Goal: Task Accomplishment & Management: Complete application form

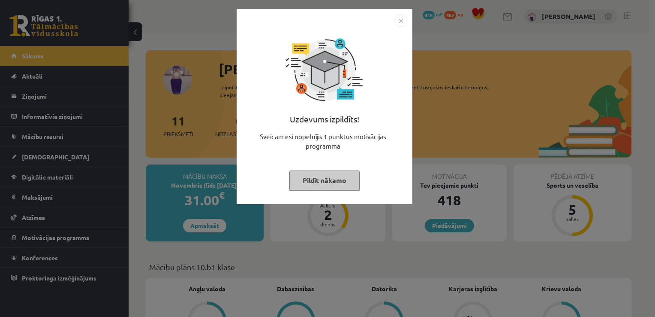
click at [335, 185] on button "Pildīt nākamo" at bounding box center [325, 180] width 70 height 20
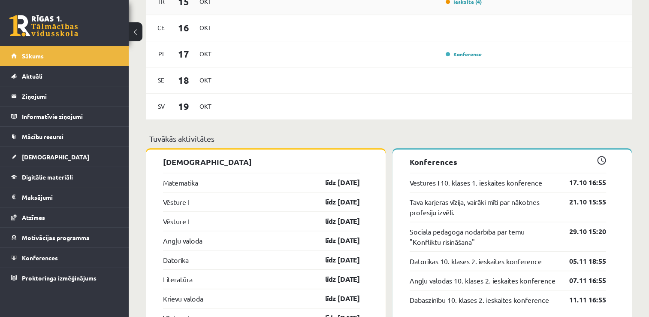
scroll to position [686, 0]
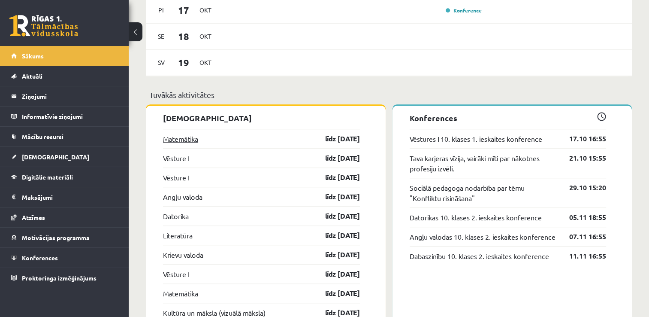
click at [189, 139] on link "Matemātika" at bounding box center [180, 138] width 35 height 10
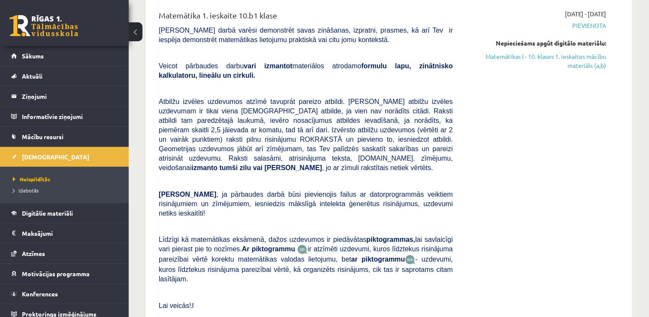
scroll to position [86, 0]
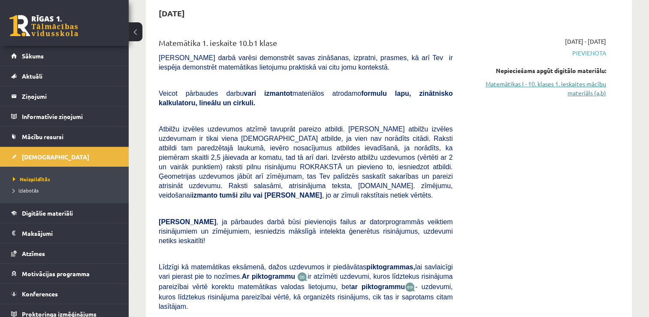
click at [578, 90] on link "Matemātikas I - 10. klases 1. ieskaites mācību materiāls (a,b)" at bounding box center [535, 88] width 141 height 18
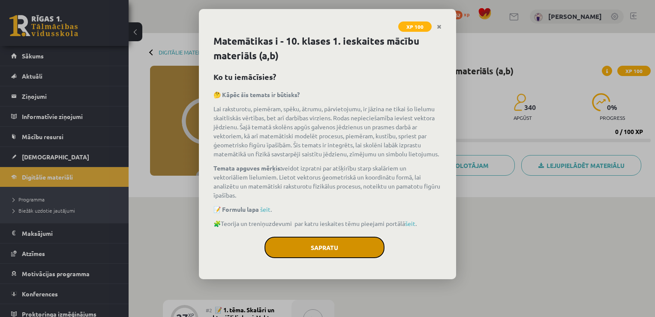
click at [344, 248] on button "Sapratu" at bounding box center [325, 246] width 120 height 21
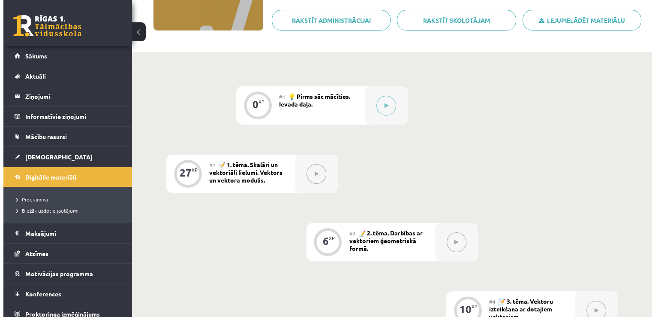
scroll to position [122, 0]
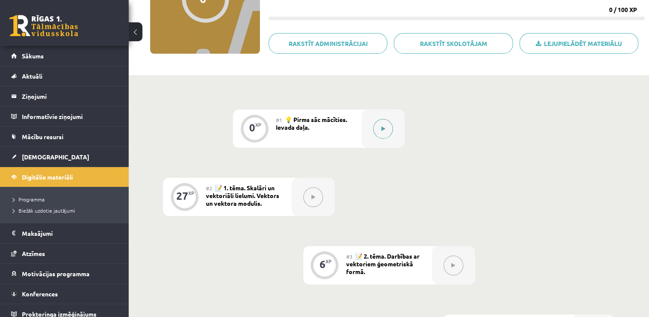
click at [374, 131] on button at bounding box center [383, 129] width 20 height 20
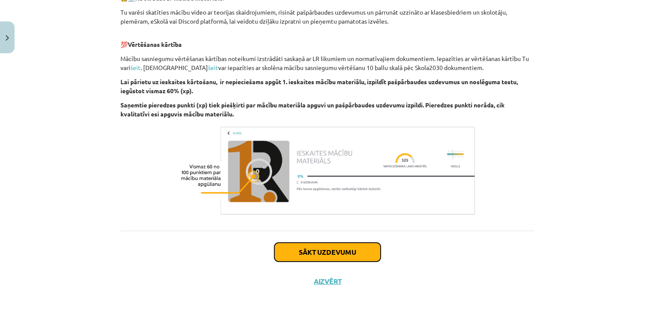
click at [352, 243] on button "Sākt uzdevumu" at bounding box center [328, 251] width 106 height 19
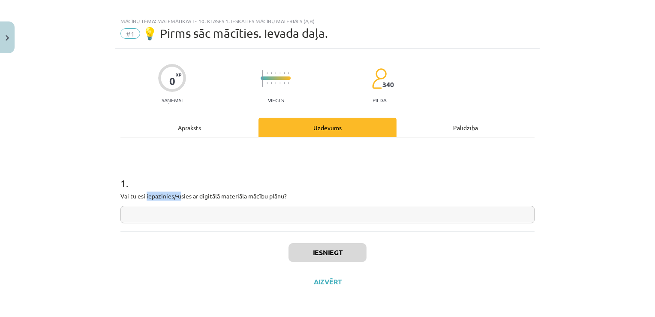
drag, startPoint x: 143, startPoint y: 197, endPoint x: 177, endPoint y: 197, distance: 33.9
click at [177, 197] on p "Vai tu esi iepazinies/-usies ar digitālā materiāla mācību plānu?" at bounding box center [328, 195] width 414 height 9
drag, startPoint x: 177, startPoint y: 197, endPoint x: 171, endPoint y: 197, distance: 5.6
click at [175, 197] on p "Vai tu esi iepazinies/-usies ar digitālā materiāla mācību plānu?" at bounding box center [328, 195] width 414 height 9
click at [172, 196] on p "Vai tu esi iepazinies/-usies ar digitālā materiāla mācību plānu?" at bounding box center [328, 195] width 414 height 9
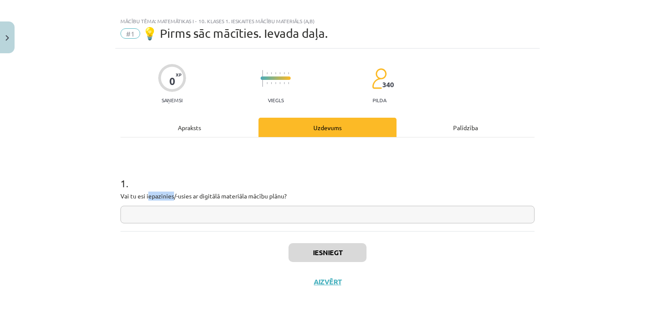
drag, startPoint x: 170, startPoint y: 195, endPoint x: 145, endPoint y: 198, distance: 25.5
click at [145, 198] on p "Vai tu esi iepazinies/-usies ar digitālā materiāla mācību plānu?" at bounding box center [328, 195] width 414 height 9
drag, startPoint x: 145, startPoint y: 198, endPoint x: 151, endPoint y: 197, distance: 6.5
click at [154, 197] on p "Vai tu esi iepazinies/-usies ar digitālā materiāla mācību plānu?" at bounding box center [328, 195] width 414 height 9
click at [145, 197] on p "Vai tu esi iepazinies/-usies ar digitālā materiāla mācību plānu?" at bounding box center [328, 195] width 414 height 9
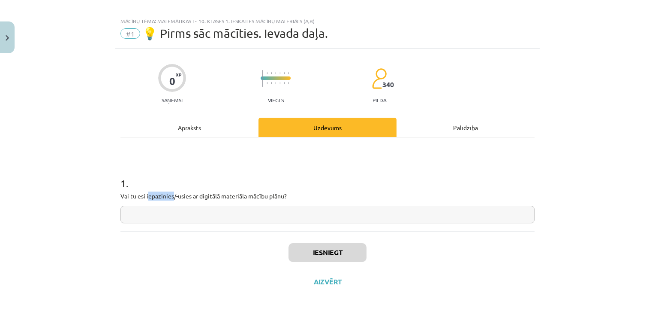
drag, startPoint x: 144, startPoint y: 197, endPoint x: 170, endPoint y: 197, distance: 25.7
click at [170, 197] on p "Vai tu esi iepazinies/-usies ar digitālā materiāla mācību plānu?" at bounding box center [328, 195] width 414 height 9
copy p "epazinies"
click at [233, 207] on input "text" at bounding box center [328, 214] width 414 height 18
paste input "**********"
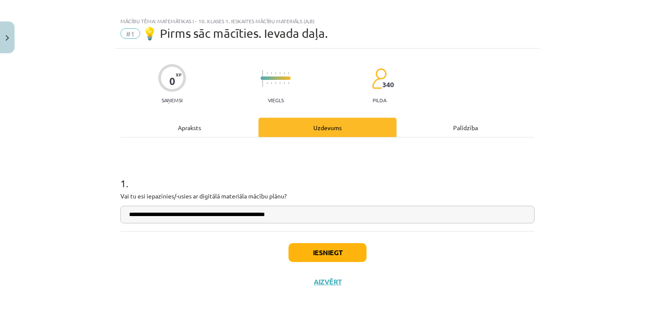
click at [127, 216] on input "**********" at bounding box center [328, 214] width 414 height 18
type input "**********"
click at [341, 253] on button "Iesniegt" at bounding box center [328, 252] width 78 height 19
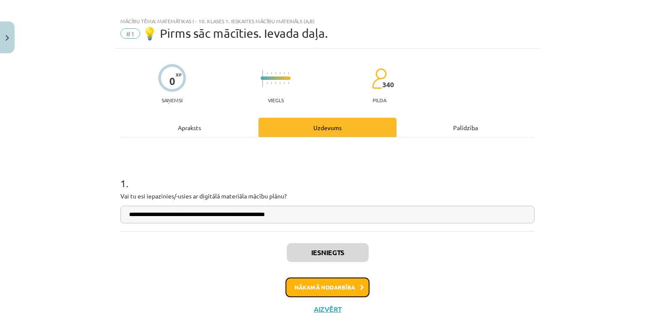
click at [353, 282] on button "Nākamā nodarbība" at bounding box center [328, 287] width 84 height 20
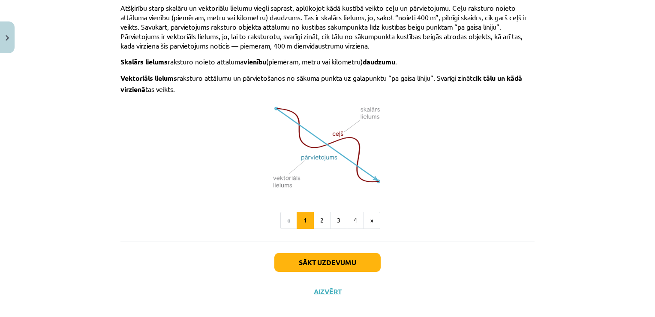
scroll to position [563, 0]
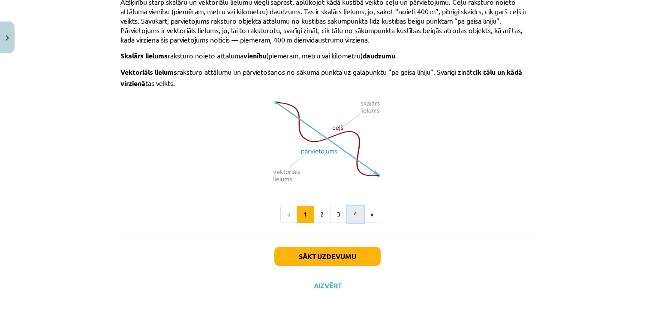
click at [350, 212] on button "4" at bounding box center [355, 213] width 17 height 17
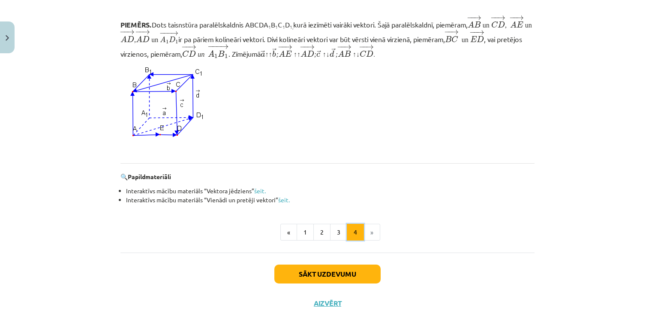
scroll to position [791, 0]
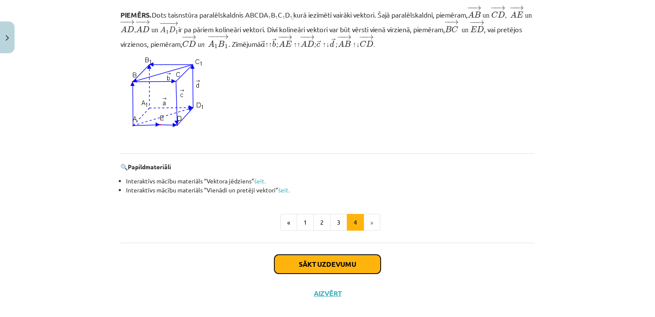
click at [347, 259] on button "Sākt uzdevumu" at bounding box center [328, 263] width 106 height 19
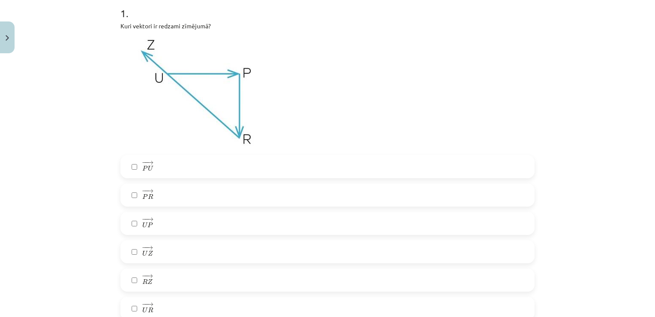
scroll to position [193, 0]
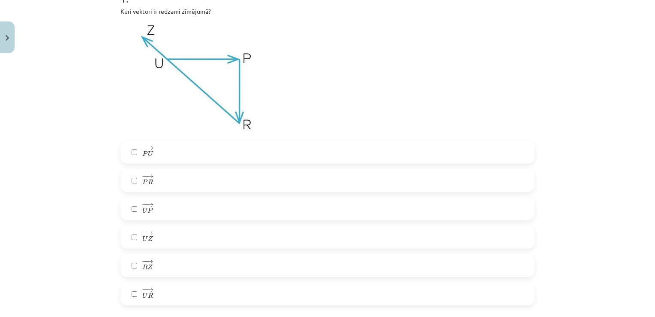
click at [155, 202] on label "− − → U P U P →" at bounding box center [327, 208] width 413 height 21
click at [152, 173] on label "− − → P R P R →" at bounding box center [327, 179] width 413 height 21
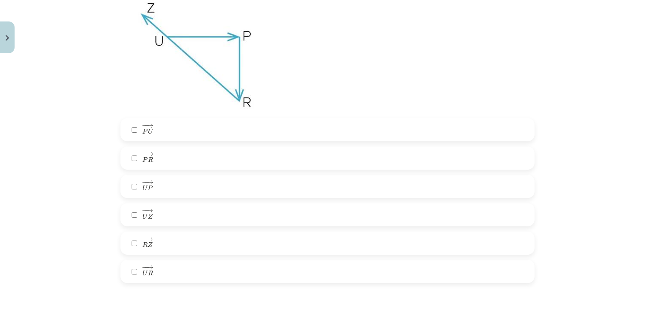
scroll to position [236, 0]
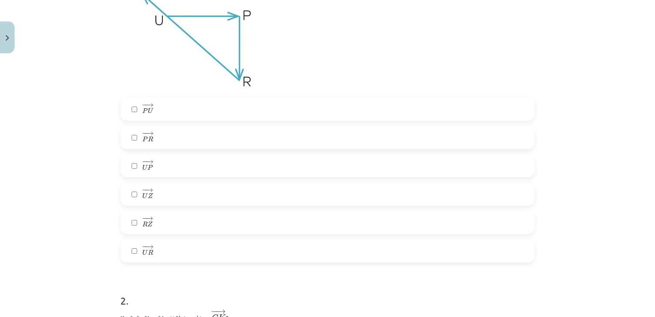
click at [157, 221] on label "− − → R Z R Z →" at bounding box center [327, 221] width 413 height 21
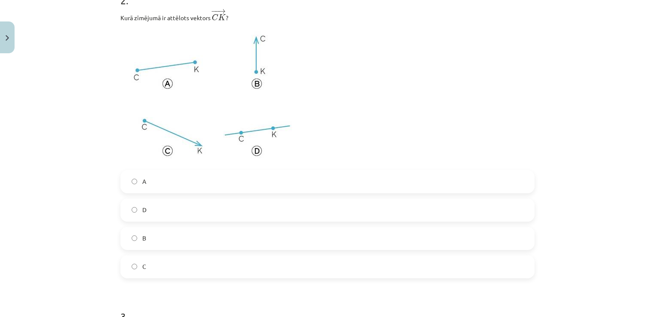
scroll to position [536, 0]
click at [144, 260] on label "C" at bounding box center [327, 265] width 413 height 21
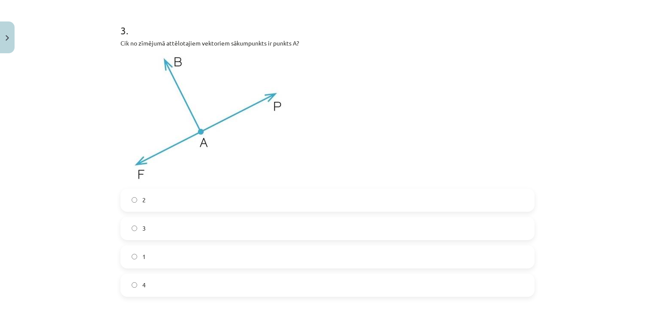
scroll to position [837, 0]
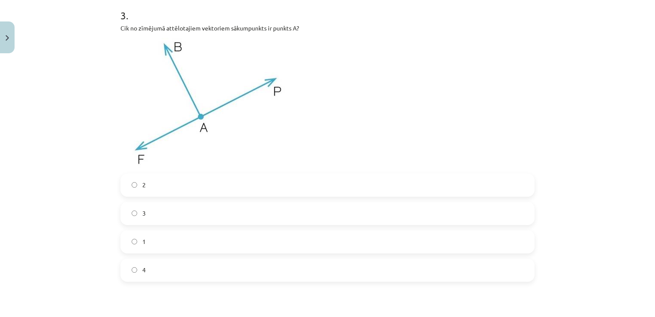
click at [148, 217] on label "3" at bounding box center [327, 212] width 413 height 21
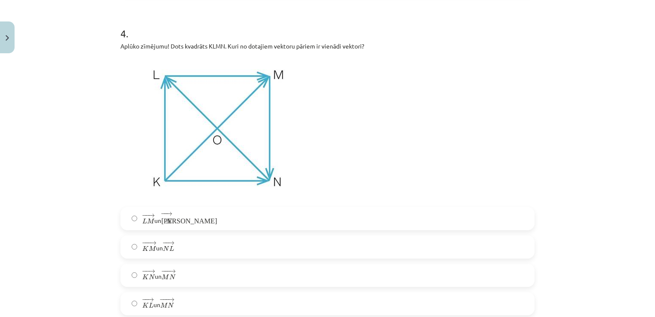
scroll to position [1137, 0]
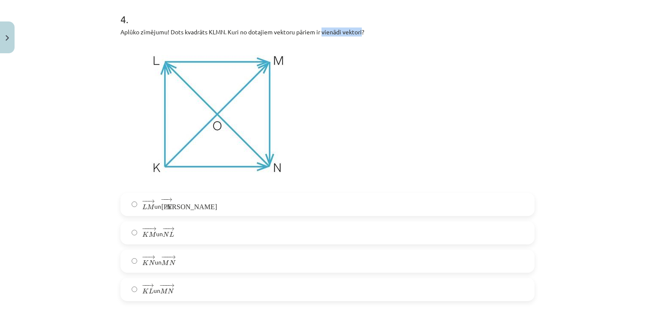
drag, startPoint x: 320, startPoint y: 31, endPoint x: 361, endPoint y: 31, distance: 41.2
click at [361, 31] on p "Aplūko zīmējumu! Dots kvadrāts KLMN. Kuri no dotajiem vektoru pāriem ir vienādi…" at bounding box center [328, 31] width 414 height 9
copy p "vienādi vektori"
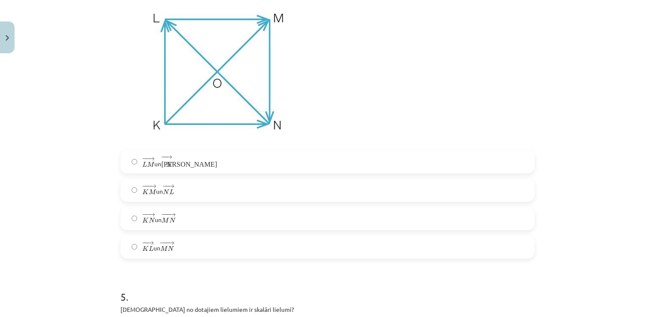
scroll to position [1180, 0]
click at [158, 162] on span "− − → L M L M → un − − → К N К N →" at bounding box center [157, 161] width 30 height 14
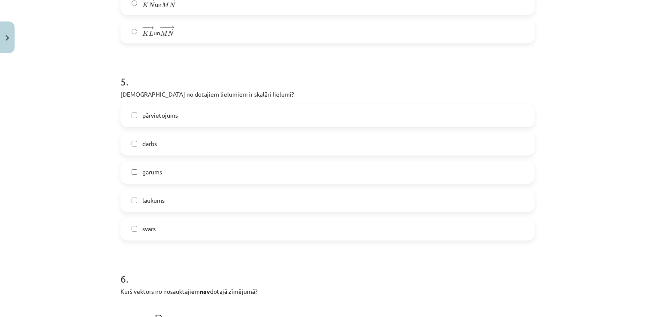
scroll to position [1437, 0]
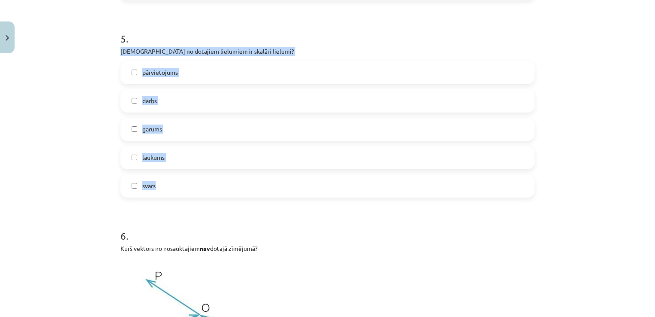
drag, startPoint x: 118, startPoint y: 51, endPoint x: 159, endPoint y: 186, distance: 140.9
click at [159, 186] on div "5 . Kuri no dotajiem lielumiem ir skalāri lielumi? pārvietojums darbs garums la…" at bounding box center [328, 108] width 414 height 180
copy div "Kuri no dotajiem lielumiem ir skalāri lielumi? pārvietojums darbs garums laukum…"
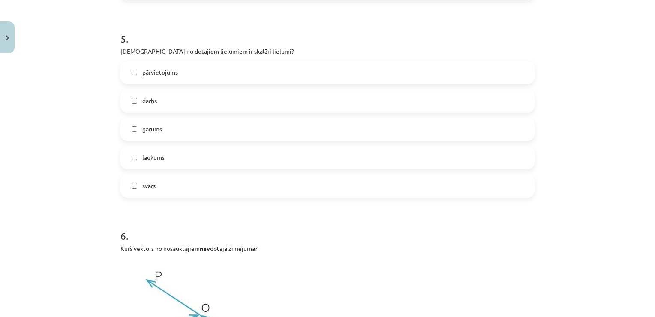
click at [112, 205] on div "Mācību tēma: Matemātikas i - 10. klases 1. ieskaites mācību materiāls (a,b) #2 …" at bounding box center [327, 158] width 655 height 317
drag, startPoint x: 167, startPoint y: 100, endPoint x: 169, endPoint y: 127, distance: 26.2
click at [166, 100] on label "darbs" at bounding box center [327, 100] width 413 height 21
click at [166, 130] on label "garums" at bounding box center [327, 128] width 413 height 21
click at [160, 157] on span "laukums" at bounding box center [153, 157] width 22 height 9
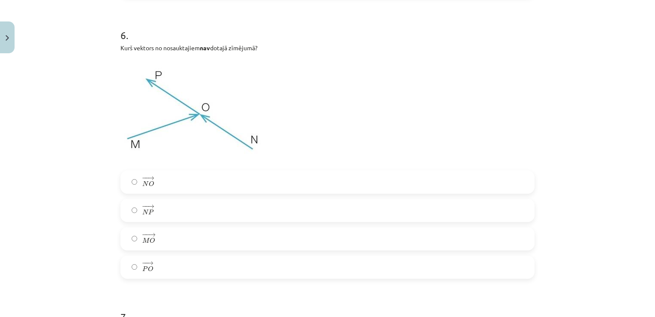
scroll to position [1652, 0]
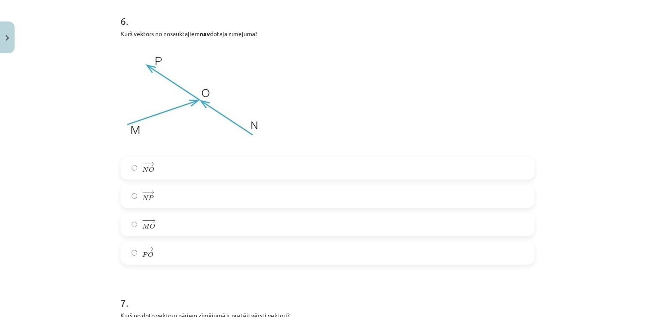
click at [178, 256] on label "− − → P O P O →" at bounding box center [327, 252] width 413 height 21
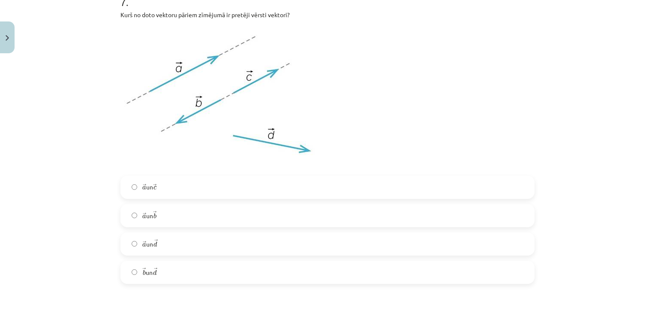
scroll to position [1995, 0]
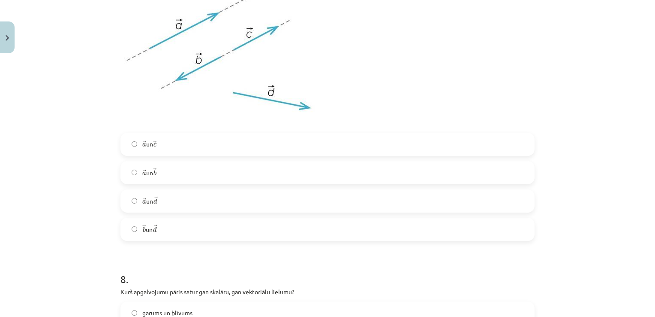
click at [175, 143] on label "→ a a → un → c c →" at bounding box center [327, 143] width 413 height 21
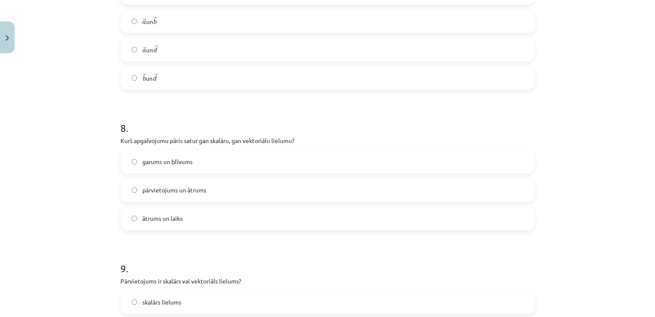
scroll to position [2166, 0]
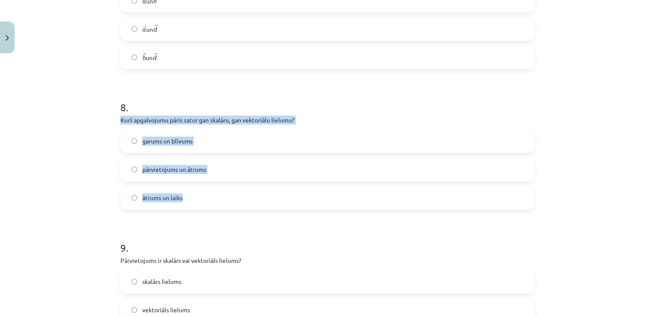
drag, startPoint x: 117, startPoint y: 119, endPoint x: 187, endPoint y: 196, distance: 103.8
copy div "Kurš apgalvojumu pāris satur gan skalāru, gan vektoriālu lielumu? garums un blī…"
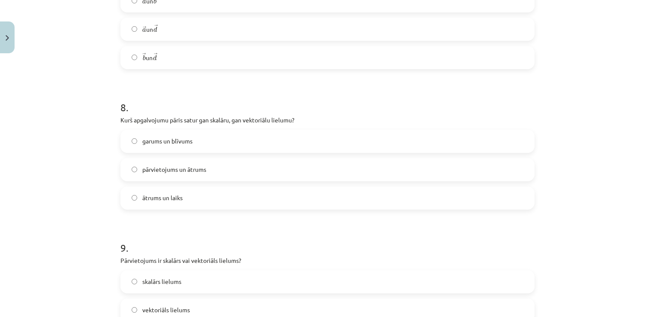
click at [109, 214] on div "Mācību tēma: Matemātikas i - 10. klases 1. ieskaites mācību materiāls (a,b) #2 …" at bounding box center [327, 158] width 655 height 317
click at [175, 196] on span "ātrums un laiks" at bounding box center [162, 197] width 40 height 9
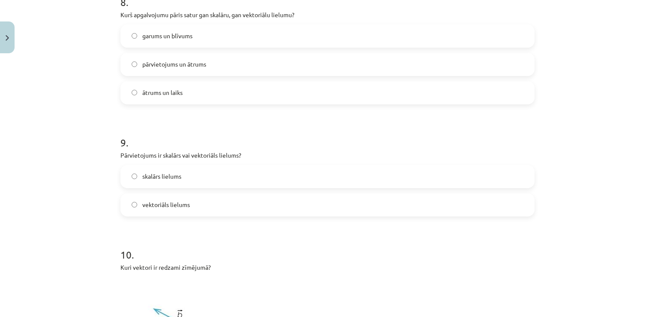
scroll to position [2295, 0]
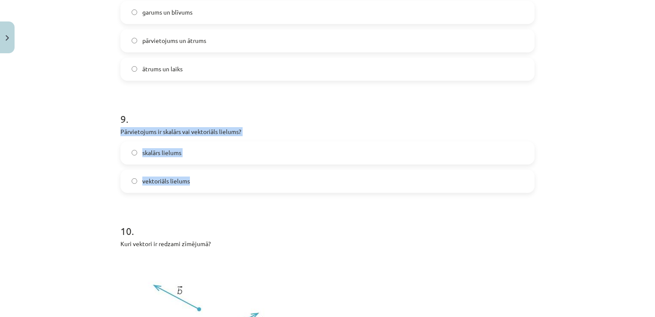
drag, startPoint x: 117, startPoint y: 131, endPoint x: 208, endPoint y: 184, distance: 105.1
click at [208, 184] on div "9 . Pārvietojums ir skalārs vai vektoriāls lielums? skalārs lielums vektoriāls …" at bounding box center [328, 145] width 414 height 95
copy div "Pārvietojums ir skalārs vai vektoriāls lielums? skalārs lielums vektoriāls liel…"
click at [106, 199] on div "Mācību tēma: Matemātikas i - 10. klases 1. ieskaites mācību materiāls (a,b) #2 …" at bounding box center [327, 158] width 655 height 317
click at [217, 181] on label "vektoriāls lielums" at bounding box center [327, 180] width 413 height 21
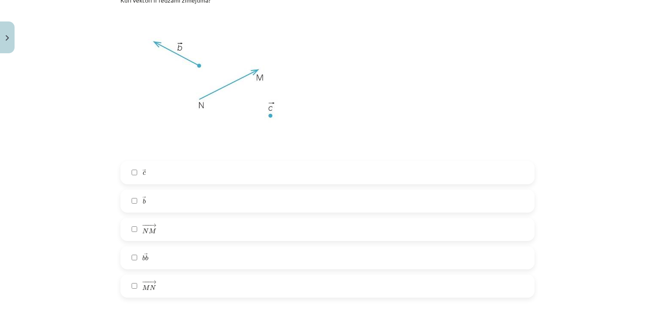
scroll to position [2552, 0]
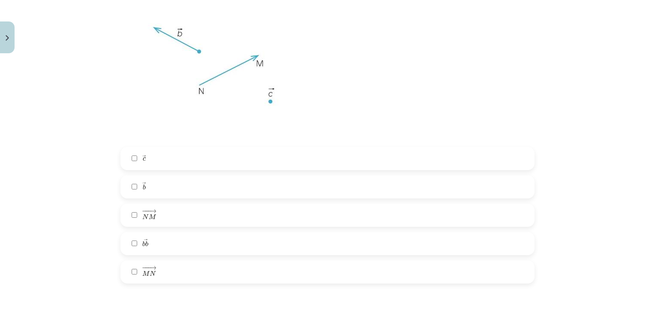
click at [160, 188] on label "→ b b →" at bounding box center [327, 186] width 413 height 21
click at [172, 215] on label "− −− → N M N M →" at bounding box center [327, 214] width 413 height 21
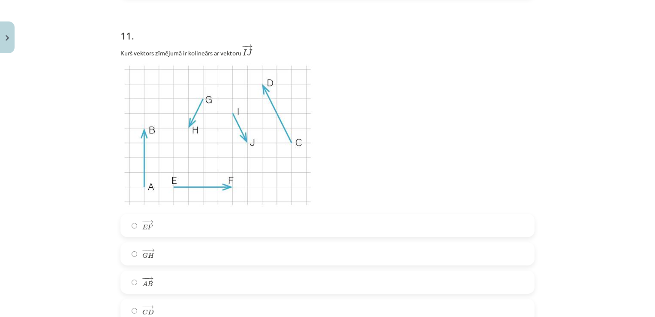
scroll to position [2853, 0]
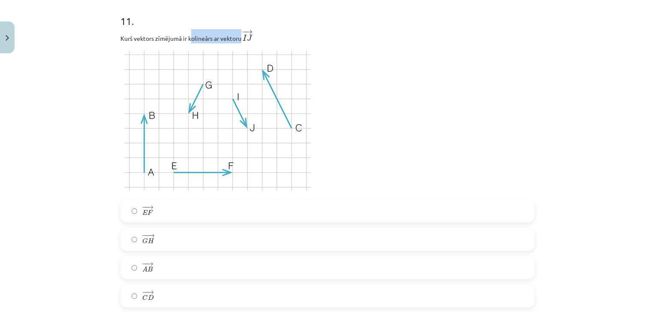
drag, startPoint x: 187, startPoint y: 38, endPoint x: 239, endPoint y: 43, distance: 52.2
click at [239, 43] on p "Kurš vektors zīmējumā ir kolineārs ar vektoru ﻿ − → I J I J →" at bounding box center [328, 36] width 414 height 14
copy p "olineārs ar vektoru"
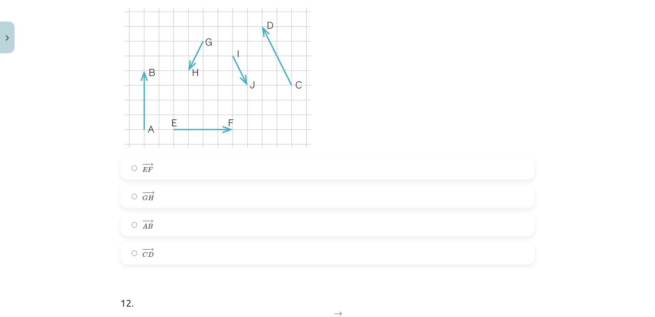
click at [348, 91] on p at bounding box center [328, 78] width 414 height 146
click at [166, 251] on label "− − → C D C D →" at bounding box center [327, 252] width 413 height 21
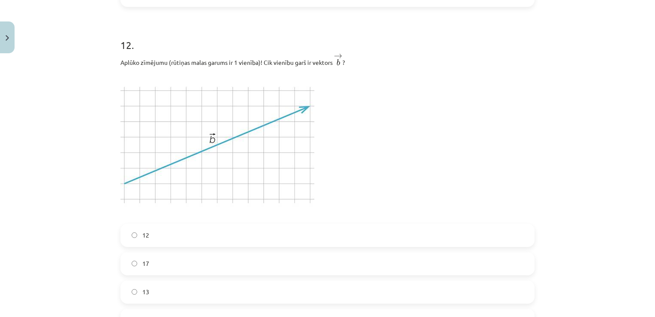
scroll to position [3196, 0]
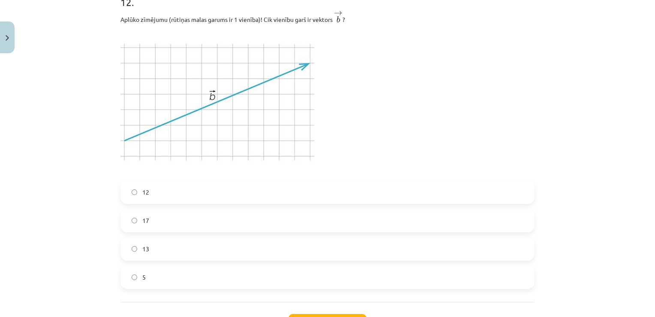
click at [162, 190] on label "12" at bounding box center [327, 191] width 413 height 21
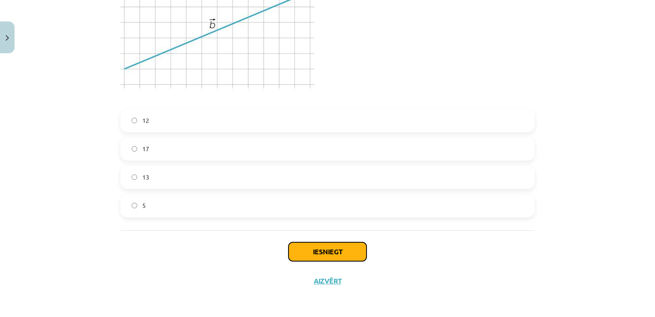
click at [311, 247] on button "Iesniegt" at bounding box center [328, 251] width 78 height 19
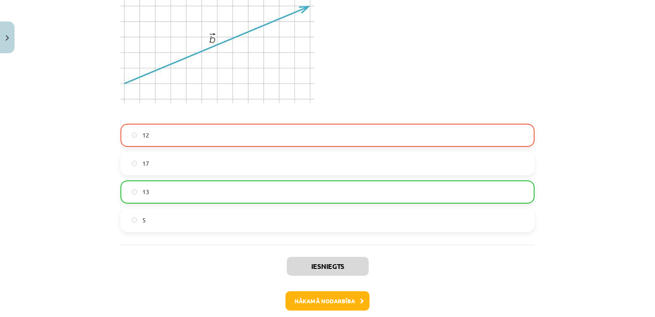
scroll to position [3296, 0]
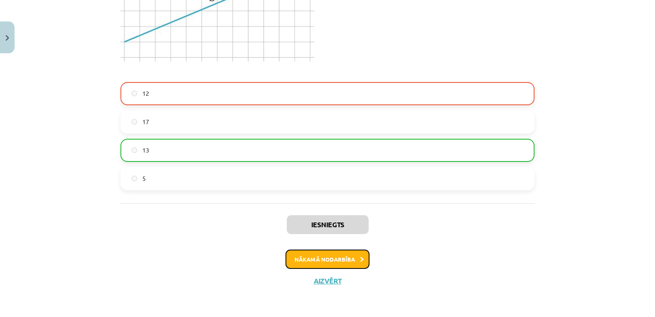
click at [360, 257] on icon at bounding box center [362, 260] width 4 height 6
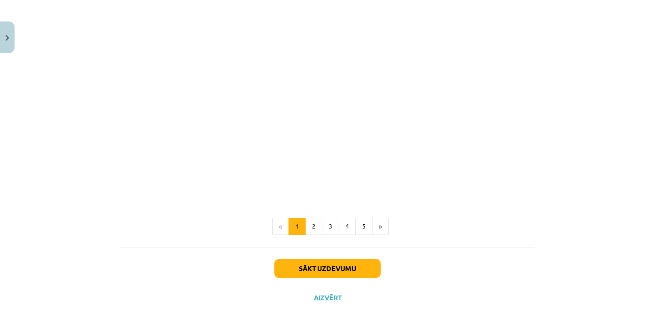
scroll to position [1313, 0]
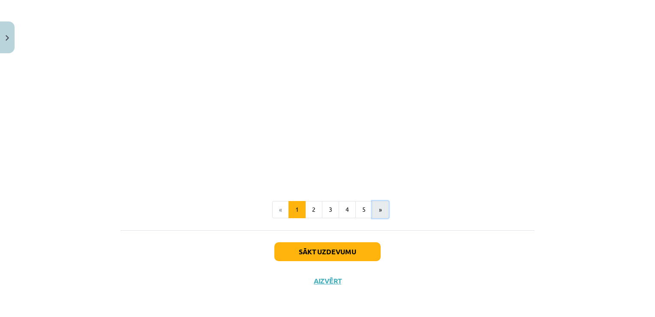
click at [372, 205] on button "»" at bounding box center [380, 209] width 17 height 17
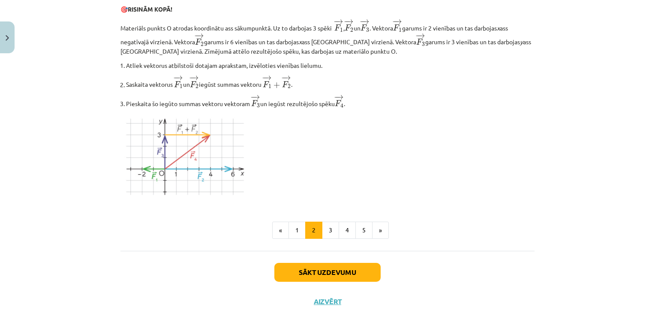
scroll to position [1066, 0]
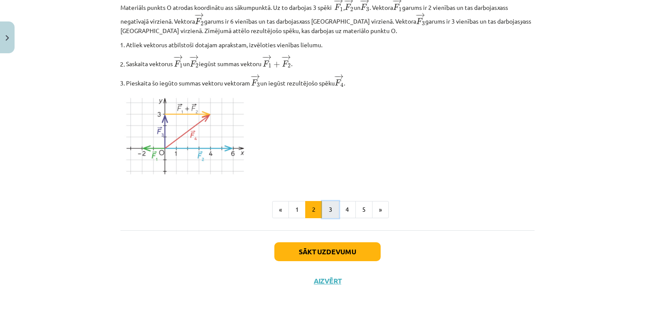
click at [332, 209] on button "3" at bounding box center [330, 209] width 17 height 17
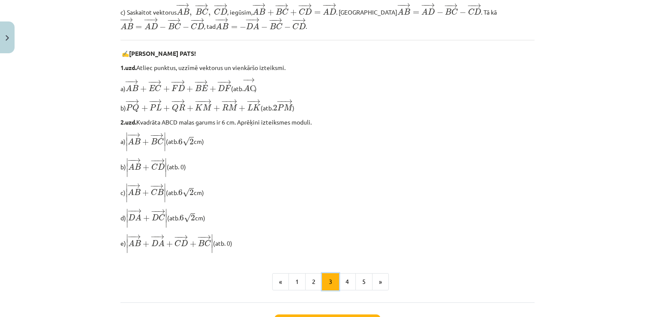
scroll to position [668, 0]
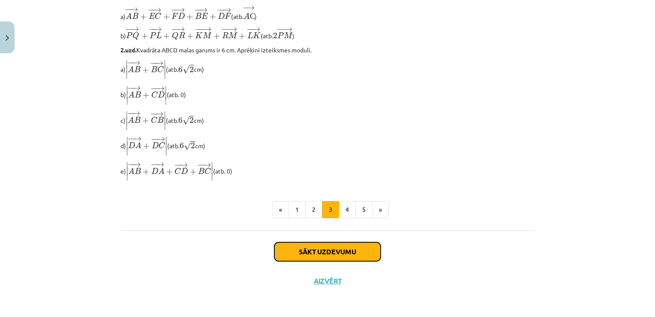
click at [350, 248] on button "Sākt uzdevumu" at bounding box center [328, 251] width 106 height 19
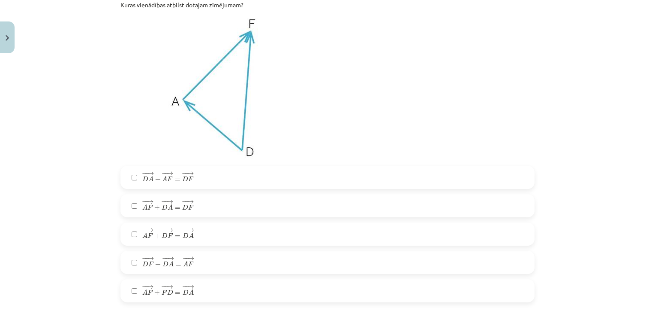
scroll to position [214, 0]
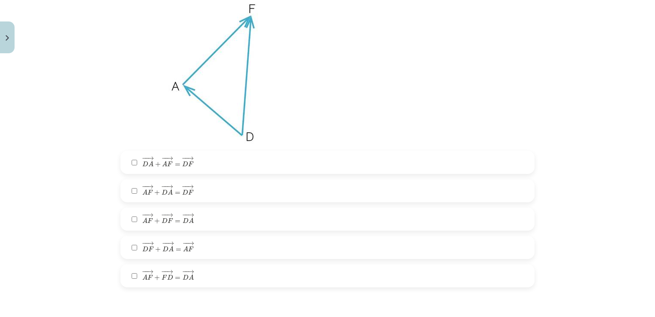
click at [217, 160] on label "− − → D A + − − → A F = − − → D F D A → + A F → = D F →" at bounding box center [327, 161] width 413 height 21
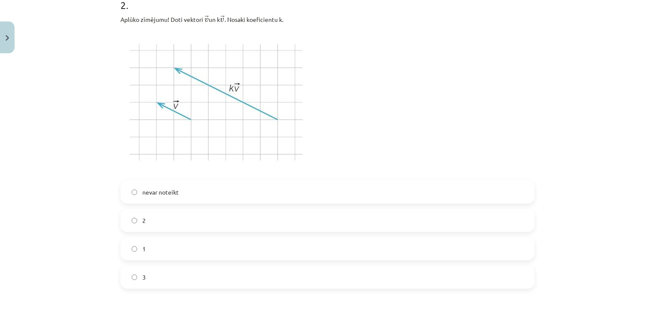
scroll to position [515, 0]
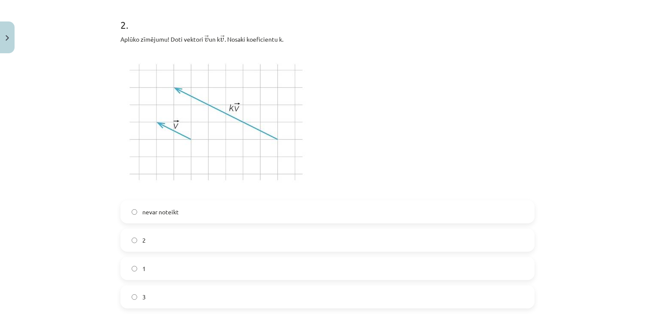
click at [198, 294] on label "3" at bounding box center [327, 296] width 413 height 21
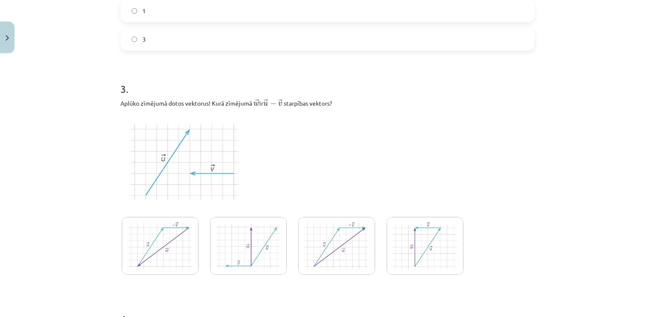
scroll to position [815, 0]
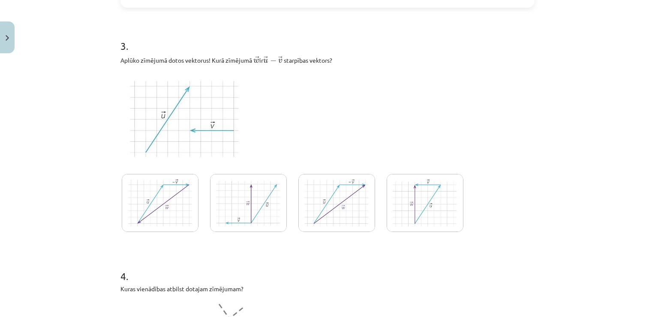
click at [397, 196] on img at bounding box center [425, 203] width 77 height 58
click at [367, 215] on img at bounding box center [337, 203] width 77 height 58
click at [424, 204] on img at bounding box center [425, 203] width 77 height 58
drag, startPoint x: 285, startPoint y: 60, endPoint x: 330, endPoint y: 58, distance: 45.1
click at [330, 58] on p "Aplūko zīmējumā dotos vektorus! Kurā zīmējumā ﻿ → w w → ﻿ ir ﻿ → u − → v u → − …" at bounding box center [328, 59] width 414 height 11
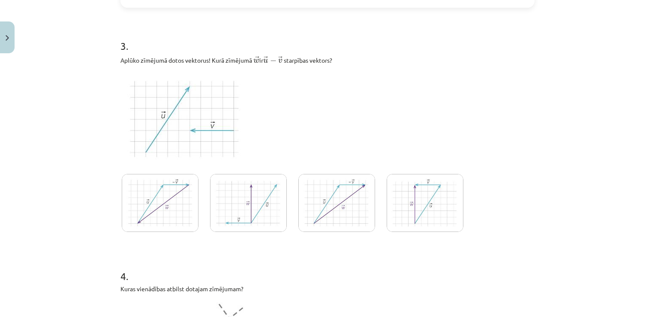
drag, startPoint x: 330, startPoint y: 58, endPoint x: 332, endPoint y: 106, distance: 47.3
click at [332, 106] on p at bounding box center [328, 118] width 414 height 97
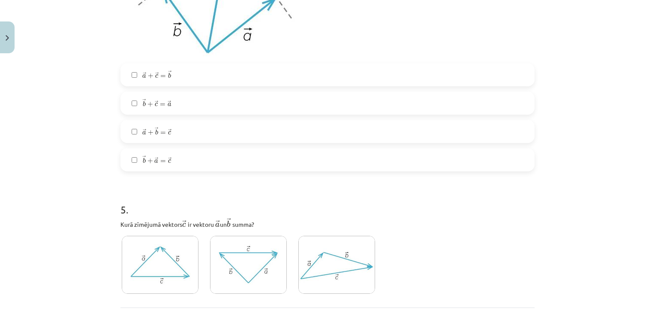
scroll to position [1115, 0]
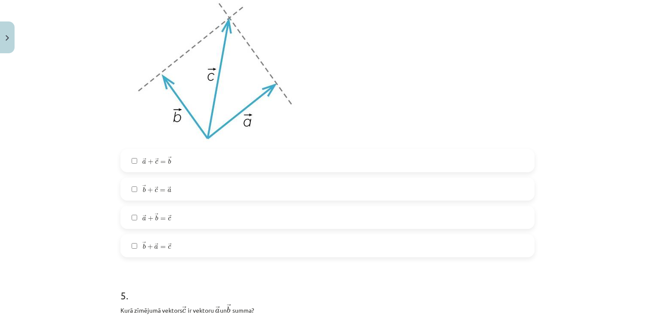
drag, startPoint x: 162, startPoint y: 164, endPoint x: 172, endPoint y: 159, distance: 10.9
click at [163, 163] on span "→ a + → c = → b" at bounding box center [156, 160] width 29 height 8
click at [136, 161] on label "→ a + → c = → b a → + c → = b →" at bounding box center [327, 160] width 413 height 21
click at [160, 189] on span "=" at bounding box center [163, 190] width 6 height 3
click at [168, 217] on span "c" at bounding box center [169, 219] width 3 height 4
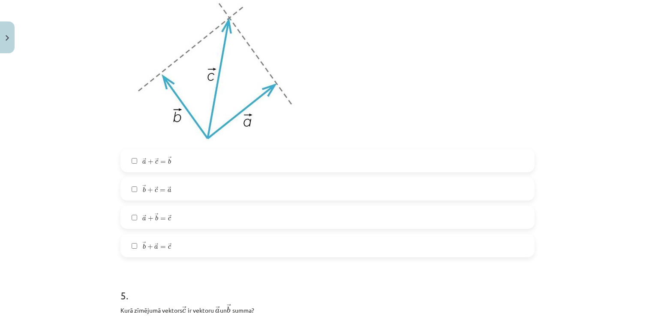
drag, startPoint x: 170, startPoint y: 236, endPoint x: 170, endPoint y: 244, distance: 8.6
click at [170, 243] on label "→ b + → a = → c b → + a → = c →" at bounding box center [327, 245] width 413 height 21
click at [166, 236] on label "→ b + → a = → c b → + a → = c →" at bounding box center [327, 245] width 413 height 21
drag, startPoint x: 172, startPoint y: 215, endPoint x: 182, endPoint y: 179, distance: 37.5
click at [172, 215] on label "→ a + → b = → c a → + b → = c →" at bounding box center [327, 216] width 413 height 21
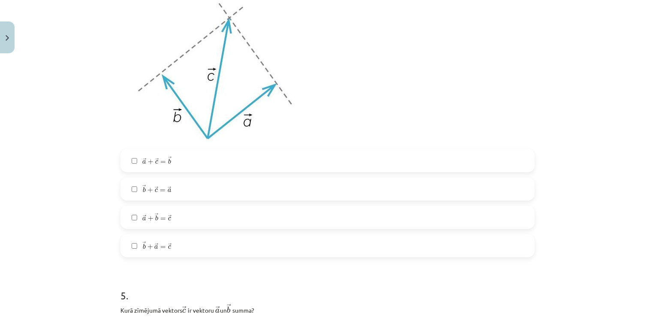
click at [182, 179] on label "→ b + → c = → a b → + c → = a →" at bounding box center [327, 188] width 413 height 21
click at [190, 156] on label "→ a + → c = → b a → + c → = b →" at bounding box center [327, 160] width 413 height 21
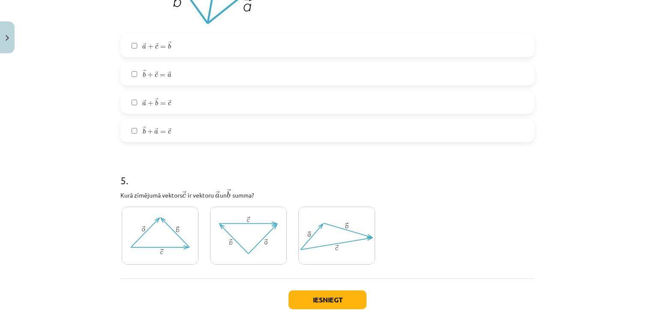
scroll to position [1278, 0]
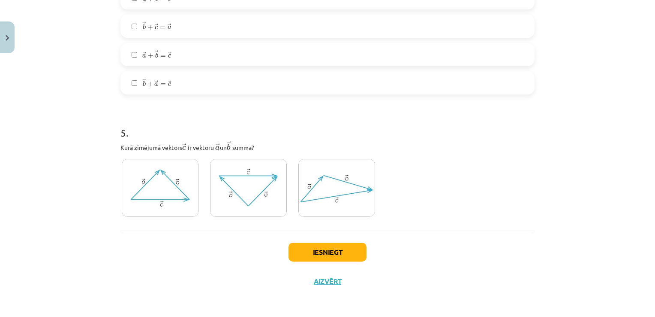
click at [323, 185] on img at bounding box center [337, 188] width 77 height 58
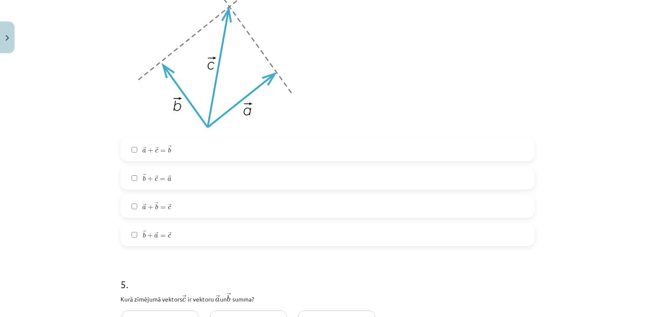
scroll to position [1106, 0]
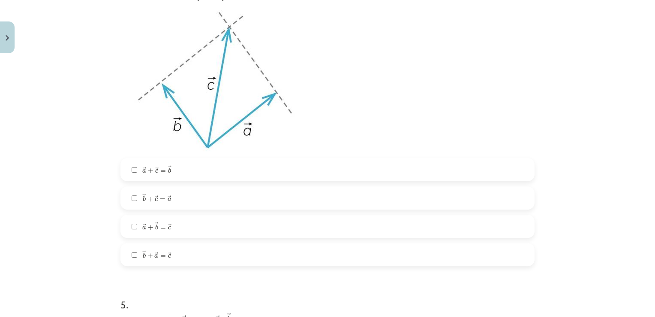
click at [181, 167] on label "→ a + → c = → b a → + c → = b →" at bounding box center [327, 169] width 413 height 21
click at [194, 202] on label "→ b + → c = → a b → + c → = a →" at bounding box center [327, 197] width 413 height 21
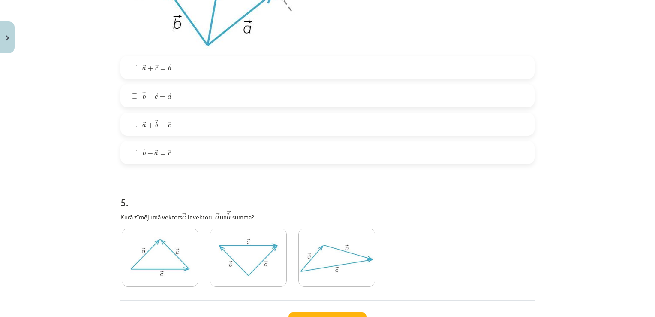
scroll to position [1278, 0]
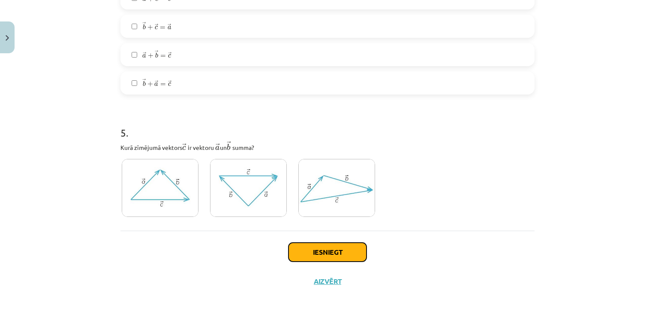
click at [353, 249] on button "Iesniegt" at bounding box center [328, 251] width 78 height 19
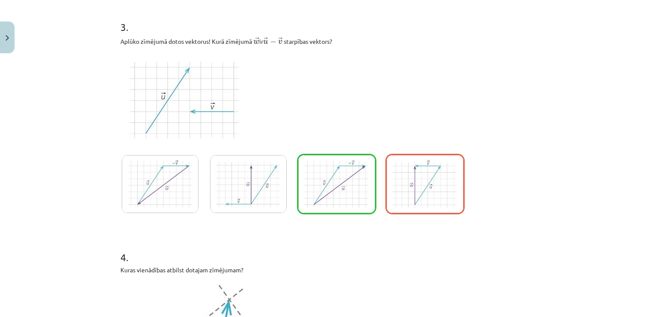
scroll to position [849, 0]
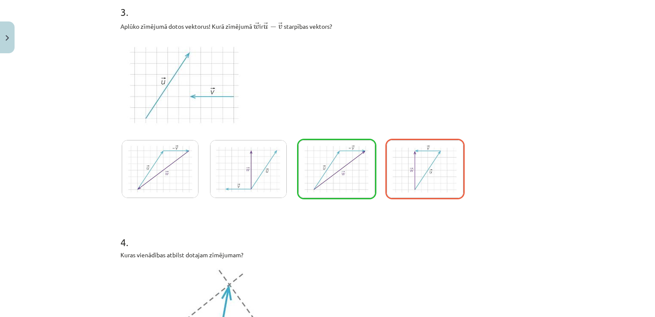
click at [387, 173] on img at bounding box center [425, 169] width 77 height 58
click at [357, 173] on img at bounding box center [337, 169] width 77 height 58
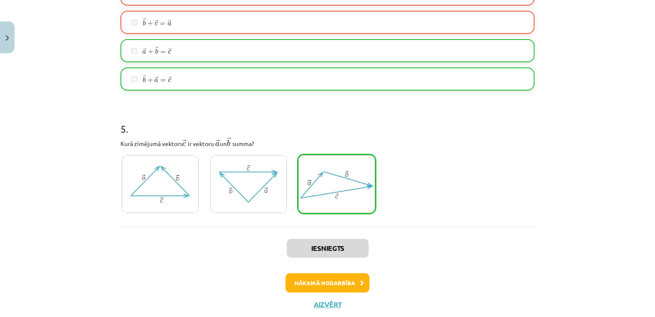
scroll to position [1305, 0]
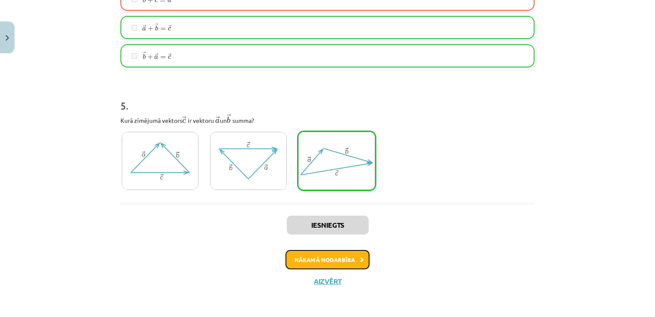
click at [329, 254] on button "Nākamā nodarbība" at bounding box center [328, 260] width 84 height 20
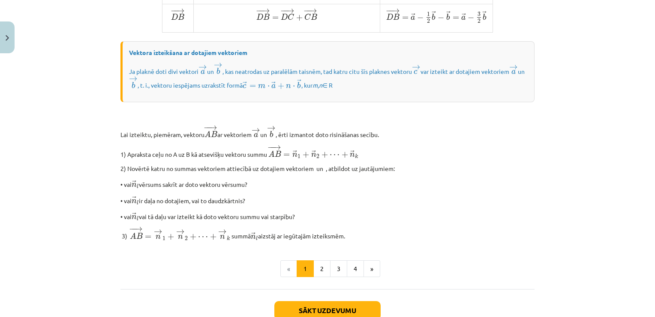
scroll to position [665, 0]
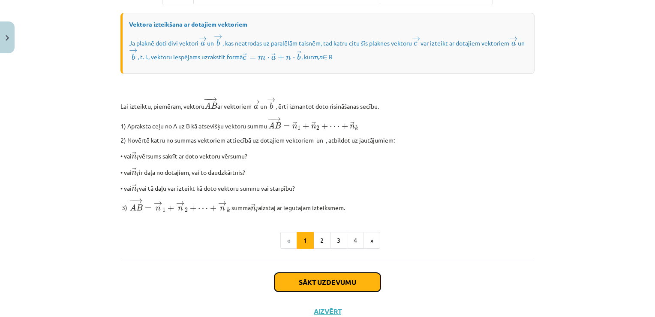
click at [347, 291] on button "Sākt uzdevumu" at bounding box center [328, 281] width 106 height 19
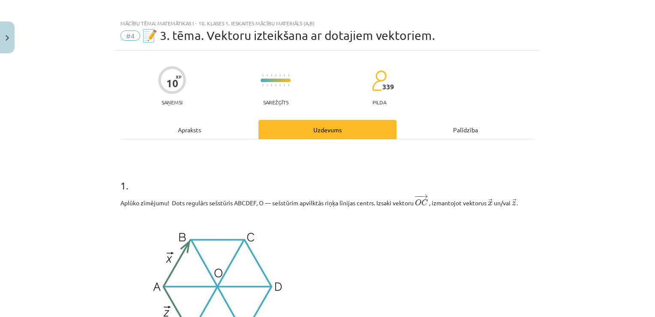
scroll to position [0, 0]
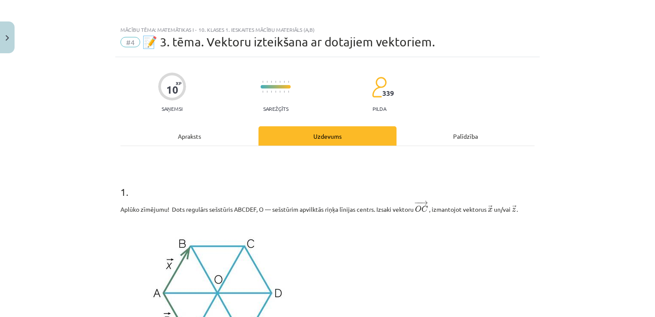
click at [189, 133] on div "Apraksts" at bounding box center [190, 135] width 138 height 19
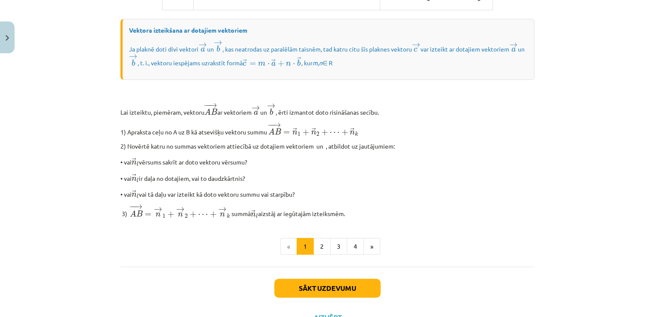
scroll to position [665, 0]
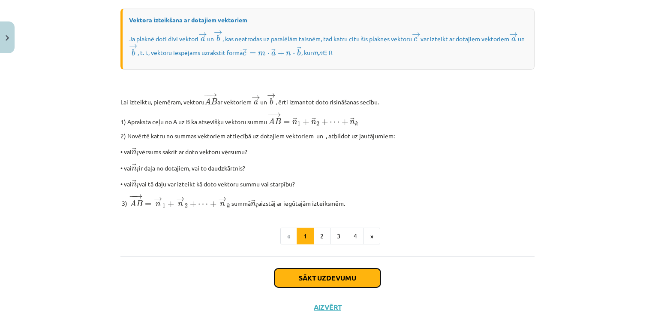
click at [363, 286] on button "Sākt uzdevumu" at bounding box center [328, 277] width 106 height 19
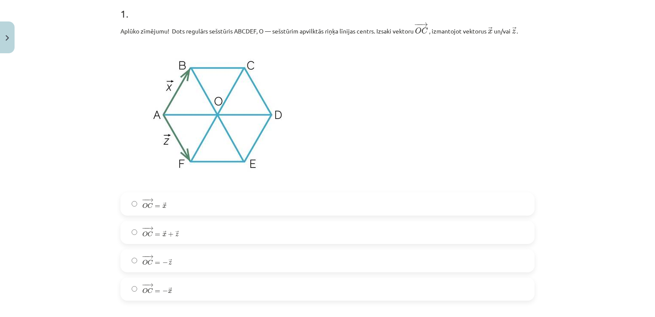
scroll to position [193, 0]
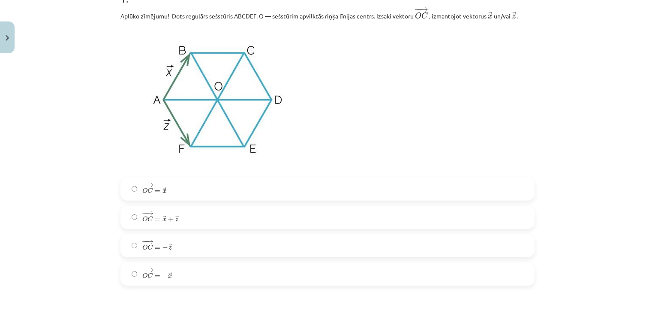
click at [177, 192] on label "− − → O C = → x O C → = x →" at bounding box center [327, 188] width 413 height 21
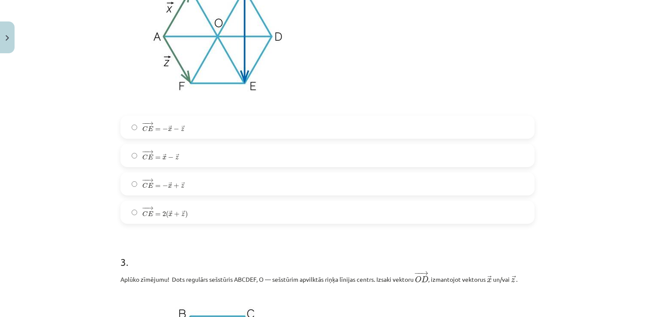
scroll to position [536, 0]
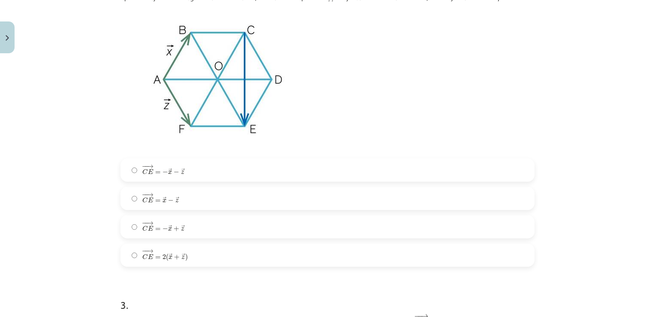
click at [181, 230] on span "z" at bounding box center [182, 229] width 3 height 4
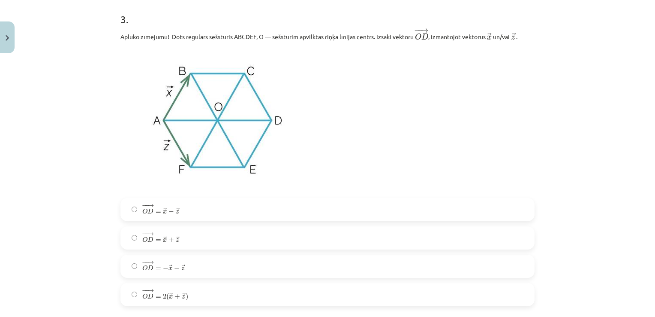
scroll to position [837, 0]
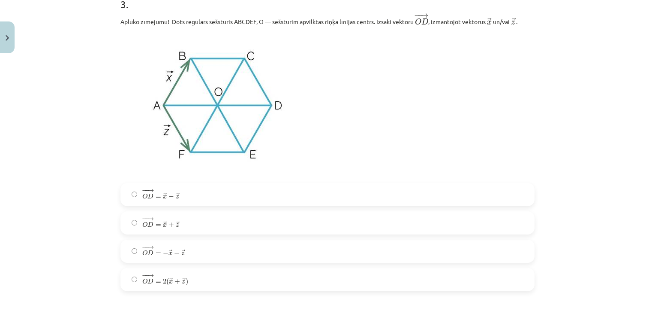
click at [200, 199] on label "− − → O D = → x − → z O D → = x → − z →" at bounding box center [327, 194] width 413 height 21
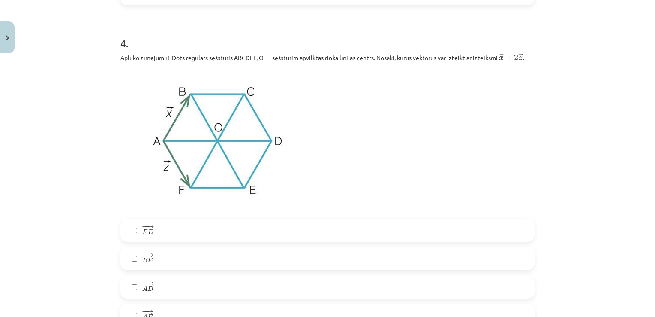
scroll to position [1137, 0]
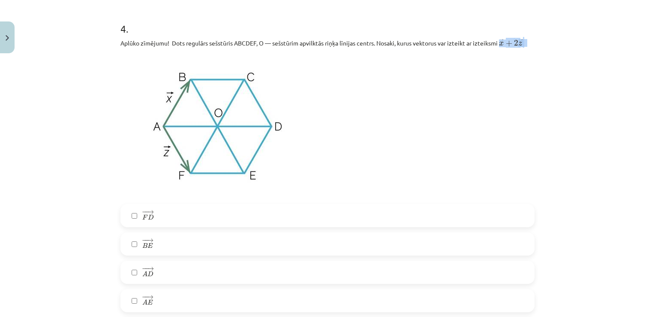
drag, startPoint x: 498, startPoint y: 44, endPoint x: 525, endPoint y: 40, distance: 26.8
click at [525, 40] on p "Aplūko zīmējumu! Dots regulārs sešstūris ABCDEF, O — sešstūrim apvilktās riņķa …" at bounding box center [328, 42] width 414 height 11
drag, startPoint x: 525, startPoint y: 40, endPoint x: 482, endPoint y: 116, distance: 86.6
click at [482, 116] on p at bounding box center [328, 126] width 414 height 146
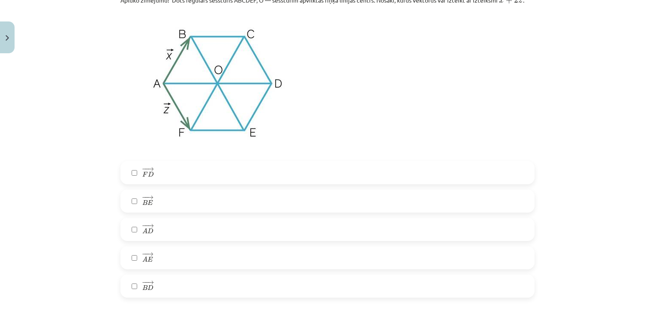
click at [178, 202] on label "− − → B E B E →" at bounding box center [327, 200] width 413 height 21
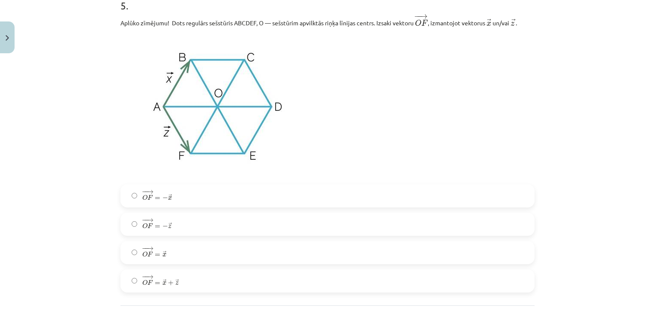
scroll to position [1523, 0]
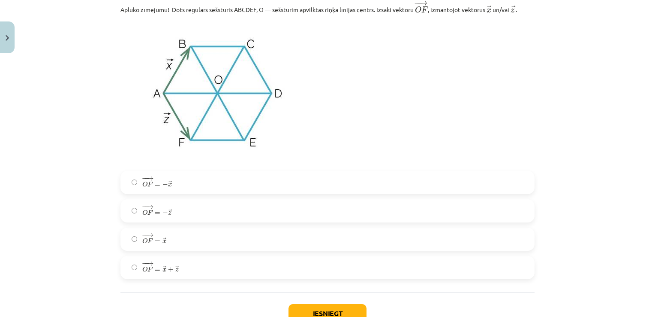
click at [172, 213] on label "− − → O F = − → z O F → = − z →" at bounding box center [327, 210] width 413 height 21
click at [172, 181] on label "− − → O F = − → x O F → = − x →" at bounding box center [327, 182] width 413 height 21
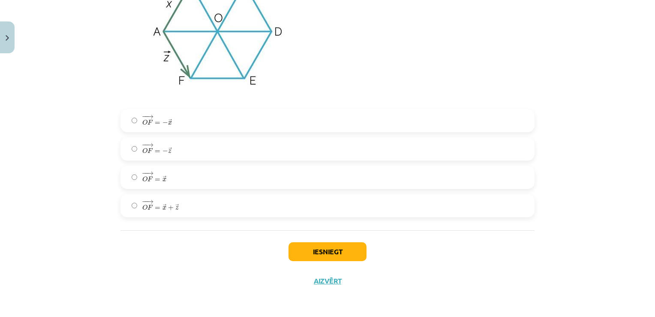
scroll to position [1586, 0]
click at [341, 247] on button "Iesniegt" at bounding box center [328, 251] width 78 height 19
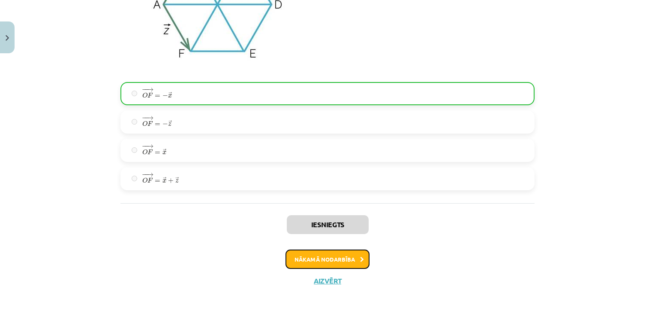
click at [337, 261] on button "Nākamā nodarbība" at bounding box center [328, 259] width 84 height 20
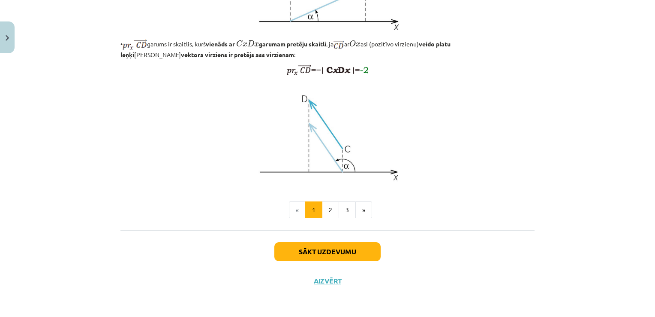
scroll to position [701, 0]
click at [323, 208] on button "2" at bounding box center [330, 209] width 17 height 17
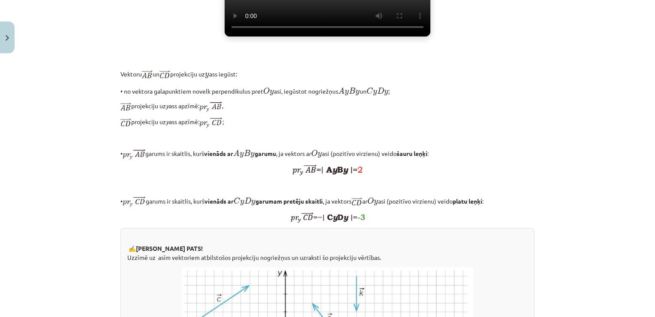
scroll to position [239, 0]
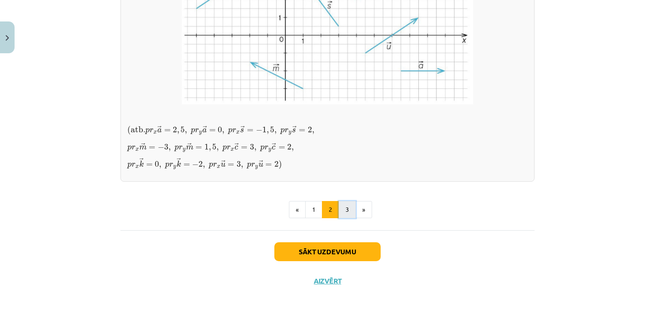
click at [349, 218] on button "3" at bounding box center [347, 209] width 17 height 17
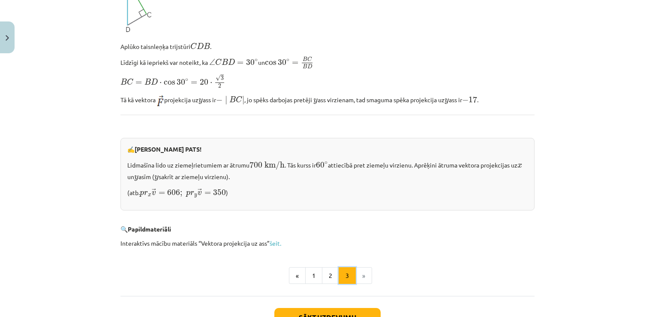
scroll to position [840, 0]
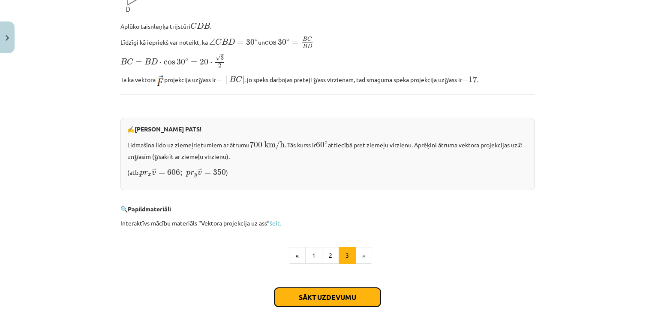
click at [317, 289] on button "Sākt uzdevumu" at bounding box center [328, 296] width 106 height 19
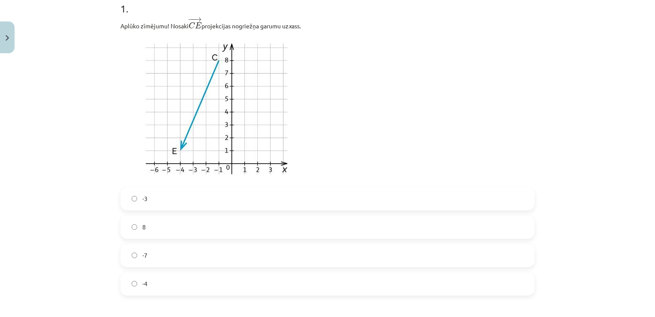
scroll to position [193, 0]
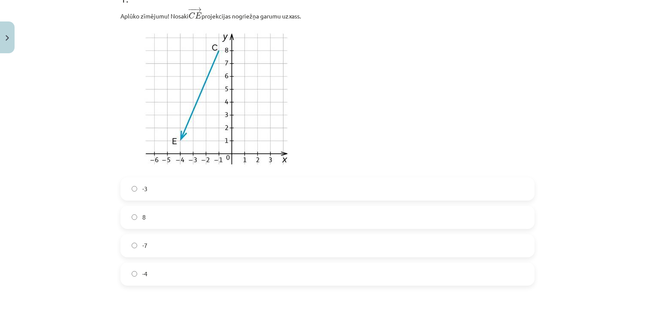
drag, startPoint x: 118, startPoint y: 16, endPoint x: 319, endPoint y: 18, distance: 200.3
click at [319, 18] on p "Aplūko zīmējumu! Nosaki − − → C E C E → projekcijas nogriežņa garumu uz x ass." at bounding box center [328, 14] width 414 height 14
copy p "Aplūko zīmējumu! Nosaki − − → C E C E → projekcijas nogriežņa garumu uz x ass."
click at [106, 110] on div "Mācību tēma: Matemātikas i - 10. klases 1. ieskaites mācību materiāls (a,b) #5 …" at bounding box center [327, 158] width 655 height 317
click at [166, 190] on label "-3" at bounding box center [327, 188] width 413 height 21
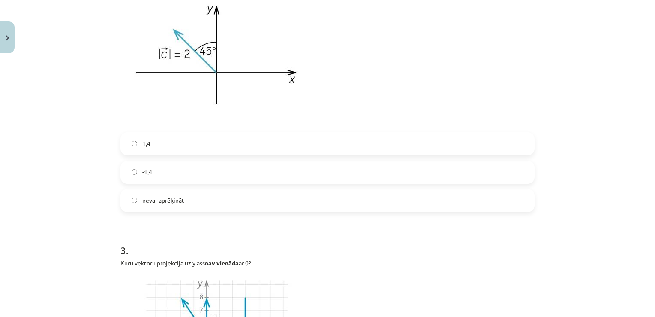
scroll to position [579, 0]
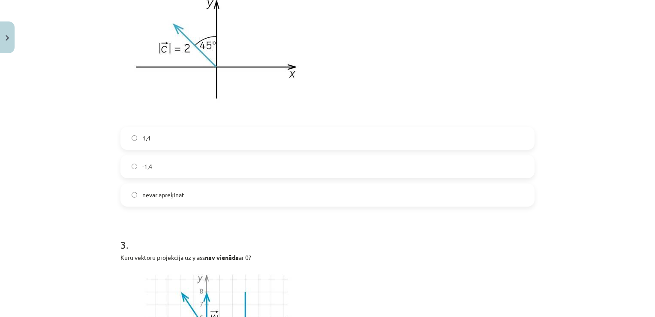
click at [163, 142] on label "1,4" at bounding box center [327, 137] width 413 height 21
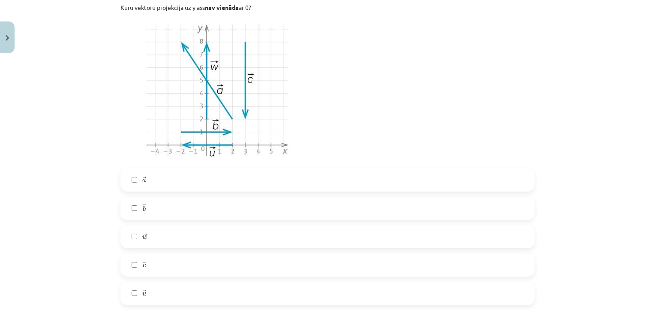
scroll to position [879, 0]
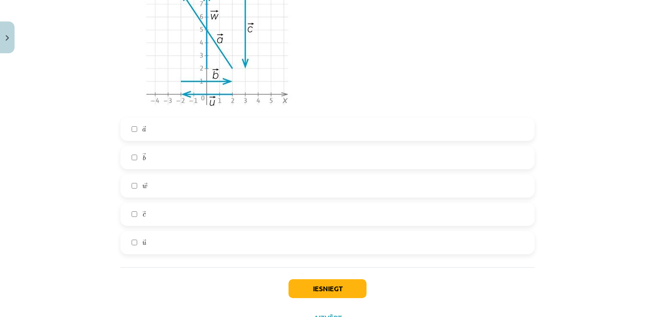
click at [158, 204] on label "→ c c →" at bounding box center [327, 213] width 413 height 21
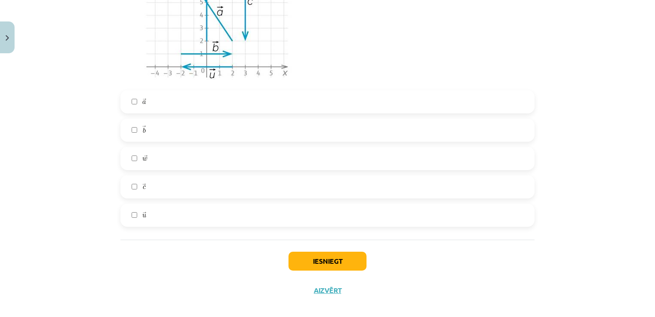
scroll to position [916, 0]
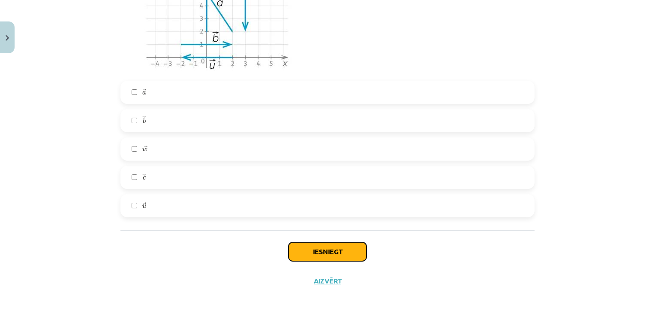
click at [303, 252] on button "Iesniegt" at bounding box center [328, 251] width 78 height 19
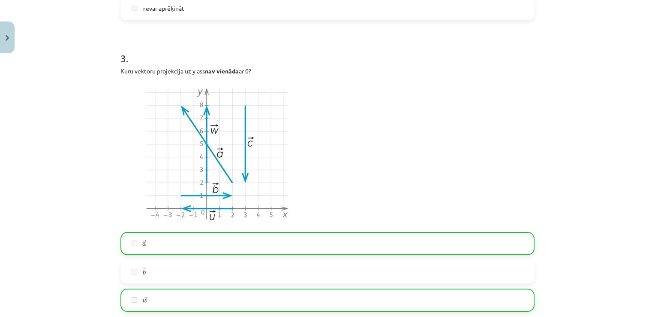
scroll to position [791, 0]
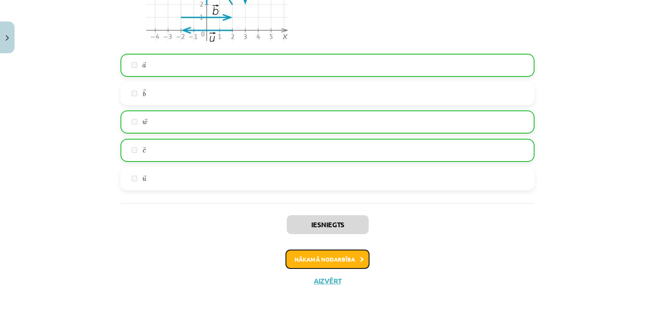
click at [316, 260] on button "Nākamā nodarbība" at bounding box center [328, 259] width 84 height 20
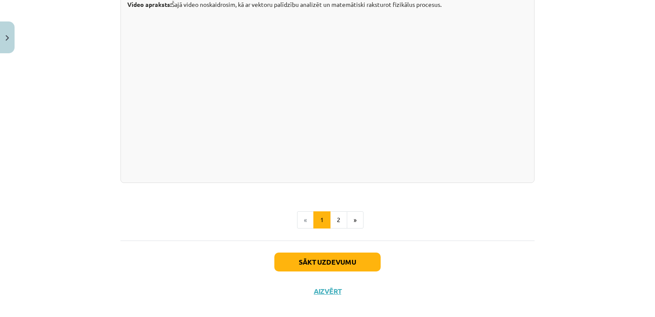
scroll to position [892, 0]
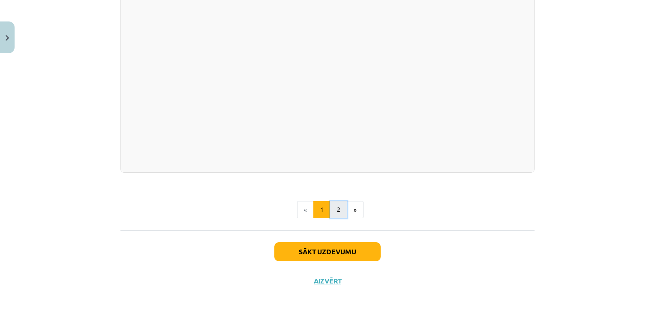
click at [337, 206] on button "2" at bounding box center [338, 209] width 17 height 17
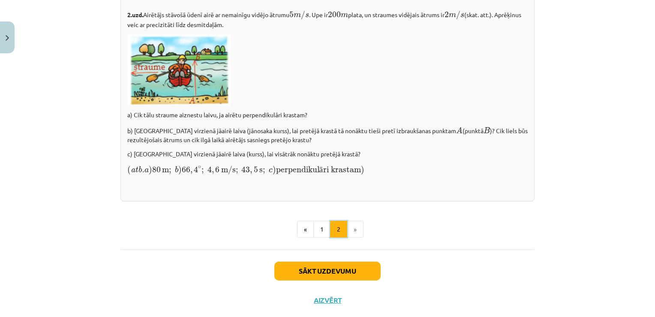
scroll to position [1226, 0]
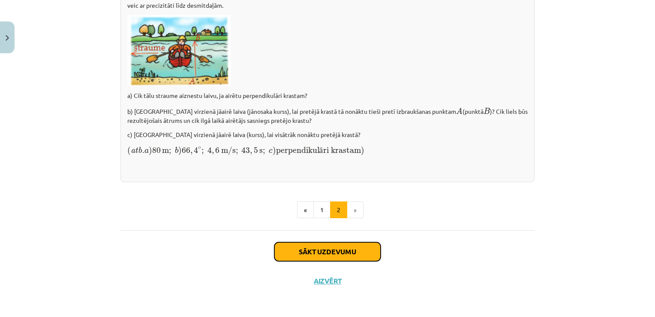
click at [348, 260] on button "Sākt uzdevumu" at bounding box center [328, 251] width 106 height 19
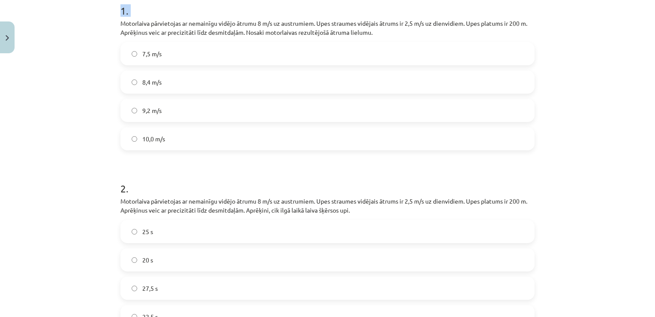
scroll to position [291, 0]
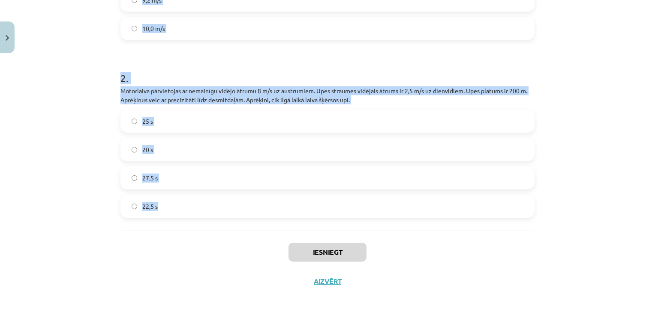
drag, startPoint x: 118, startPoint y: 140, endPoint x: 321, endPoint y: 208, distance: 214.3
click at [321, 208] on form "1 . Motorlaiva pārvietojas ar nemainīgu vidējo ātrumu 8 m/s uz austrumiem. Upes…" at bounding box center [328, 48] width 414 height 338
copy form "Motorlaiva pārvietojas ar nemainīgu vidējo ātrumu 8 m/s uz austrumiem. Upes str…"
click at [80, 61] on div "Mācību tēma: Matemātikas i - 10. klases 1. ieskaites mācību materiāls (a,b) #6 …" at bounding box center [327, 158] width 655 height 317
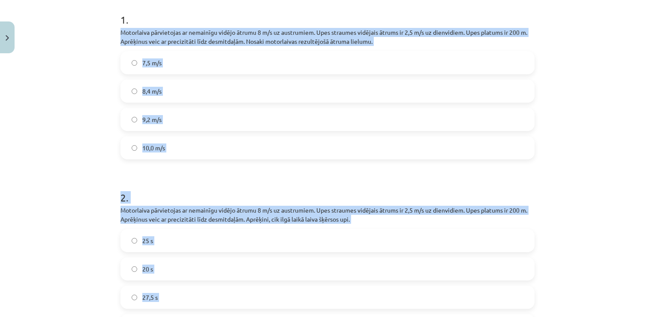
scroll to position [120, 0]
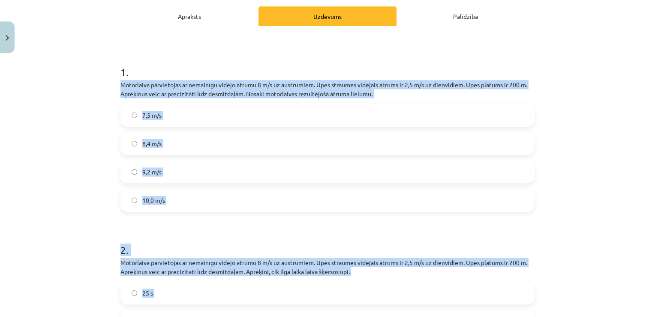
click at [200, 142] on label "8,4 m/s" at bounding box center [327, 143] width 413 height 21
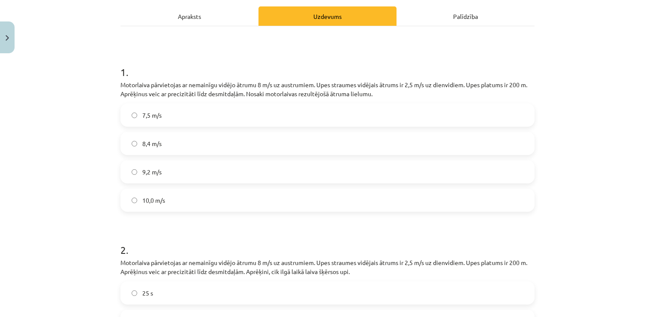
scroll to position [291, 0]
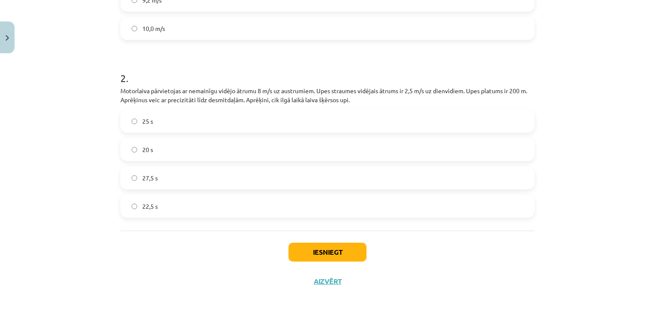
click at [151, 119] on label "25 s" at bounding box center [327, 120] width 413 height 21
click at [348, 252] on button "Iesniegt" at bounding box center [328, 251] width 78 height 19
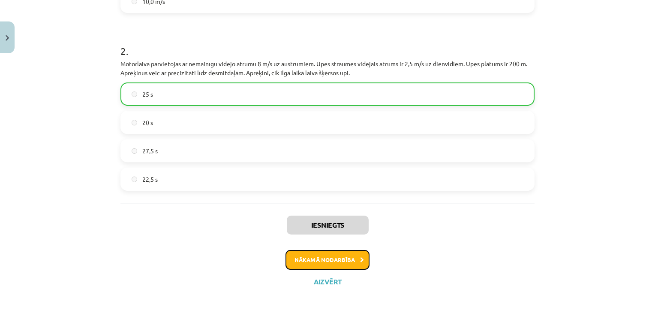
click at [333, 255] on button "Nākamā nodarbība" at bounding box center [328, 260] width 84 height 20
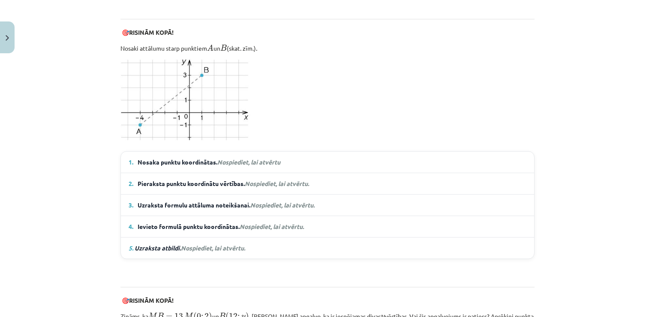
scroll to position [558, 0]
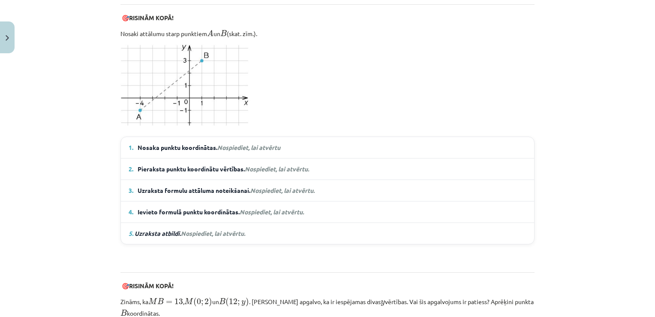
click at [277, 147] on em "Nospiediet, lai atvērtu" at bounding box center [248, 147] width 63 height 8
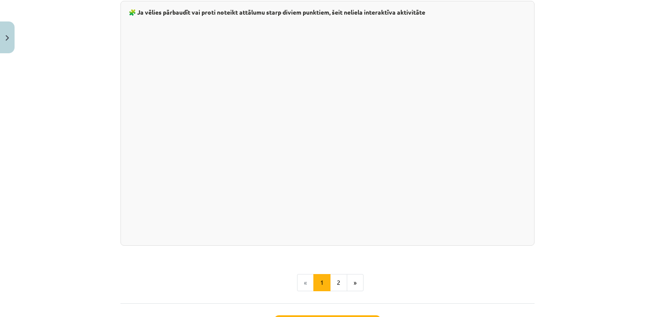
scroll to position [1416, 0]
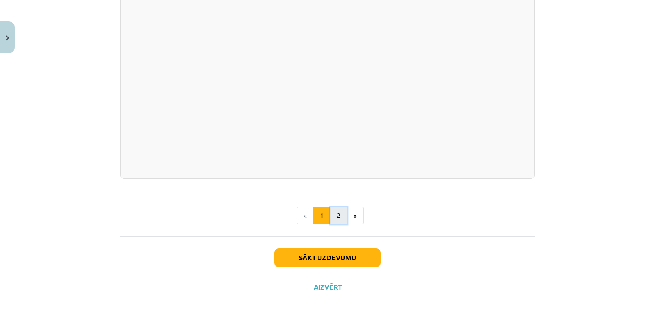
click at [335, 211] on button "2" at bounding box center [338, 215] width 17 height 17
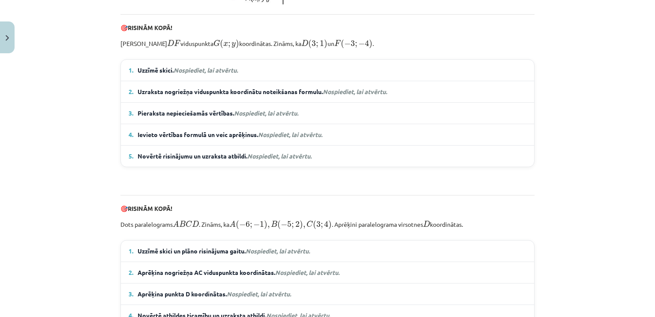
scroll to position [424, 0]
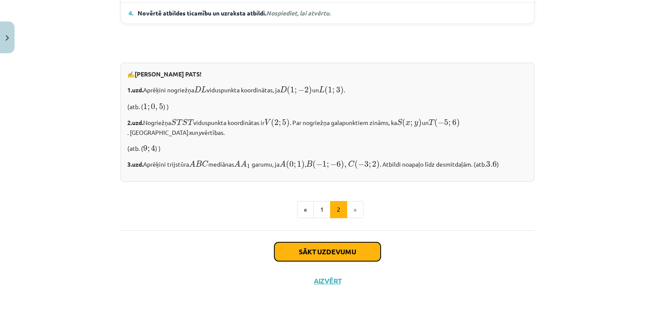
click at [317, 251] on button "Sākt uzdevumu" at bounding box center [328, 251] width 106 height 19
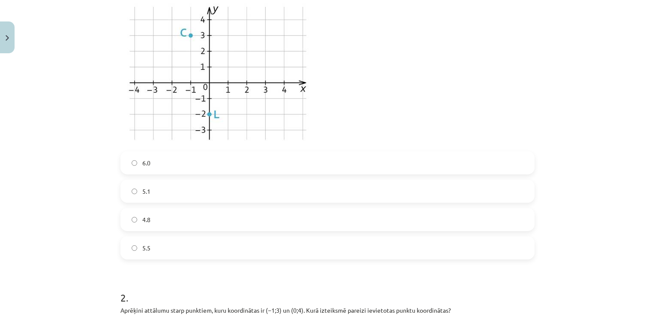
scroll to position [279, 0]
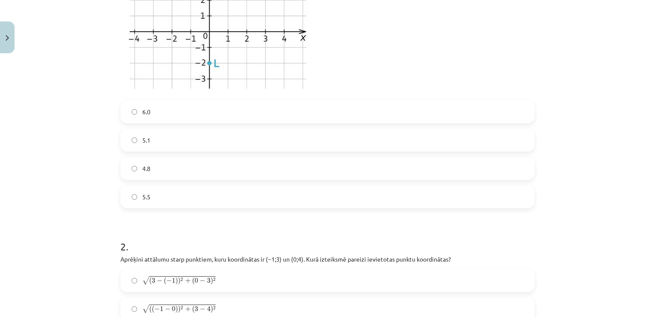
click at [149, 135] on label "5.1" at bounding box center [327, 139] width 413 height 21
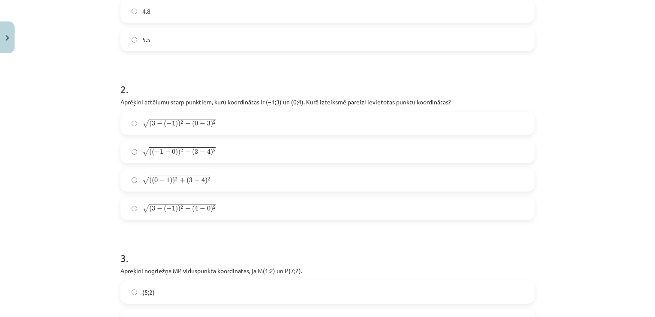
scroll to position [450, 0]
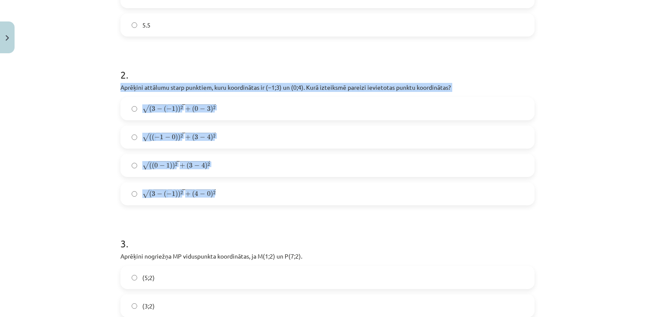
drag, startPoint x: 117, startPoint y: 86, endPoint x: 235, endPoint y: 186, distance: 155.0
click at [235, 186] on div "6 XP Saņemsi Sarežģīts 337 pilda Apraksts Uzdevums Palīdzība 1 . Aprēķini attāl…" at bounding box center [327, 288] width 425 height 1337
copy div "Aprēķini attālumu starp punktiem, kuru koordinātas ir ﻿(−1;3) un ﻿(0;4). Kurā i…"
click at [98, 187] on div "Mācību tēma: Matemātikas i - 10. klases 1. ieskaites mācību materiāls (a,b) #7 …" at bounding box center [327, 158] width 655 height 317
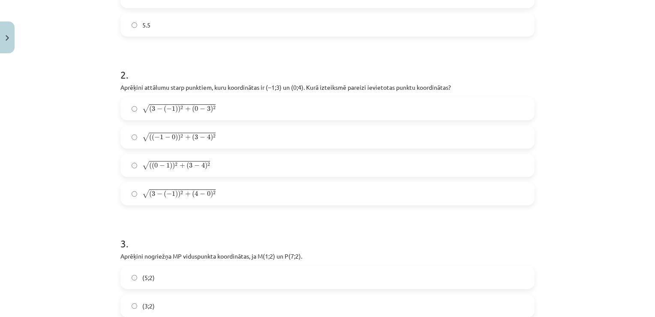
click at [208, 131] on label "√ ( ( − 1 − 0 ) ) 2 + ( 3 − 4 ) 2 ( ( − 1 − 0 ) ) 2 + ( 3 − 4 ) 2" at bounding box center [327, 136] width 413 height 21
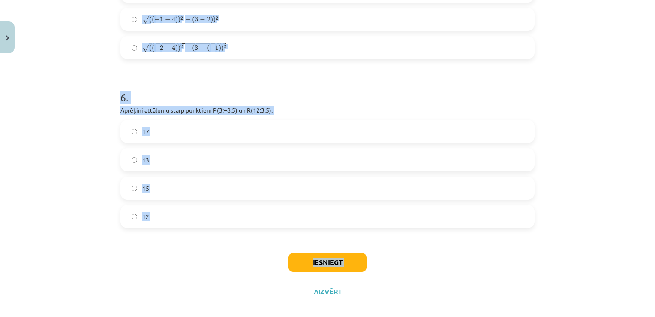
scroll to position [1112, 0]
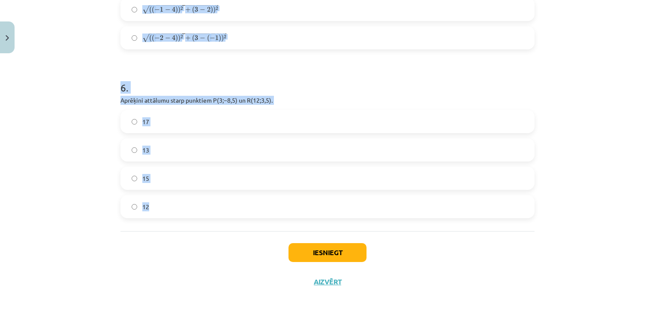
drag, startPoint x: 116, startPoint y: 82, endPoint x: 225, endPoint y: 211, distance: 169.6
copy form "Aprēķini nogriežņa ﻿MP﻿ viduspunkta koordinātas, ja ﻿M(1;2) un ﻿P(7;2). (5;2) (…"
click at [36, 88] on div "Mācību tēma: Matemātikas i - 10. klases 1. ieskaites mācību materiāls (a,b) #7 …" at bounding box center [327, 158] width 655 height 317
click at [596, 202] on div "Mācību tēma: Matemātikas i - 10. klases 1. ieskaites mācību materiāls (a,b) #7 …" at bounding box center [327, 158] width 655 height 317
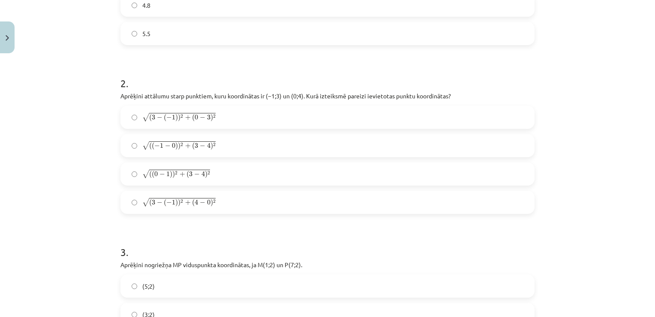
scroll to position [668, 0]
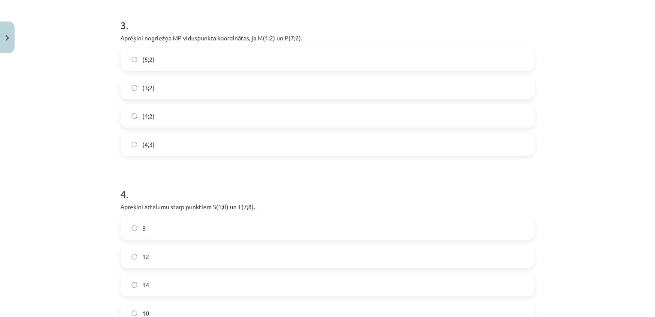
drag, startPoint x: 156, startPoint y: 116, endPoint x: 164, endPoint y: 94, distance: 23.3
click at [156, 116] on label "(4;2)" at bounding box center [327, 115] width 413 height 21
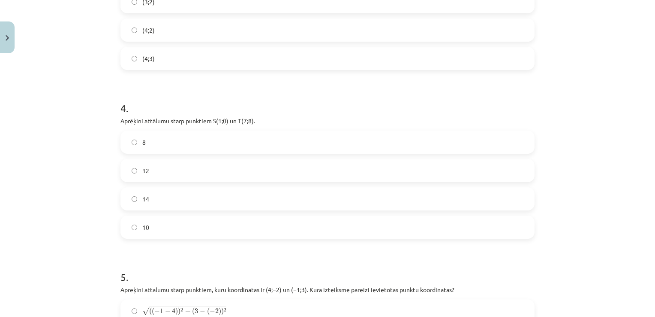
drag, startPoint x: 156, startPoint y: 233, endPoint x: 160, endPoint y: 227, distance: 7.1
click at [156, 233] on label "10" at bounding box center [327, 226] width 413 height 21
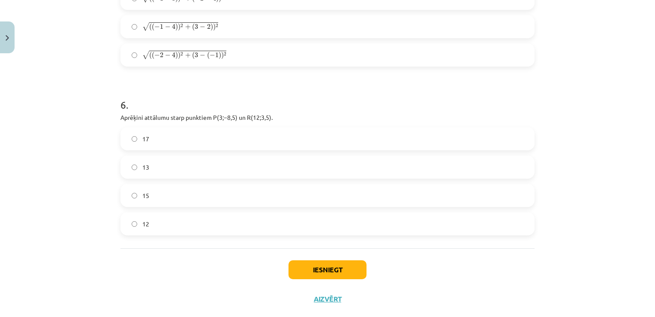
scroll to position [1112, 0]
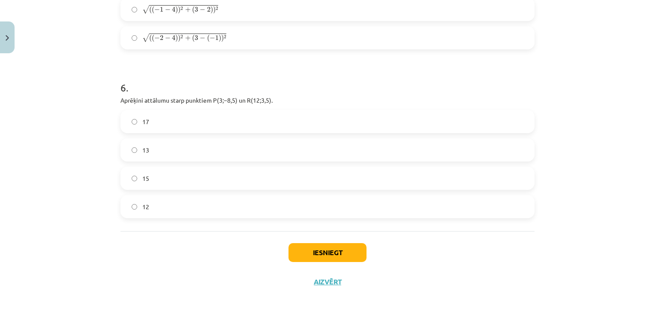
click at [144, 177] on span "15" at bounding box center [145, 178] width 7 height 9
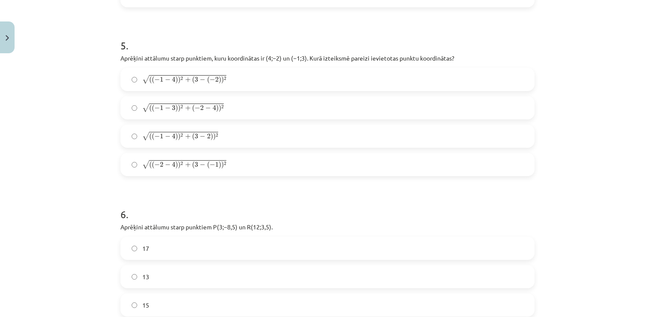
scroll to position [983, 0]
click at [235, 82] on label "√ ( ( − 1 − 4 ) ) 2 + ( 3 − ( − 2 ) ) 2 ( ( − 1 − 4 ) ) 2 + ( 3 − ( − 2 ) ) 2" at bounding box center [327, 81] width 413 height 21
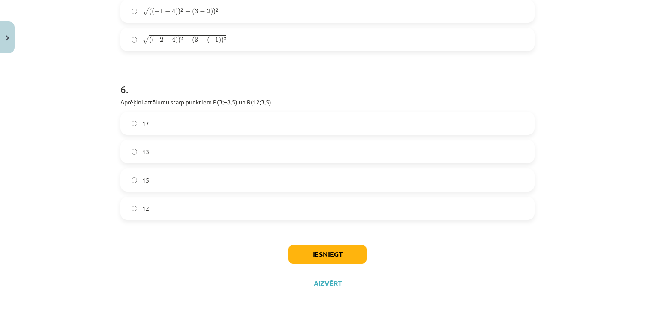
scroll to position [1112, 0]
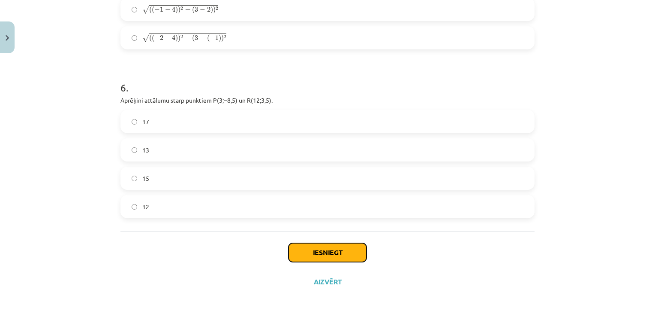
click at [330, 246] on button "Iesniegt" at bounding box center [328, 252] width 78 height 19
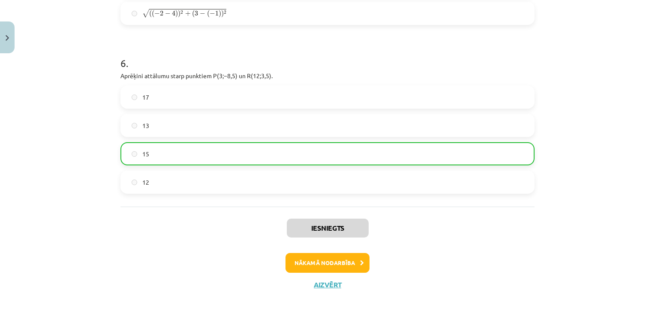
scroll to position [1139, 0]
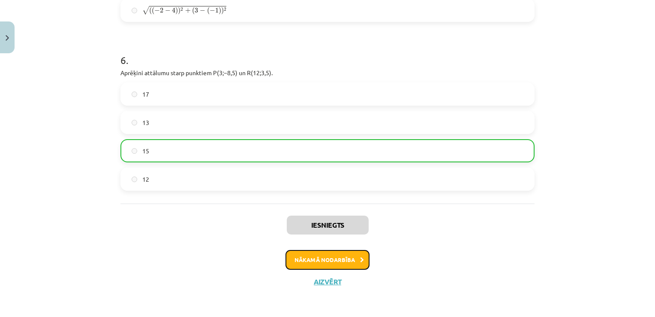
click at [297, 254] on button "Nākamā nodarbība" at bounding box center [328, 260] width 84 height 20
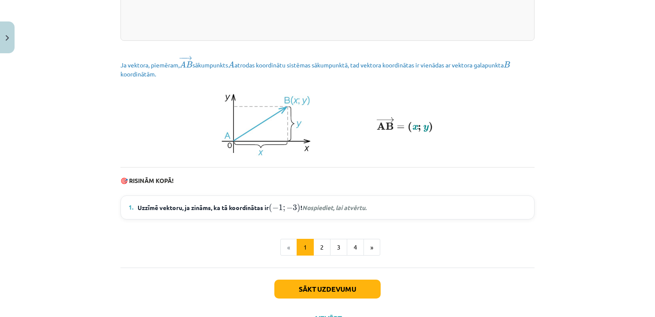
scroll to position [1158, 0]
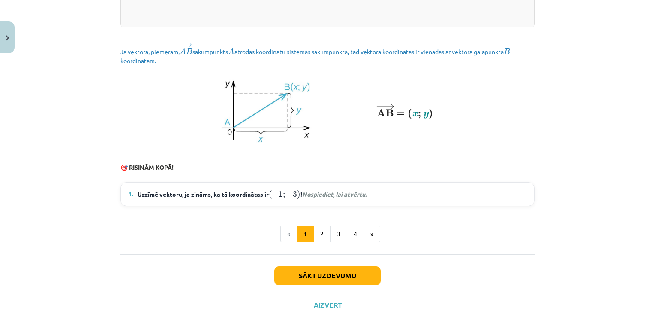
click at [331, 198] on em "Nospiediet, lai atvērtu." at bounding box center [334, 194] width 64 height 8
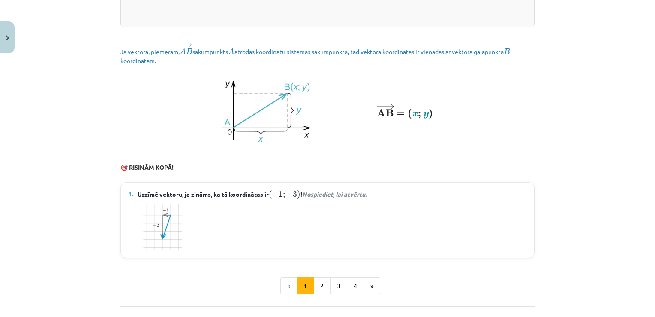
click at [330, 198] on em "Nospiediet, lai atvērtu." at bounding box center [334, 194] width 64 height 8
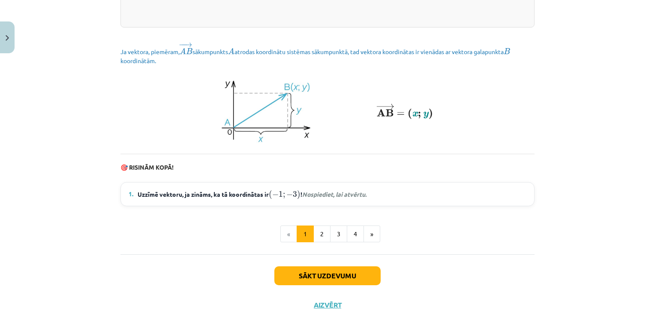
scroll to position [1191, 0]
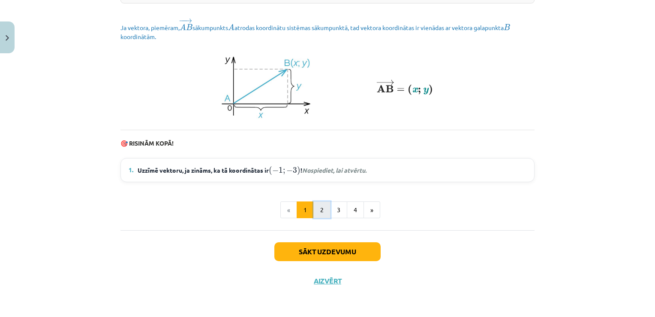
click at [315, 208] on button "2" at bounding box center [322, 209] width 17 height 17
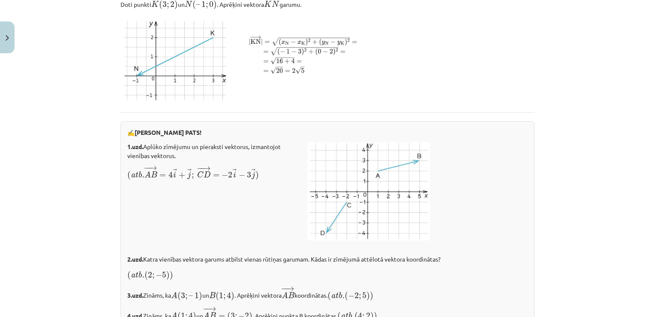
scroll to position [1479, 0]
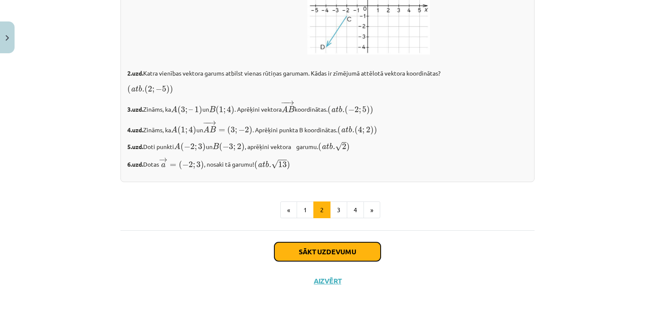
click at [335, 248] on button "Sākt uzdevumu" at bounding box center [328, 251] width 106 height 19
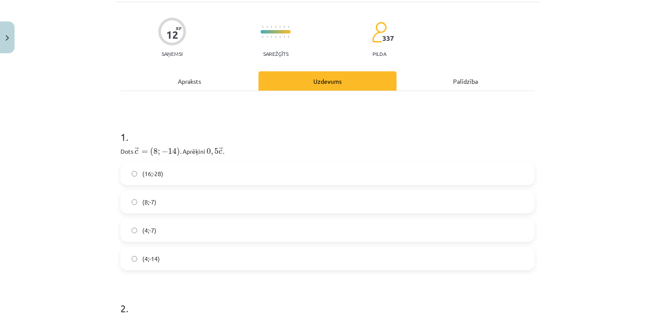
scroll to position [107, 0]
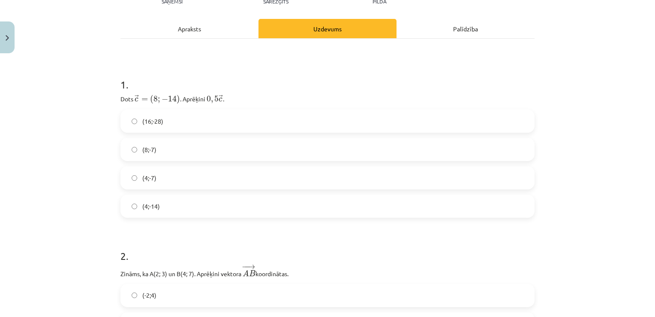
click at [169, 169] on label "(4;-7)" at bounding box center [327, 177] width 413 height 21
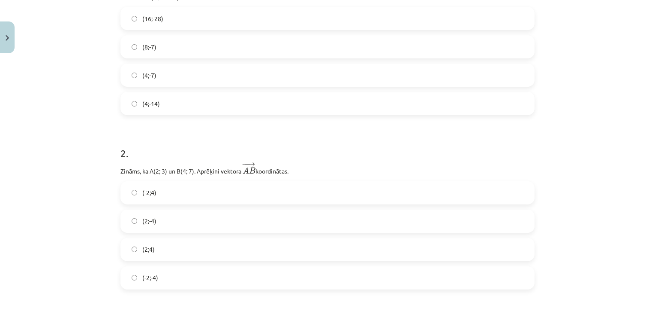
scroll to position [236, 0]
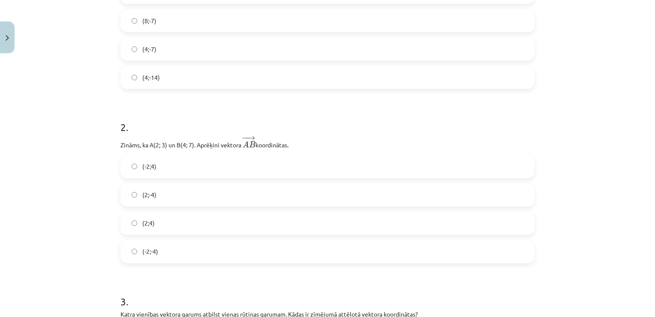
click at [170, 222] on label "(2;4)" at bounding box center [327, 222] width 413 height 21
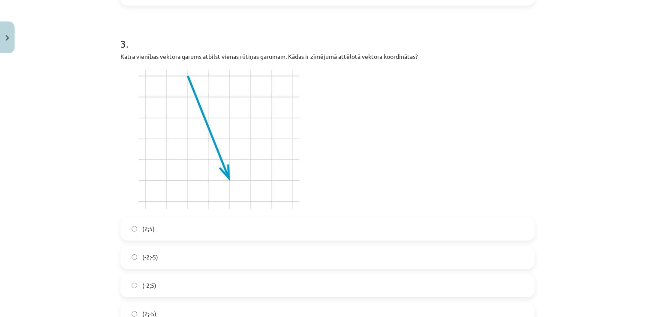
scroll to position [536, 0]
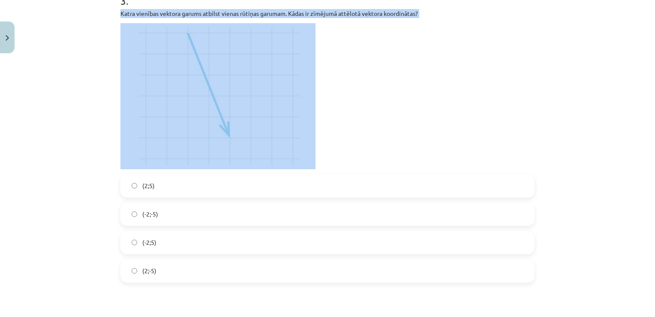
drag, startPoint x: 115, startPoint y: 14, endPoint x: 431, endPoint y: 20, distance: 316.2
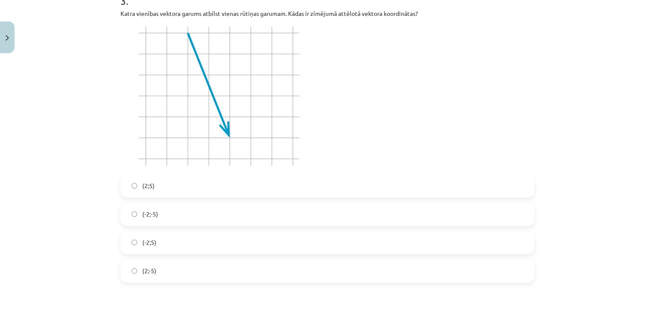
click at [393, 97] on p at bounding box center [328, 96] width 414 height 146
click at [154, 269] on label "(2;-5)" at bounding box center [327, 270] width 413 height 21
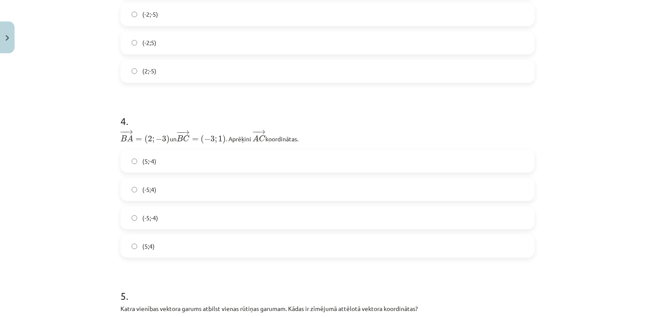
scroll to position [751, 0]
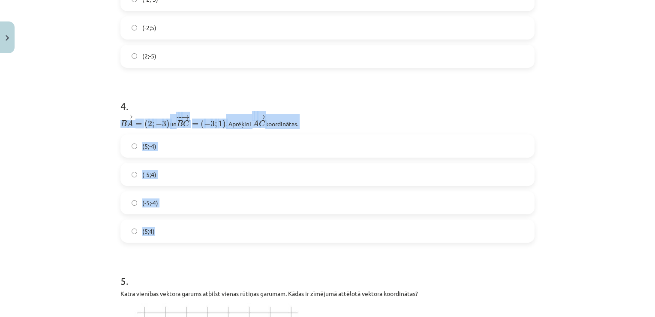
drag, startPoint x: 119, startPoint y: 123, endPoint x: 202, endPoint y: 230, distance: 135.7
click at [202, 230] on div "4 . − − → B A = ( 2 ; − 3 ) B A → = ( 2 ; − 3 ) un ﻿ − − → B C = ( − 3 ; 1 ) B …" at bounding box center [328, 163] width 414 height 157
click at [36, 166] on div "Mācību tēma: Matemātikas i - 10. klases 1. ieskaites mācību materiāls (a,b) #8 …" at bounding box center [327, 158] width 655 height 317
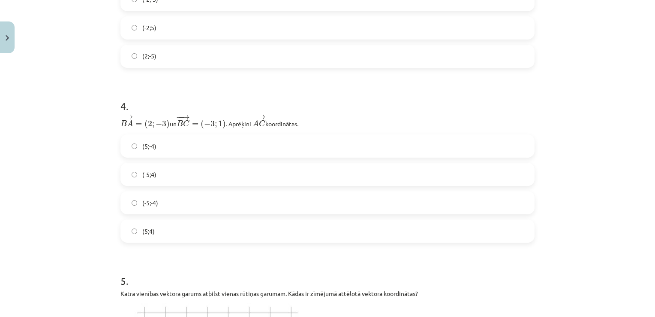
click at [152, 171] on span "(-5;4)" at bounding box center [149, 174] width 14 height 9
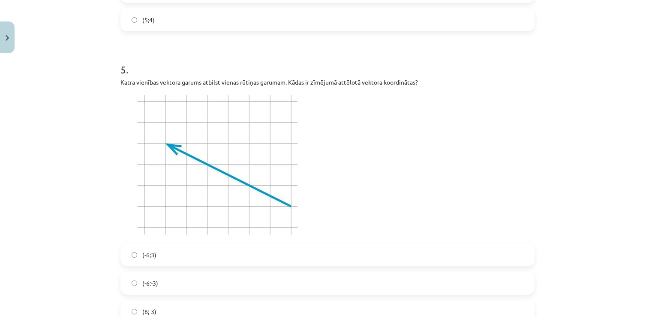
scroll to position [1008, 0]
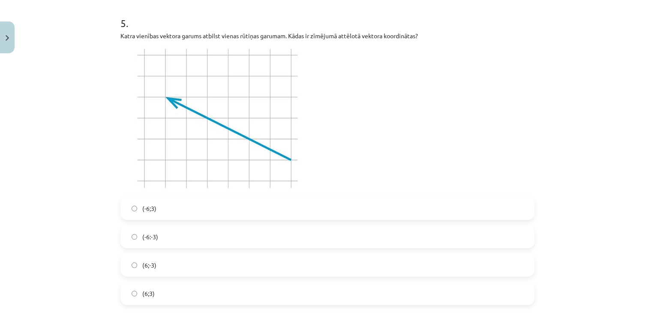
click at [166, 205] on label "(-6;3)" at bounding box center [327, 207] width 413 height 21
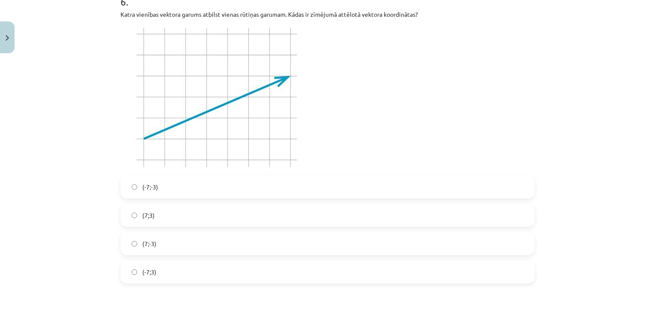
scroll to position [1351, 0]
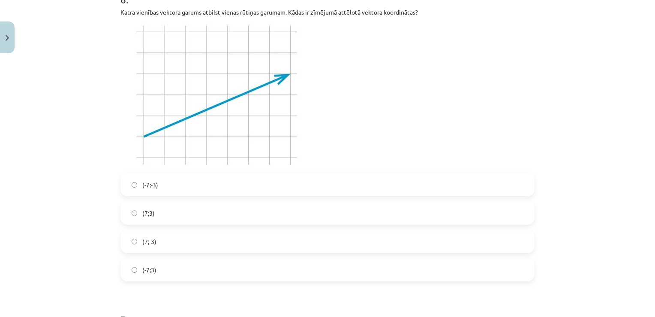
click at [163, 214] on label "(7;3)" at bounding box center [327, 212] width 413 height 21
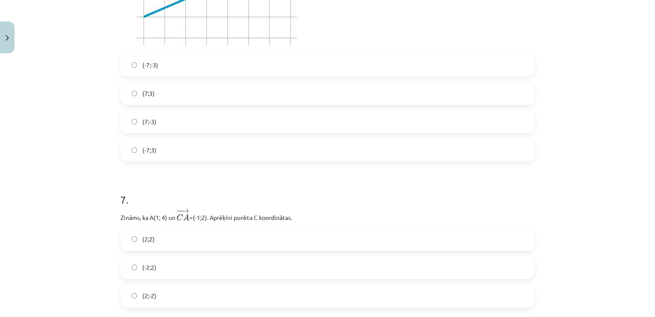
scroll to position [1566, 0]
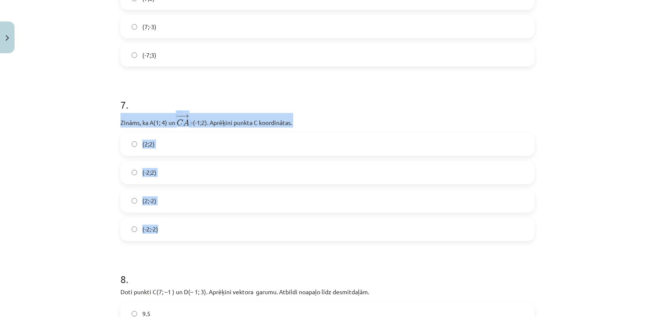
drag, startPoint x: 115, startPoint y: 121, endPoint x: 184, endPoint y: 226, distance: 124.6
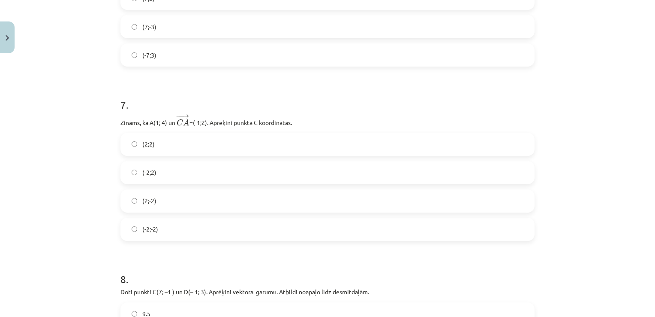
click at [350, 94] on h1 "7 ." at bounding box center [328, 97] width 414 height 27
click at [160, 146] on label "(2;2)" at bounding box center [327, 143] width 413 height 21
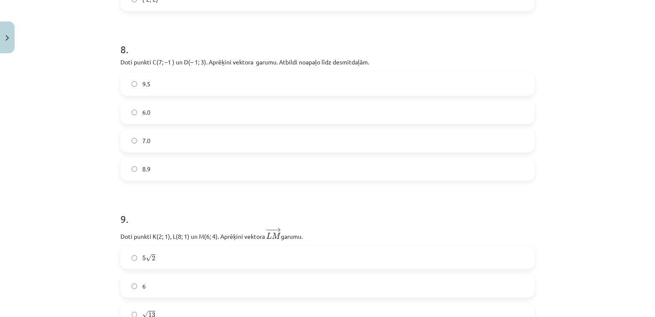
scroll to position [1780, 0]
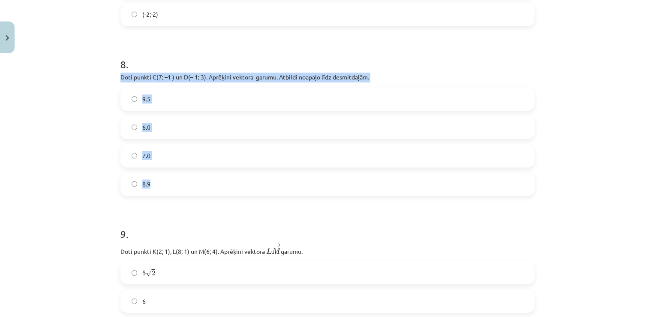
drag, startPoint x: 118, startPoint y: 76, endPoint x: 193, endPoint y: 185, distance: 132.3
click at [193, 185] on div "8 . Doti punkti C(7; –1 ) un D(– 1; 3). Aprēķini vektora ﻿ ﻿ garumu. Atbildi no…" at bounding box center [328, 119] width 414 height 152
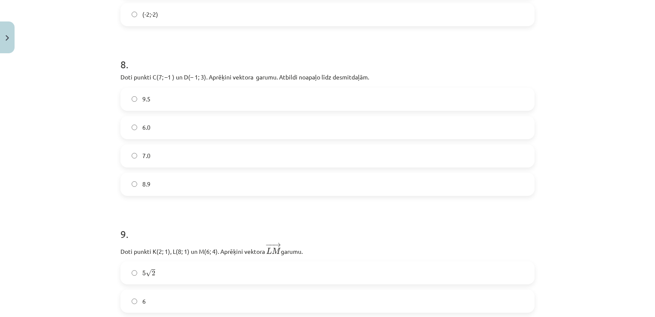
click at [45, 206] on div "Mācību tēma: Matemātikas i - 10. klases 1. ieskaites mācību materiāls (a,b) #8 …" at bounding box center [327, 158] width 655 height 317
click at [169, 178] on label "8.9" at bounding box center [327, 183] width 413 height 21
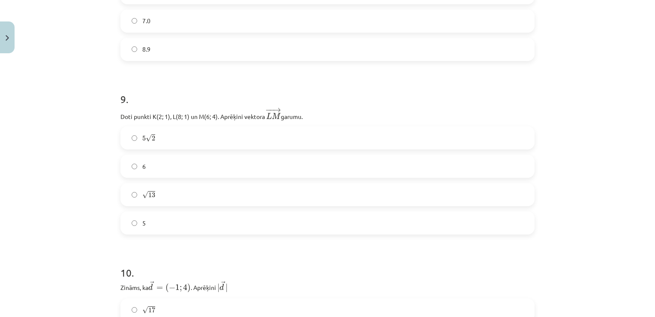
scroll to position [1952, 0]
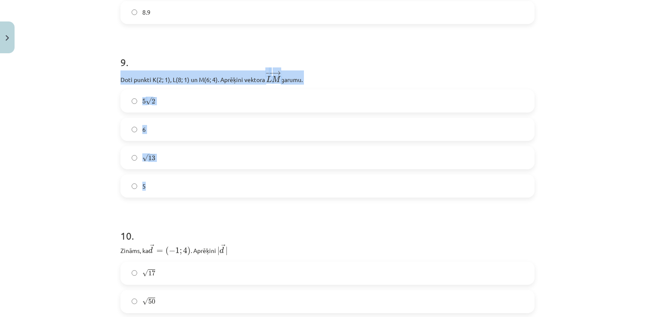
drag, startPoint x: 118, startPoint y: 82, endPoint x: 185, endPoint y: 188, distance: 126.1
click at [185, 188] on div "9 . Doti punkti K(2; 1), L(8; 1) un M(6; 4). Aprēķini vektora ﻿ − − → L M L M →…" at bounding box center [328, 119] width 414 height 157
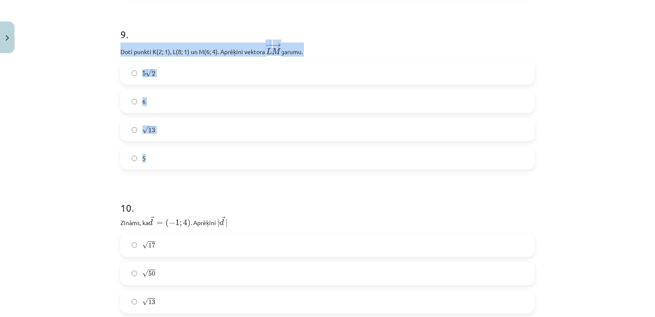
scroll to position [1995, 0]
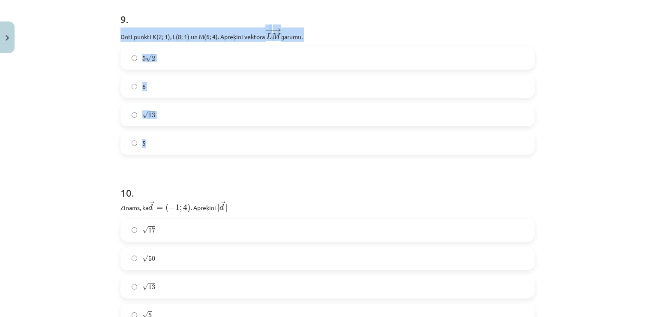
click at [97, 136] on div "Mācību tēma: Matemātikas i - 10. klases 1. ieskaites mācību materiāls (a,b) #8 …" at bounding box center [327, 158] width 655 height 317
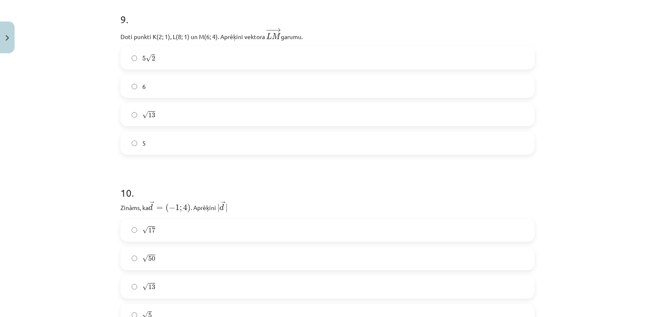
click at [170, 109] on label "√ 13 13" at bounding box center [327, 114] width 413 height 21
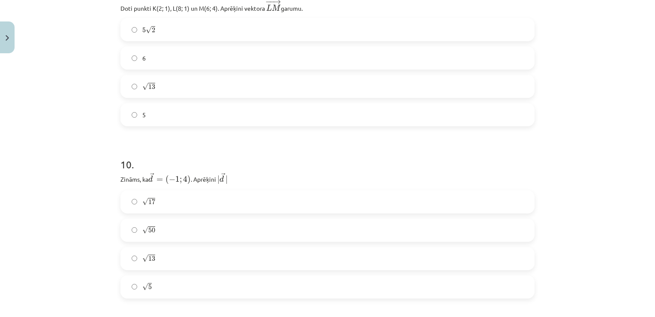
scroll to position [2124, 0]
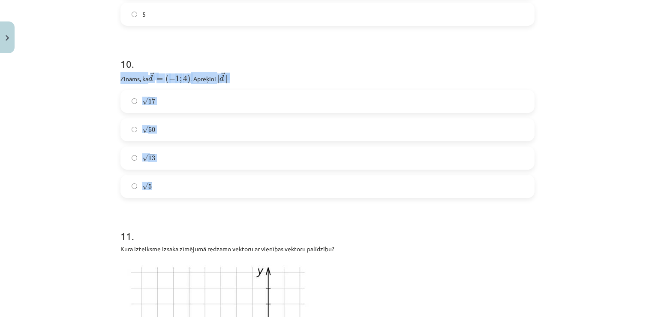
drag, startPoint x: 113, startPoint y: 78, endPoint x: 214, endPoint y: 176, distance: 140.8
click at [158, 99] on label "√ 17 17" at bounding box center [327, 101] width 413 height 21
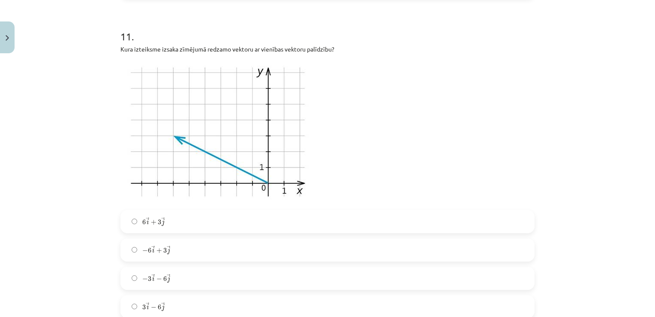
scroll to position [2338, 0]
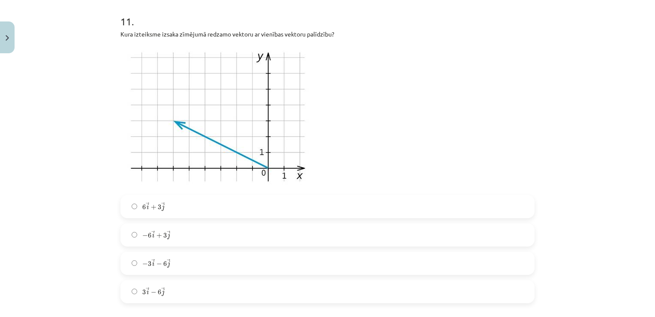
click at [33, 161] on div "Mācību tēma: Matemātikas i - 10. klases 1. ieskaites mācību materiāls (a,b) #8 …" at bounding box center [327, 158] width 655 height 317
click at [167, 237] on span "j" at bounding box center [168, 235] width 3 height 6
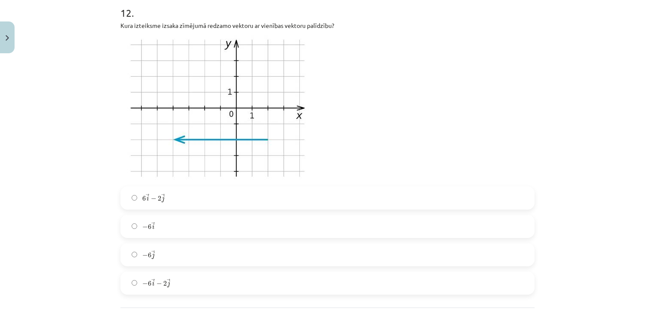
scroll to position [2681, 0]
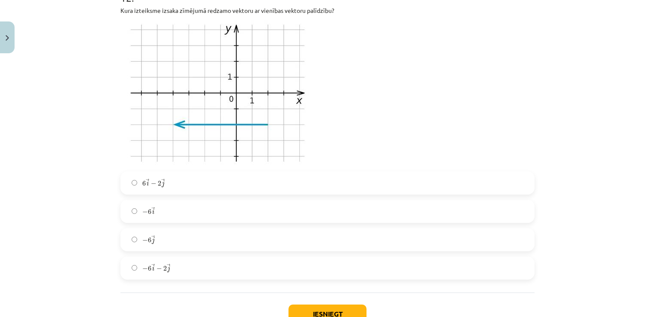
click at [163, 210] on label "− 6 → i − 6 i →" at bounding box center [327, 210] width 413 height 21
click at [177, 262] on label "− 6 → i − 2 → j − 6 i → − 2 j →" at bounding box center [327, 267] width 413 height 21
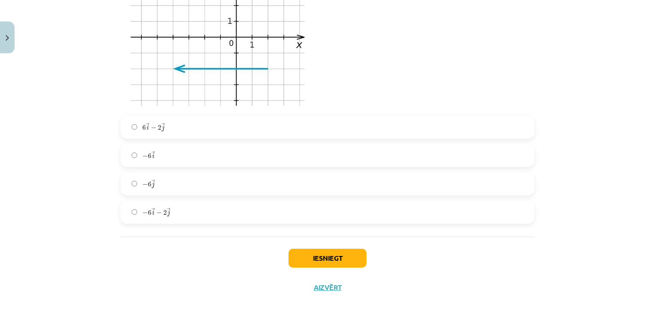
scroll to position [2743, 0]
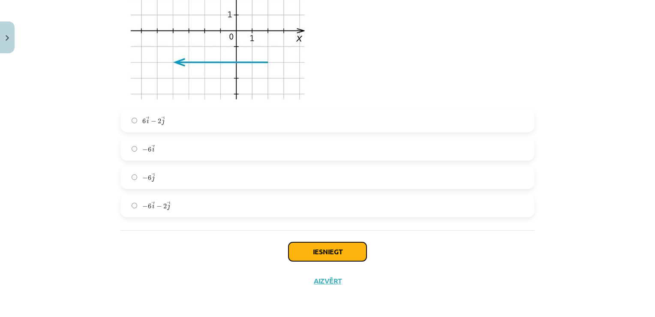
click at [301, 248] on button "Iesniegt" at bounding box center [328, 251] width 78 height 19
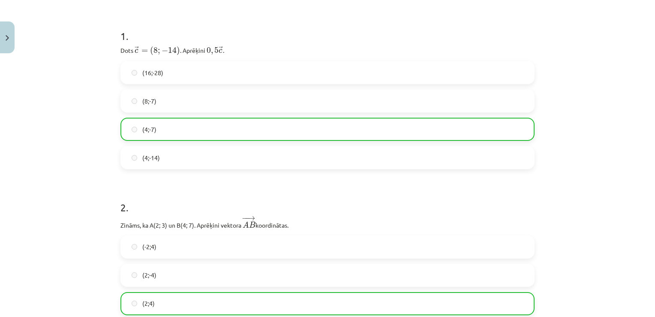
scroll to position [127, 0]
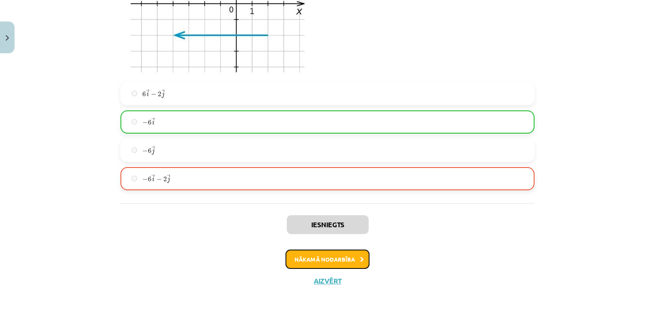
click at [343, 254] on button "Nākamā nodarbība" at bounding box center [328, 259] width 84 height 20
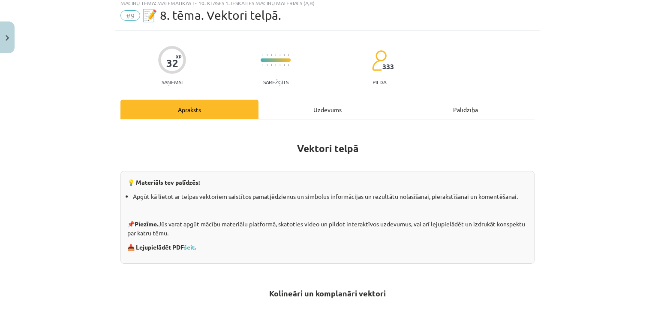
scroll to position [21, 0]
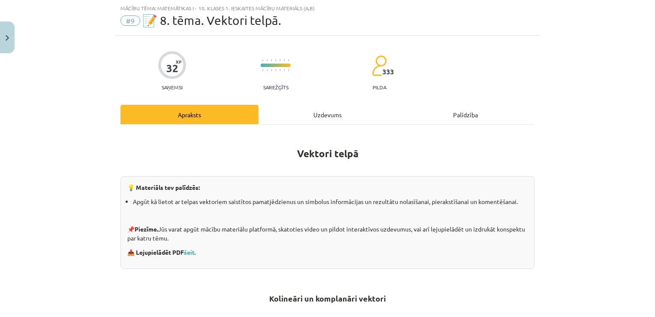
click at [337, 117] on div "Uzdevums" at bounding box center [328, 114] width 138 height 19
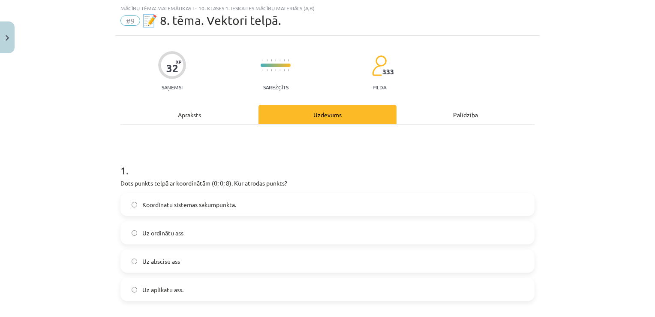
click at [158, 152] on h1 "1 ." at bounding box center [328, 162] width 414 height 27
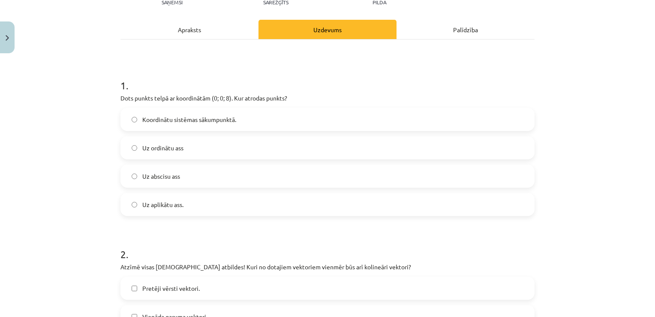
scroll to position [107, 0]
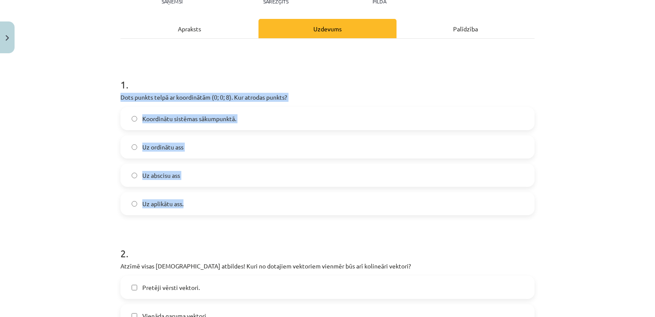
drag, startPoint x: 118, startPoint y: 95, endPoint x: 214, endPoint y: 208, distance: 148.3
click at [214, 208] on div "1 . Dots punkts telpā ar koordinātām (0; 0; 8). Kur atrodas punkts? Koordinātu …" at bounding box center [328, 138] width 414 height 151
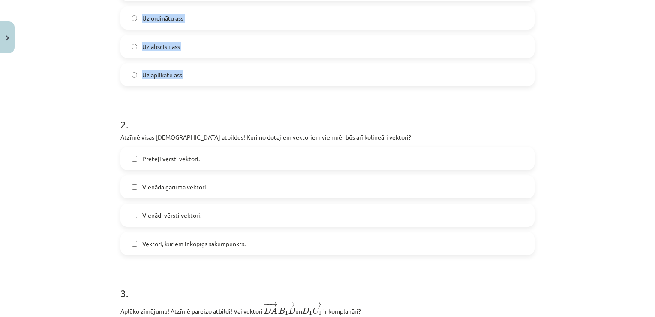
click at [105, 66] on div "Mācību tēma: Matemātikas i - 10. klases 1. ieskaites mācību materiāls (a,b) #9 …" at bounding box center [327, 158] width 655 height 317
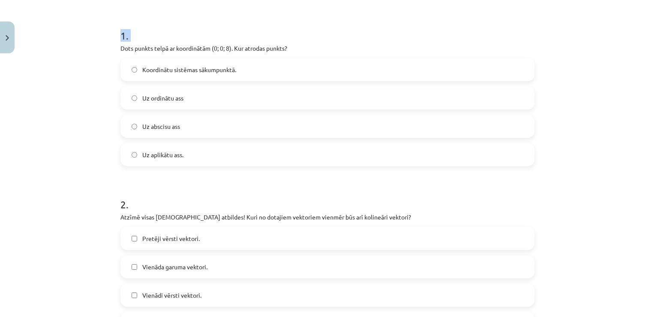
scroll to position [330, 0]
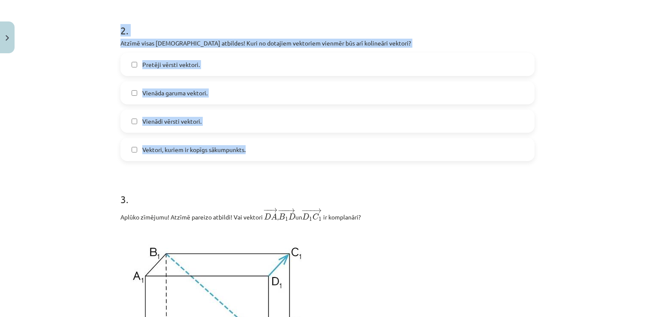
drag, startPoint x: 119, startPoint y: 97, endPoint x: 278, endPoint y: 152, distance: 168.4
click at [86, 131] on div "Mācību tēma: Matemātikas i - 10. klases 1. ieskaites mācību materiāls (a,b) #9 …" at bounding box center [327, 158] width 655 height 317
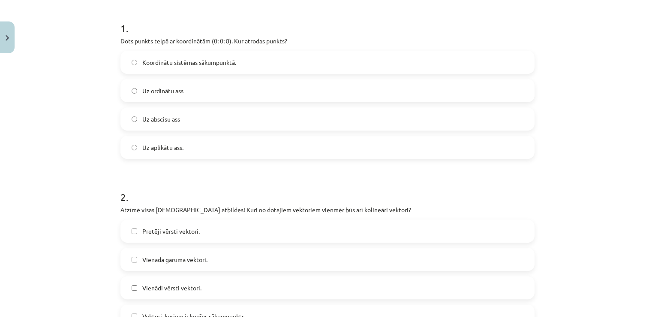
scroll to position [158, 0]
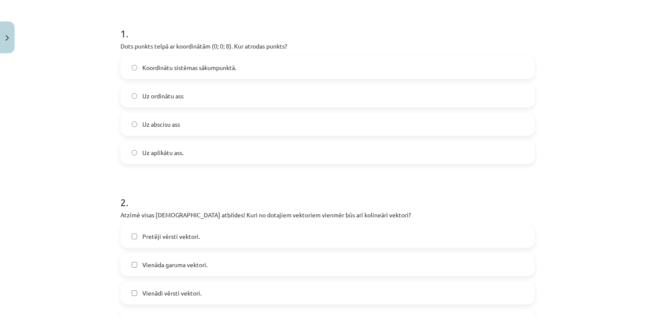
click at [173, 153] on span "Uz aplikātu ass." at bounding box center [162, 152] width 41 height 9
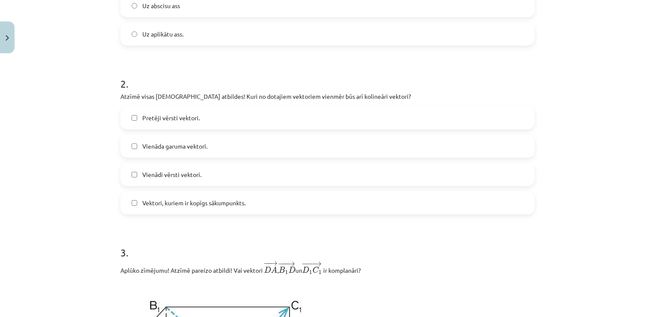
scroll to position [287, 0]
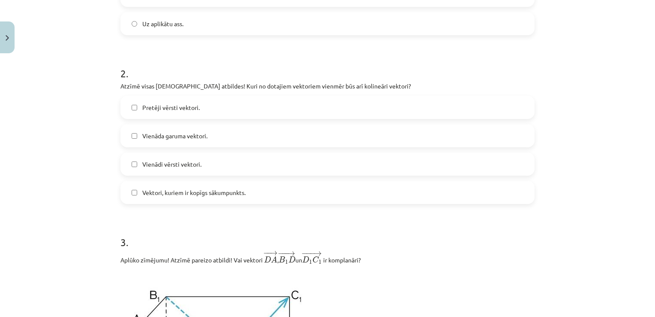
click at [175, 164] on span "Vienādi vērsti vektori." at bounding box center [171, 164] width 59 height 9
click at [166, 105] on span "Pretēji vērsti vektori." at bounding box center [170, 107] width 57 height 9
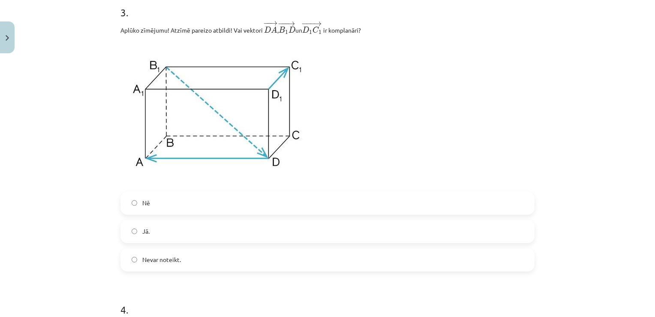
scroll to position [501, 0]
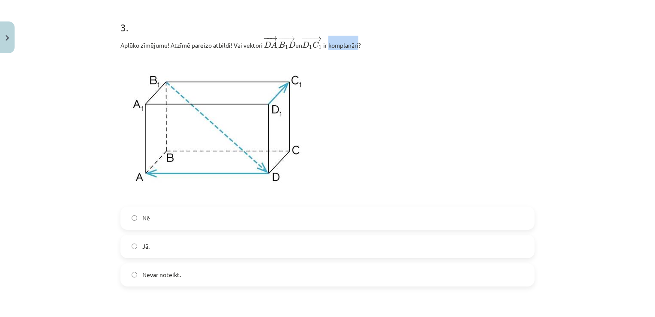
drag, startPoint x: 330, startPoint y: 46, endPoint x: 359, endPoint y: 47, distance: 29.2
click at [359, 47] on p "Aplūko zīmējumu! Atzīmē pareizo atbildi! Vai vektori ﻿ − − → D A D A → ﻿, ﻿ − −…" at bounding box center [328, 43] width 414 height 15
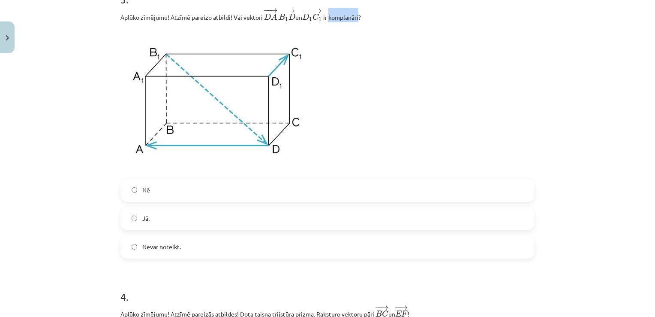
scroll to position [544, 0]
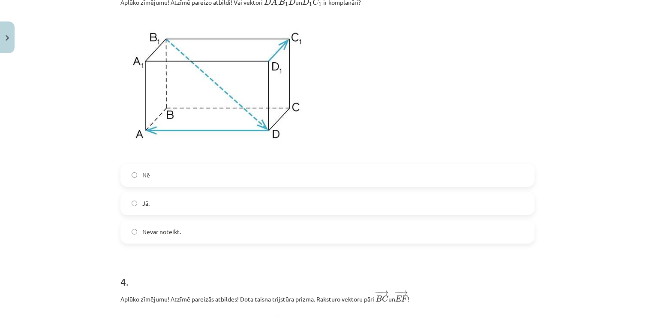
click at [197, 179] on label "Nē" at bounding box center [327, 174] width 413 height 21
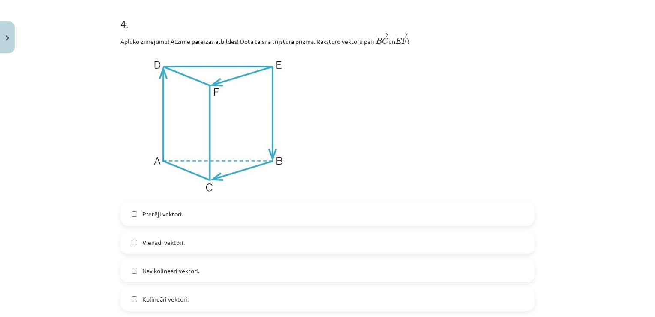
scroll to position [845, 0]
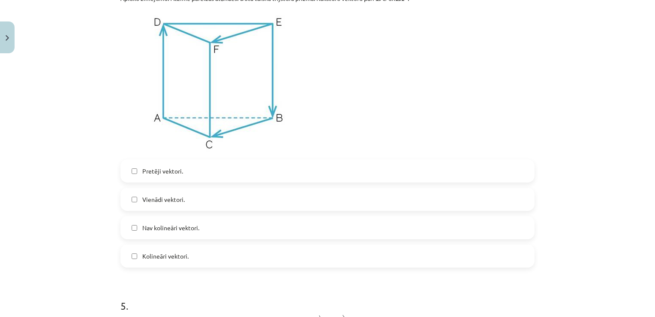
click at [198, 202] on label "Vienādi vektori." at bounding box center [327, 198] width 413 height 21
click at [205, 261] on label "Kolineāri vektori." at bounding box center [327, 255] width 413 height 21
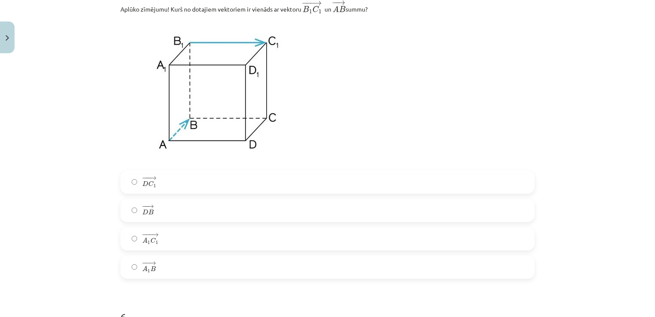
scroll to position [1145, 0]
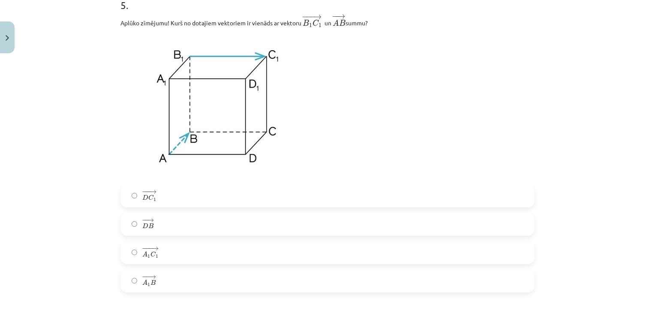
click at [163, 252] on label "− −− → A 1 C 1 A 1 C 1 →" at bounding box center [327, 252] width 413 height 21
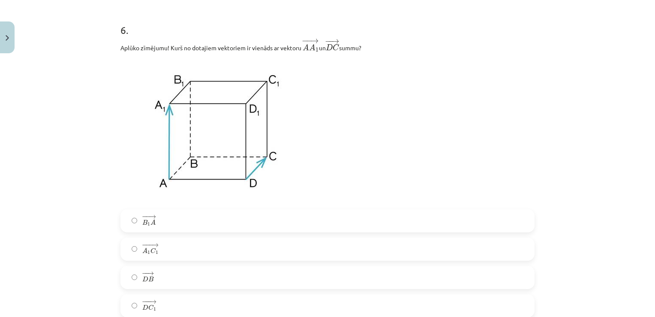
scroll to position [1488, 0]
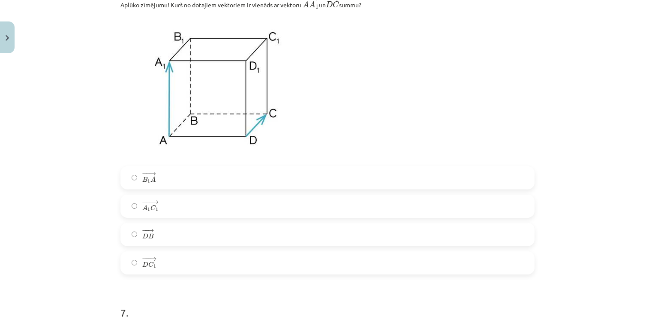
click at [157, 181] on label "− − → B 1 A B 1 A →" at bounding box center [327, 177] width 413 height 21
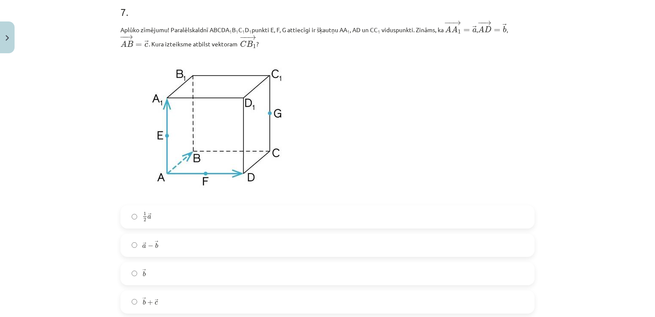
scroll to position [1831, 0]
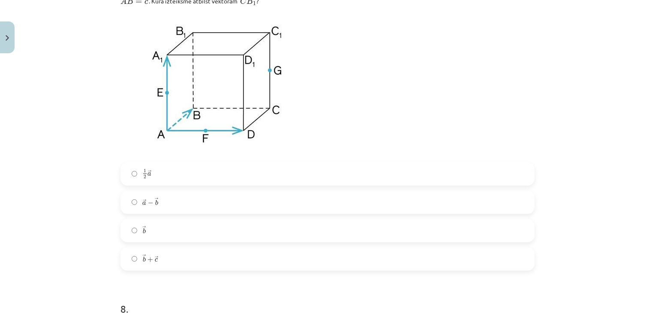
click at [146, 235] on label "→ b b →" at bounding box center [327, 230] width 413 height 21
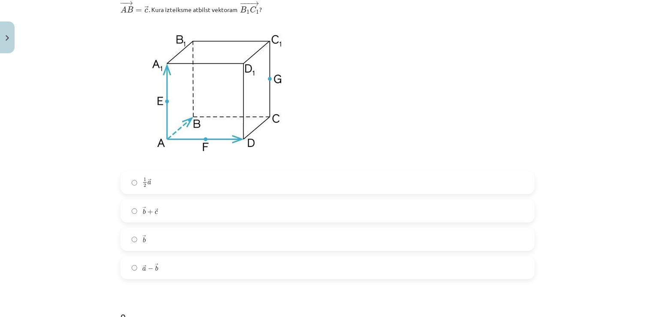
scroll to position [2175, 0]
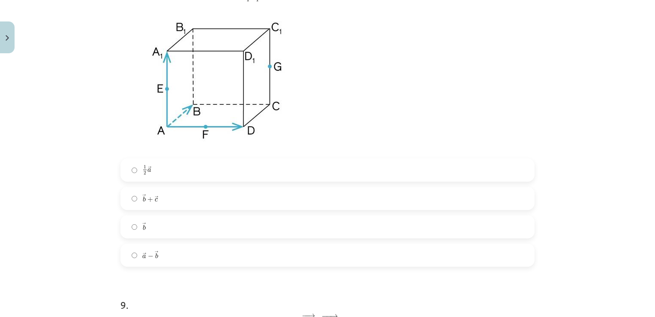
click at [156, 227] on label "→ b b →" at bounding box center [327, 226] width 413 height 21
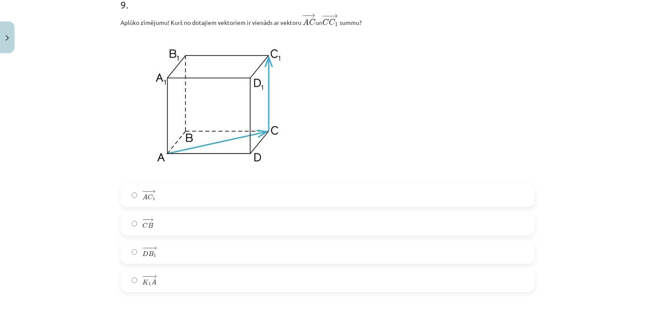
scroll to position [2475, 0]
click at [173, 202] on label "− − → A C 1 A C 1 →" at bounding box center [327, 194] width 413 height 21
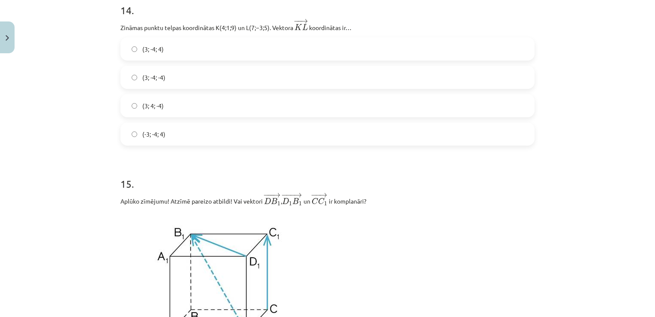
scroll to position [3402, 0]
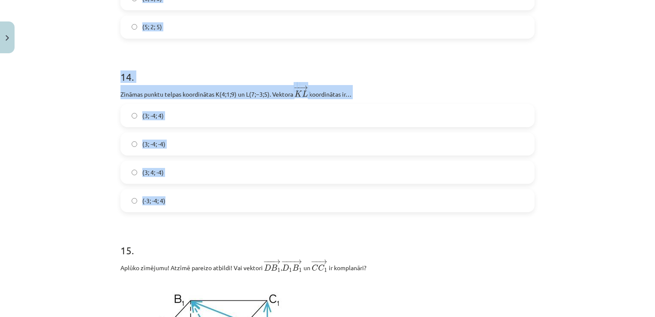
drag, startPoint x: 117, startPoint y: 91, endPoint x: 243, endPoint y: 198, distance: 165.8
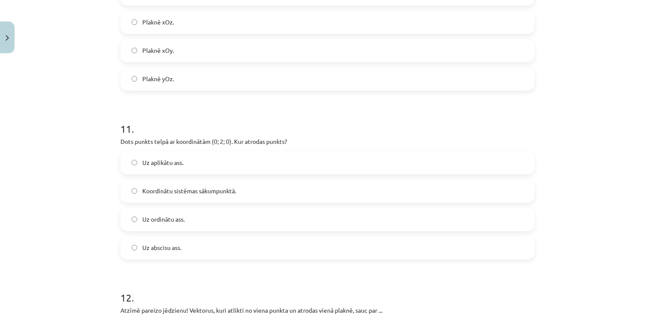
scroll to position [2801, 0]
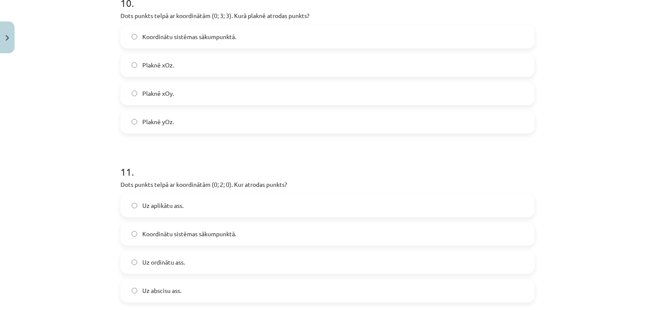
click at [192, 131] on label "Plaknē yOz." at bounding box center [327, 121] width 413 height 21
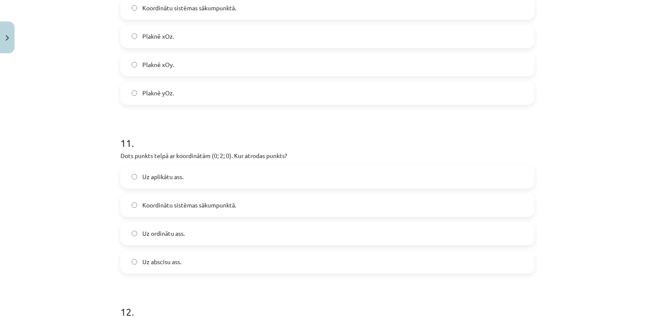
scroll to position [2844, 0]
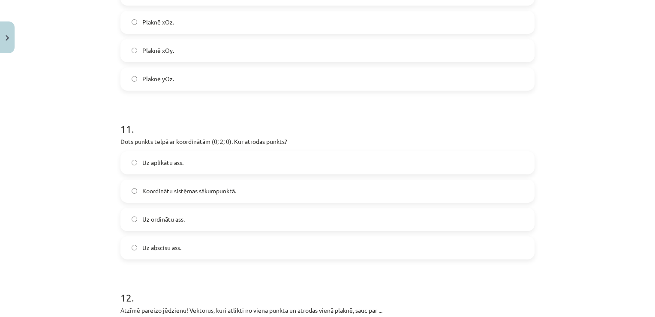
click at [167, 224] on span "Uz ordinātu ass." at bounding box center [163, 218] width 42 height 9
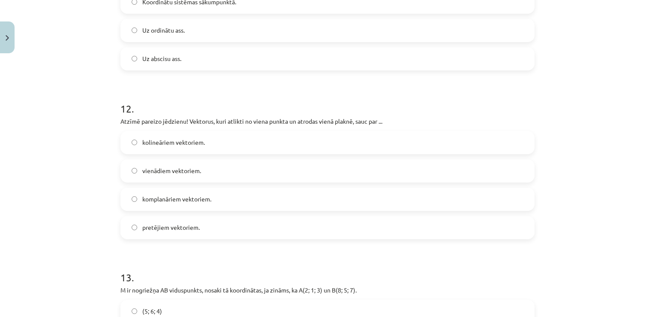
scroll to position [3059, 0]
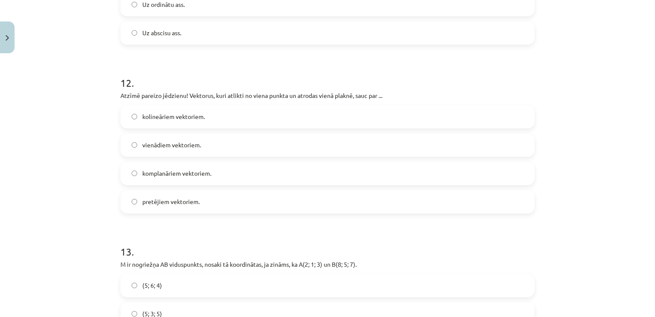
click at [206, 178] on span "komplanāriem vektoriem." at bounding box center [176, 173] width 69 height 9
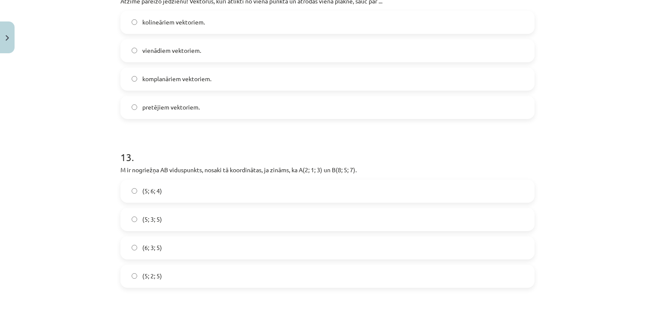
scroll to position [3230, 0]
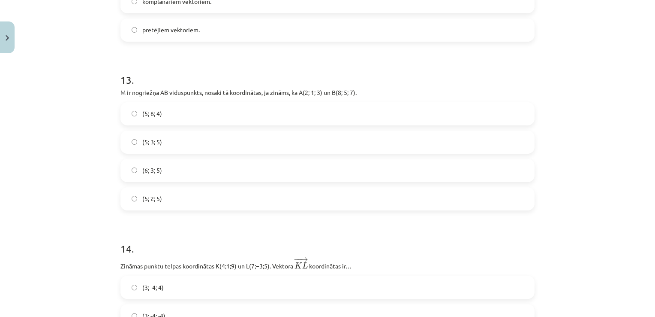
click at [186, 152] on label "(5; 3; 5)" at bounding box center [327, 141] width 413 height 21
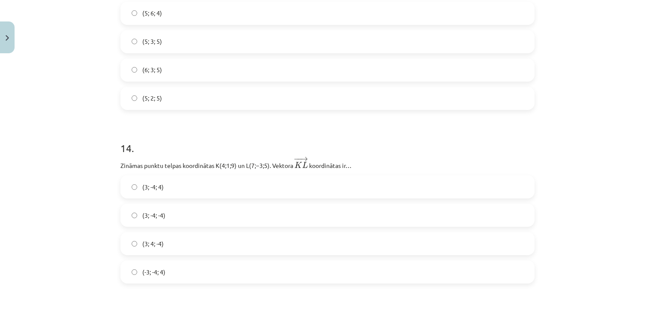
scroll to position [3359, 0]
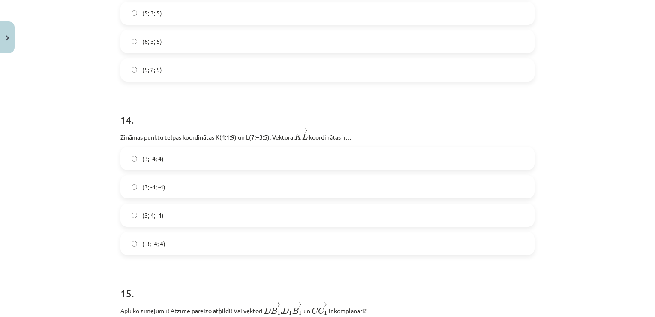
click at [185, 190] on label "(3; -4; -4)" at bounding box center [327, 186] width 413 height 21
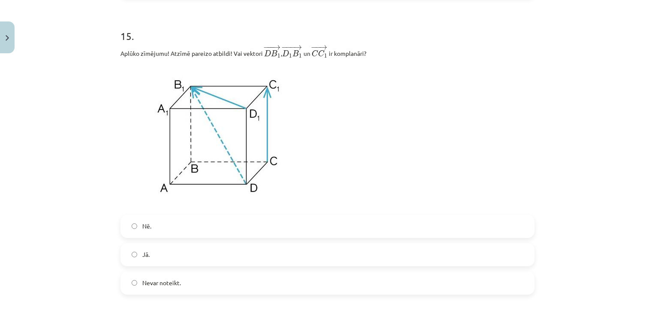
scroll to position [3616, 0]
click at [199, 236] on label "Nē." at bounding box center [327, 225] width 413 height 21
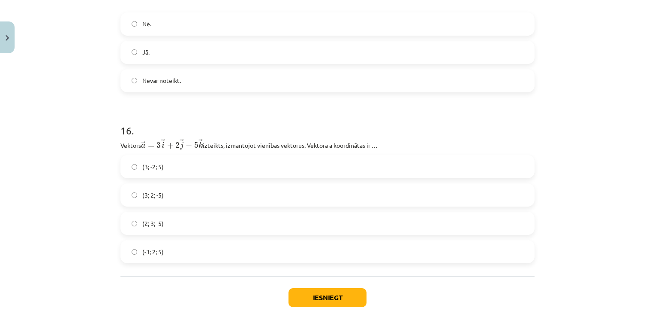
scroll to position [3831, 0]
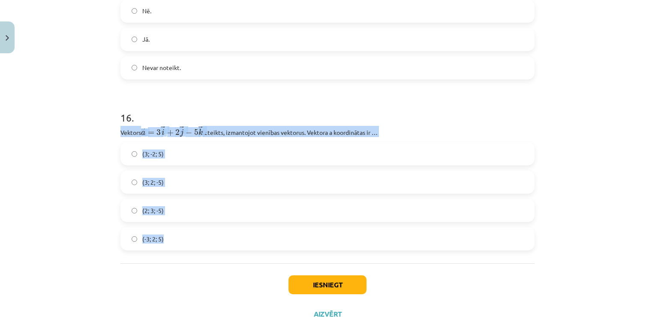
drag, startPoint x: 115, startPoint y: 136, endPoint x: 188, endPoint y: 253, distance: 137.6
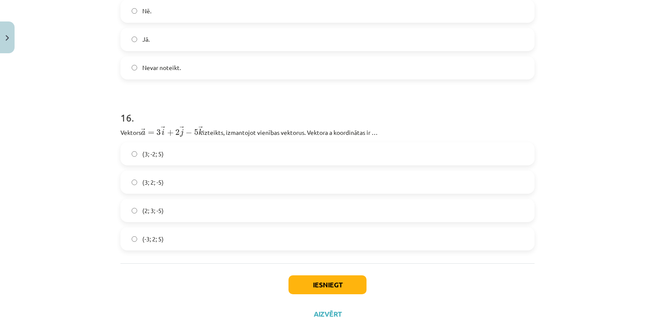
click at [169, 191] on label "(3; 2; -5)" at bounding box center [327, 181] width 413 height 21
click at [306, 294] on button "Iesniegt" at bounding box center [328, 284] width 78 height 19
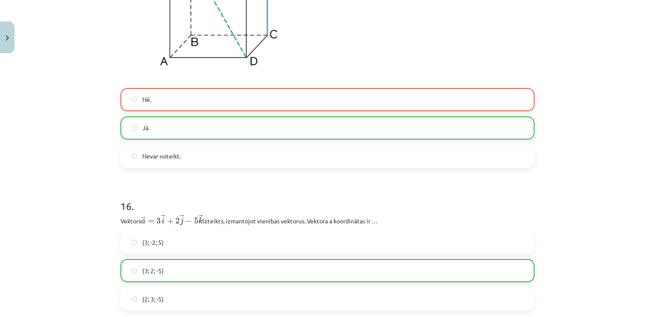
scroll to position [3898, 0]
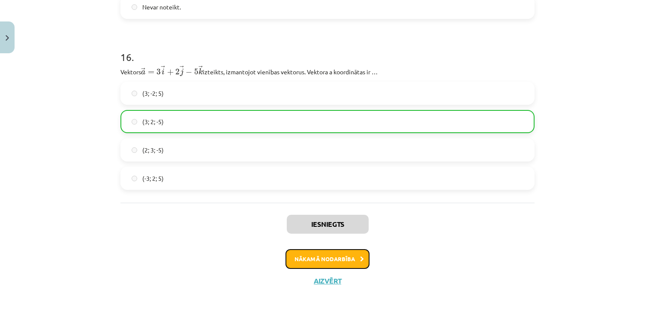
click at [347, 253] on button "Nākamā nodarbība" at bounding box center [328, 259] width 84 height 20
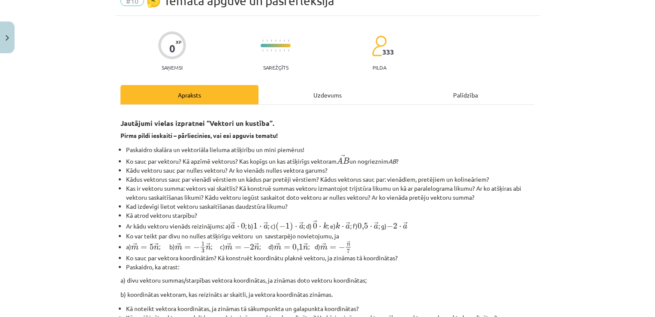
scroll to position [21, 0]
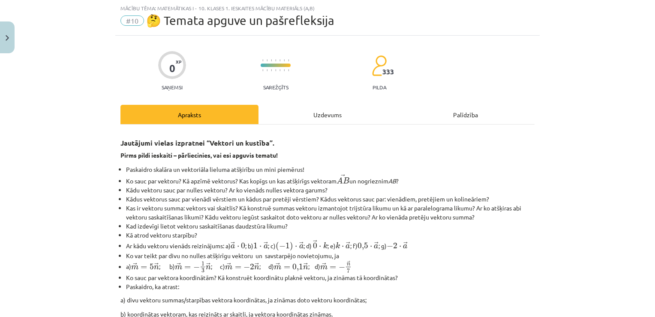
click at [308, 118] on div "Uzdevums" at bounding box center [328, 114] width 138 height 19
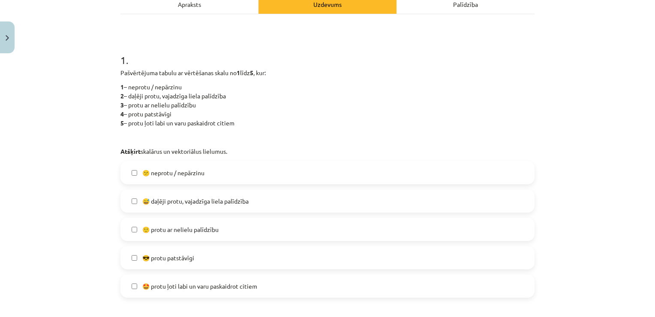
scroll to position [193, 0]
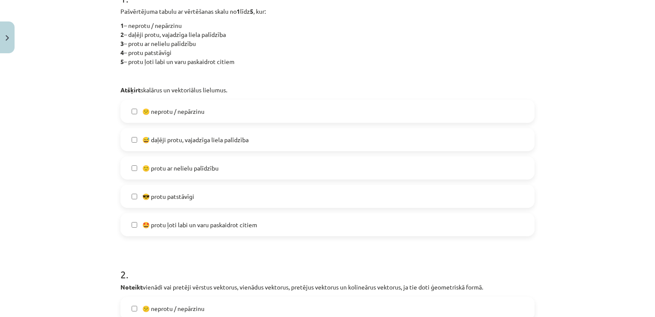
click at [233, 138] on span "😅 daļēji protu, vajadzīga liela palīdzība" at bounding box center [195, 139] width 106 height 9
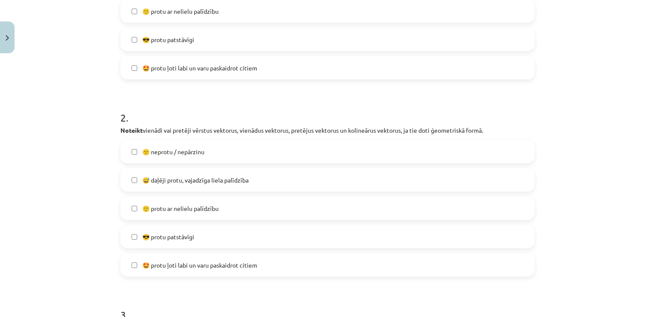
scroll to position [365, 0]
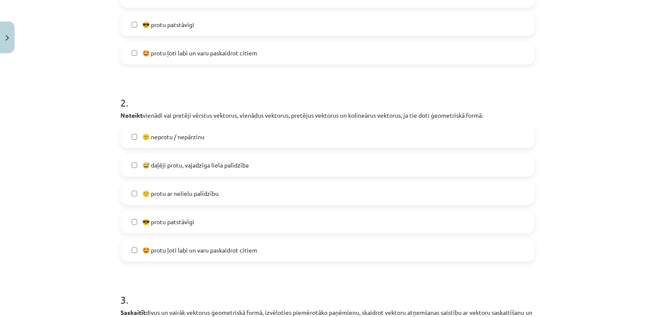
click at [208, 194] on span "🙂 protu ar nelielu palīdzību" at bounding box center [180, 193] width 76 height 9
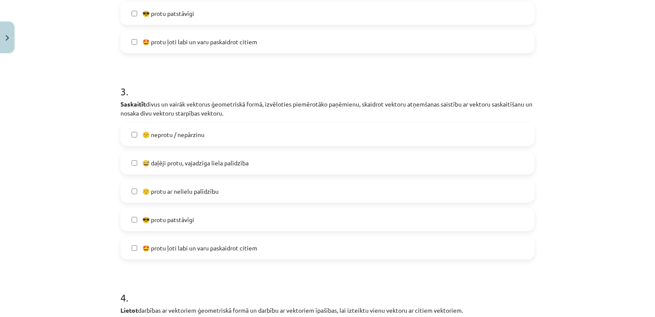
scroll to position [579, 0]
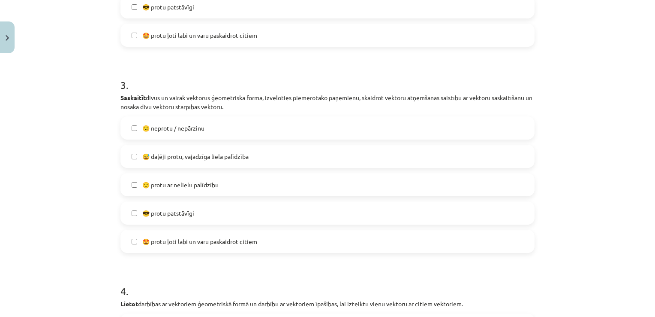
click at [177, 186] on span "🙂 protu ar nelielu palīdzību" at bounding box center [180, 184] width 76 height 9
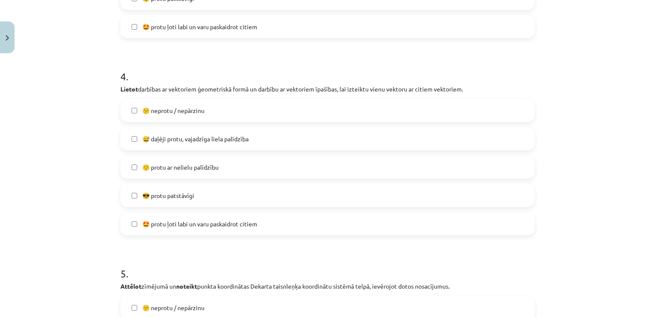
click at [185, 169] on span "🙂 protu ar nelielu palīdzību" at bounding box center [180, 167] width 76 height 9
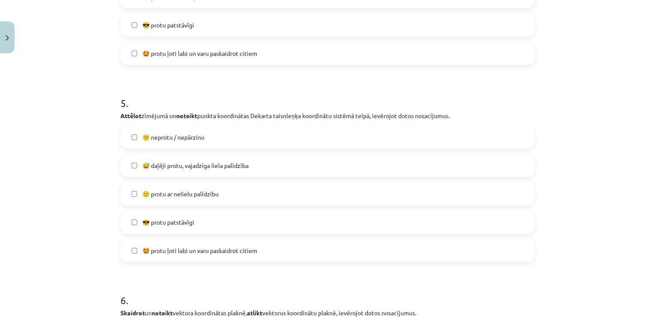
scroll to position [965, 0]
click at [185, 184] on label "🙂 protu ar nelielu palīdzību" at bounding box center [327, 191] width 413 height 21
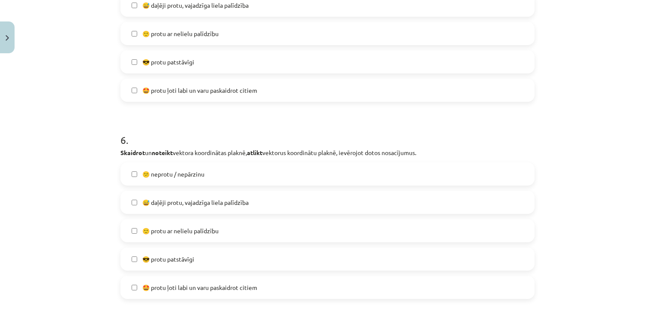
scroll to position [1137, 0]
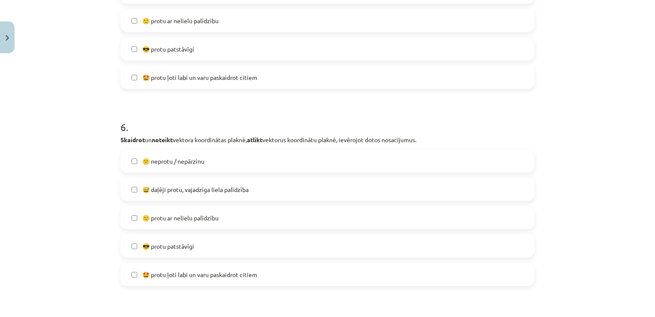
click at [190, 221] on span "🙂 protu ar nelielu palīdzību" at bounding box center [180, 217] width 76 height 9
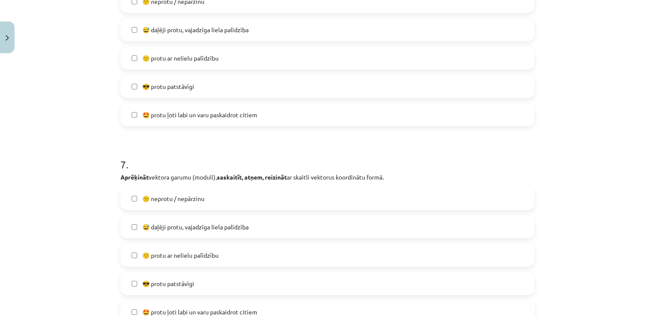
scroll to position [1351, 0]
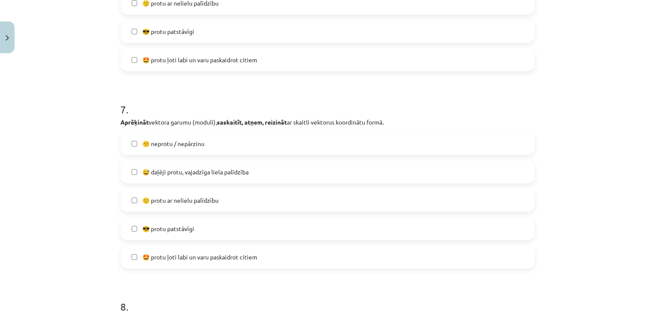
click at [180, 174] on span "😅 daļēji protu, vajadzīga liela palīdzība" at bounding box center [195, 171] width 106 height 9
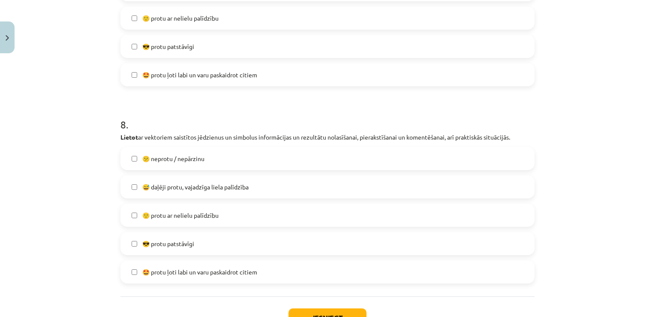
scroll to position [1566, 0]
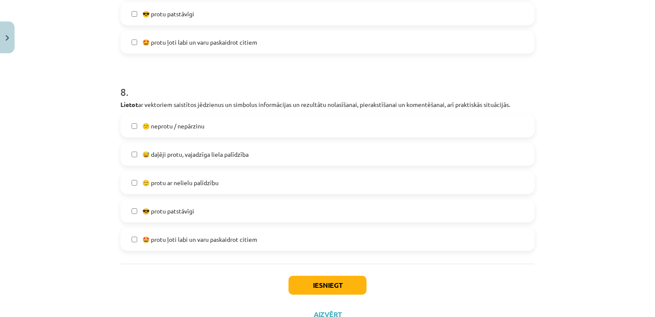
click at [181, 156] on span "😅 daļēji protu, vajadzīga liela palīdzība" at bounding box center [195, 154] width 106 height 9
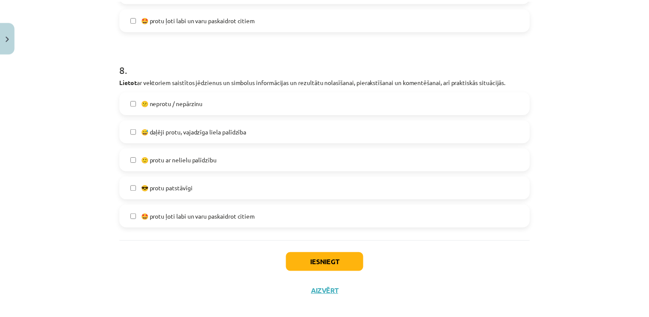
scroll to position [1599, 0]
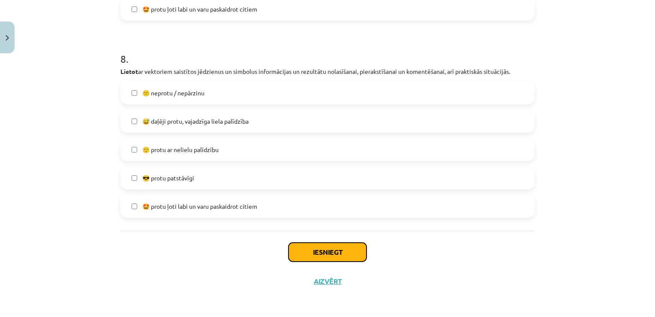
click at [341, 258] on button "Iesniegt" at bounding box center [328, 251] width 78 height 19
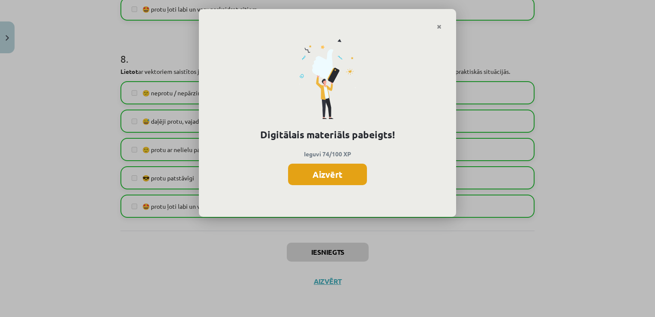
click at [323, 181] on button "Aizvērt" at bounding box center [327, 173] width 79 height 21
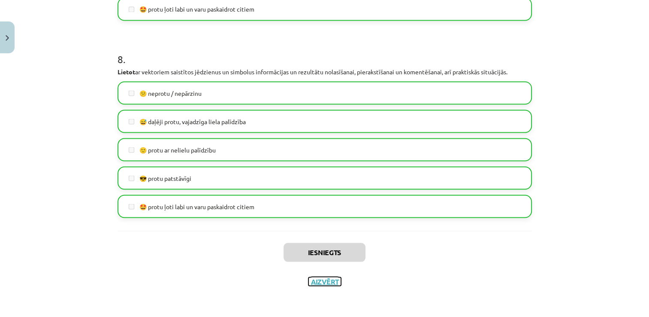
click at [316, 282] on button "Aizvērt" at bounding box center [324, 281] width 33 height 9
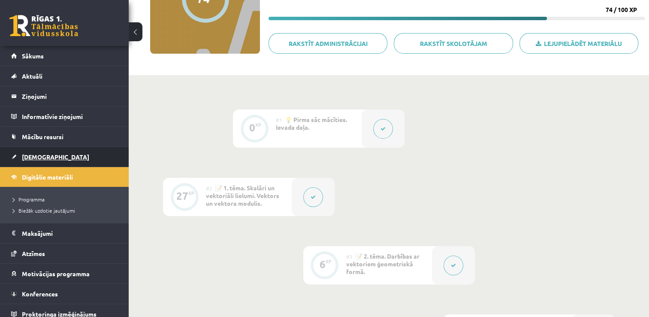
click at [41, 159] on span "[DEMOGRAPHIC_DATA]" at bounding box center [55, 157] width 67 height 8
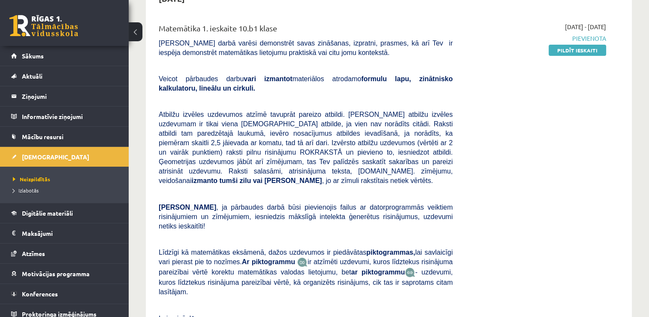
scroll to position [86, 0]
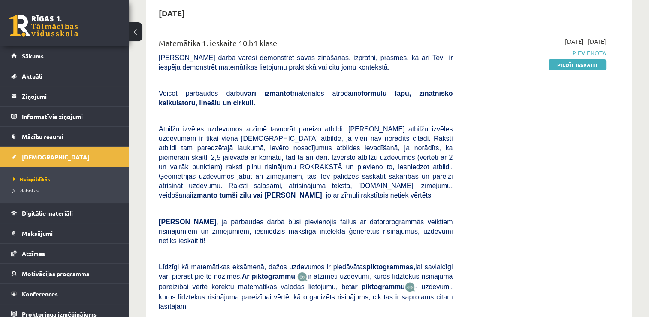
drag, startPoint x: 581, startPoint y: 67, endPoint x: 356, endPoint y: 34, distance: 227.3
click at [581, 67] on link "Pildīt ieskaiti" at bounding box center [577, 64] width 57 height 11
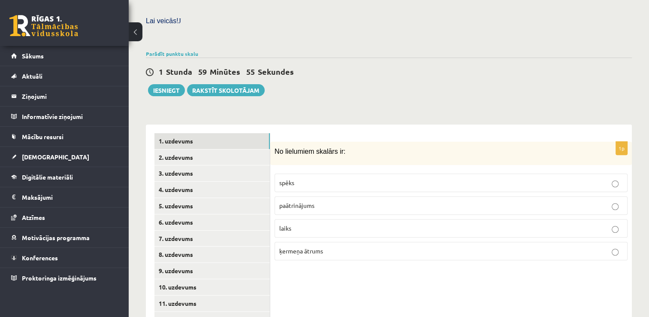
scroll to position [291, 0]
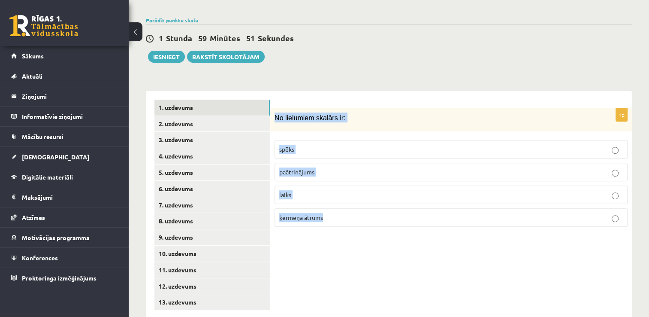
drag, startPoint x: 275, startPoint y: 97, endPoint x: 348, endPoint y: 205, distance: 130.4
click at [348, 205] on div "1p No lielumiem skalārs ir: spēks paātrinājums laiks ķermeņa ātrums" at bounding box center [451, 171] width 362 height 126
copy div "No lielumiem skalārs ir: spēks paātrinājums laiks ķermeņa ātrums"
click at [299, 231] on div "1p No lielumiem skalārs ir: spēks paātrinājums laiks ķermeņa ātrums" at bounding box center [451, 205] width 362 height 228
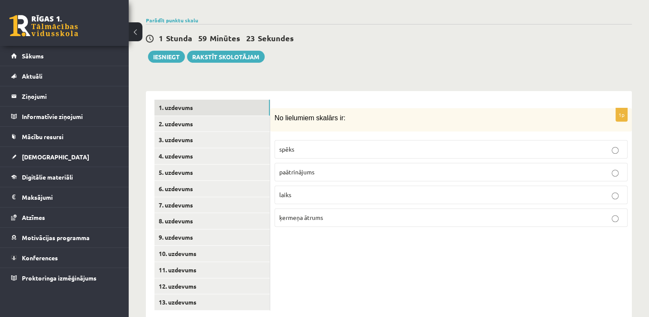
click at [326, 190] on p "laiks" at bounding box center [451, 194] width 344 height 9
click at [205, 116] on link "2. uzdevums" at bounding box center [211, 124] width 115 height 16
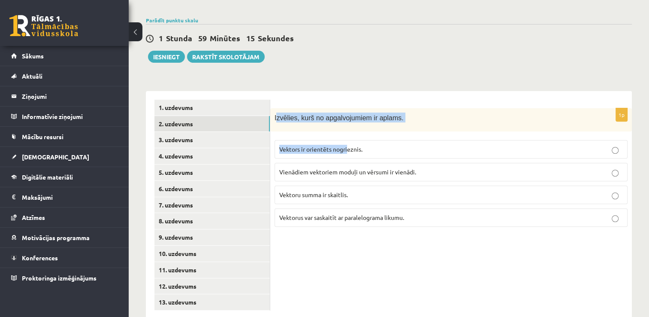
drag, startPoint x: 276, startPoint y: 98, endPoint x: 349, endPoint y: 131, distance: 79.9
click at [349, 131] on div "1p Izvēlies, kurš no apgalvojumiem ir aplams. Vektors ir orientēts nogrieznis. …" at bounding box center [451, 171] width 362 height 126
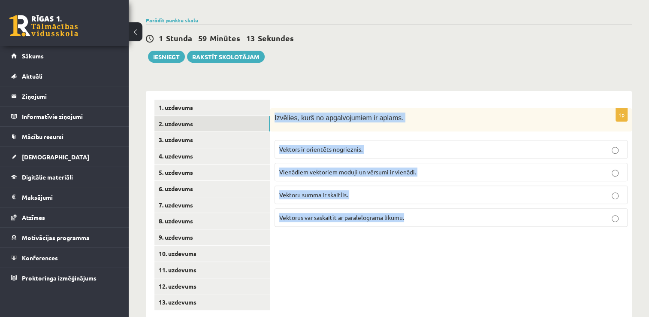
drag, startPoint x: 415, startPoint y: 203, endPoint x: 270, endPoint y: 102, distance: 176.5
click at [270, 108] on div "1p Izvēlies, kurš no apgalvojumiem ir aplams. Vektors ir orientēts nogrieznis. …" at bounding box center [451, 171] width 362 height 126
copy div "Izvēlies, kurš no apgalvojumiem ir aplams. Vektors ir orientēts nogrieznis. Vie…"
click at [345, 238] on div "1p Izvēlies, kurš no apgalvojumiem ir aplams. Vektors ir orientēts nogrieznis. …" at bounding box center [451, 205] width 362 height 228
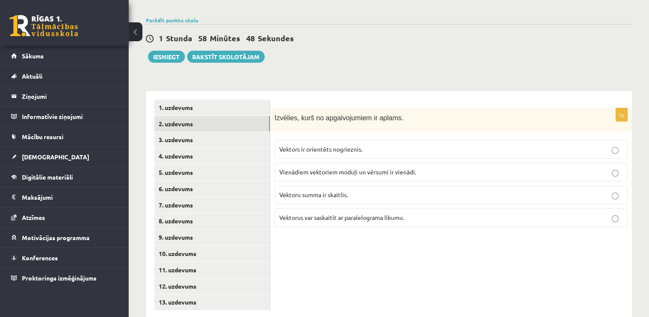
click at [331, 190] on span "Vektoru summa ir skaitlis." at bounding box center [313, 194] width 69 height 8
click at [224, 132] on link "3. uzdevums" at bounding box center [211, 140] width 115 height 16
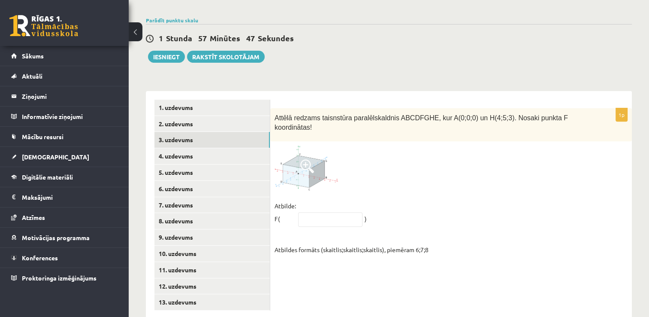
click at [305, 152] on img at bounding box center [307, 167] width 64 height 45
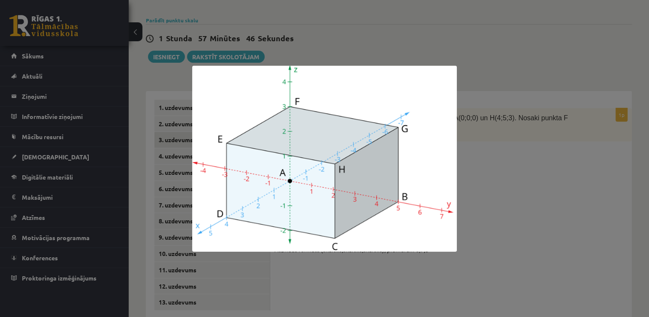
click at [490, 142] on div at bounding box center [324, 158] width 649 height 317
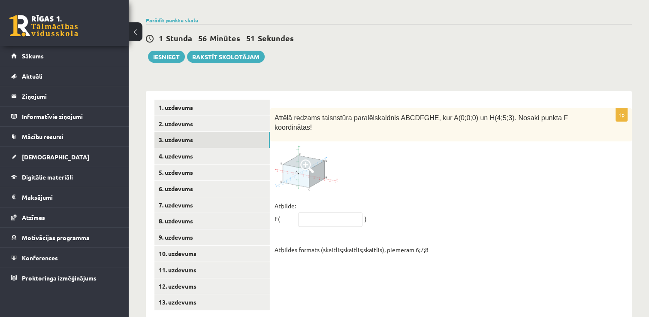
click at [320, 145] on img at bounding box center [307, 167] width 64 height 45
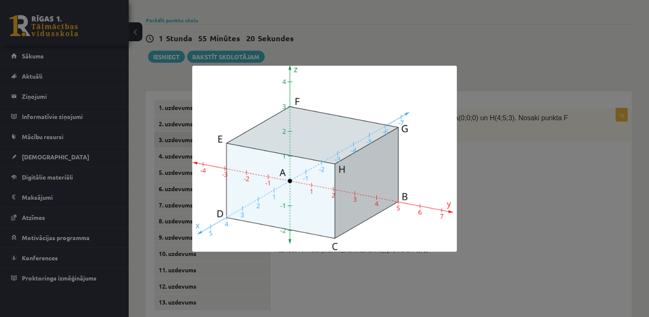
click at [469, 170] on div at bounding box center [324, 158] width 649 height 317
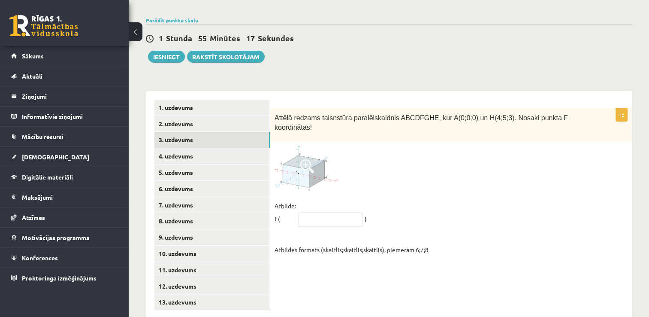
click at [294, 145] on img at bounding box center [307, 167] width 64 height 45
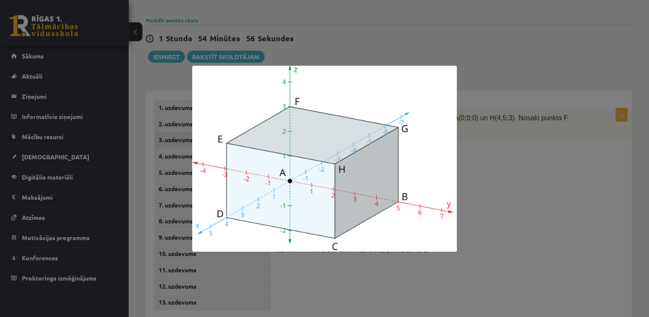
click at [510, 142] on div at bounding box center [324, 158] width 649 height 317
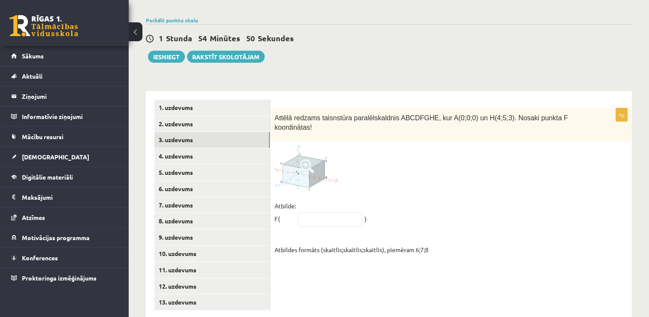
click at [304, 152] on img at bounding box center [307, 167] width 64 height 45
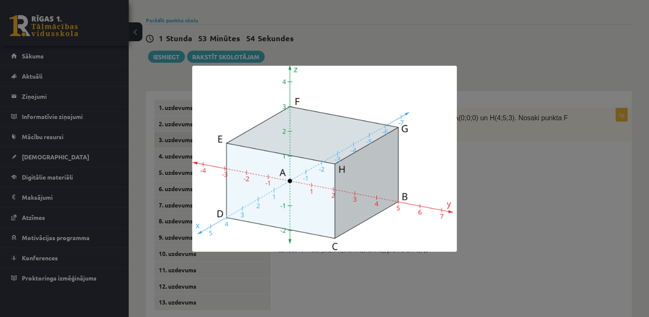
click at [637, 155] on div at bounding box center [324, 158] width 649 height 317
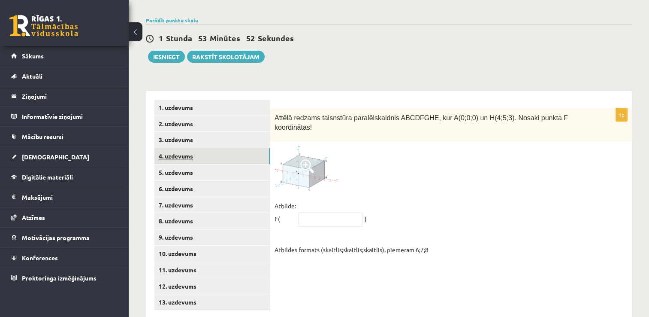
click at [199, 148] on link "4. uzdevums" at bounding box center [211, 156] width 115 height 16
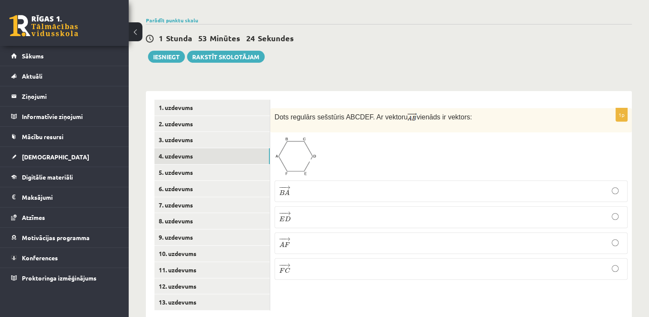
click at [302, 211] on p "− − → E D E D →" at bounding box center [451, 217] width 344 height 12
click at [306, 258] on label "− − → F C F C →" at bounding box center [451, 268] width 353 height 21
click at [305, 237] on p "− − → A F A F →" at bounding box center [451, 243] width 344 height 12
click at [305, 211] on p "− − → E D E D →" at bounding box center [451, 217] width 344 height 12
click at [299, 136] on img at bounding box center [296, 155] width 42 height 39
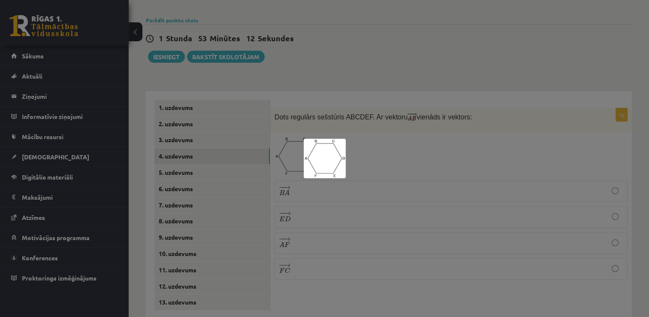
click at [330, 162] on img at bounding box center [325, 158] width 42 height 39
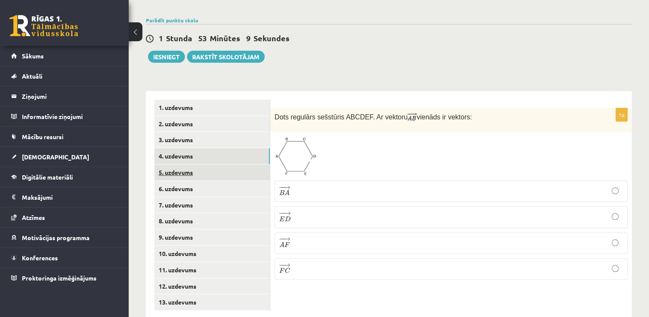
click at [222, 164] on link "5. uzdevums" at bounding box center [211, 172] width 115 height 16
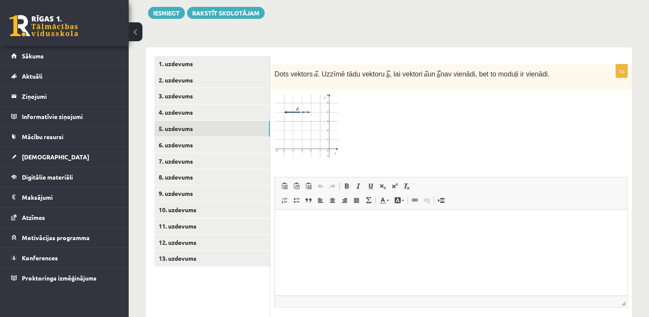
scroll to position [293, 0]
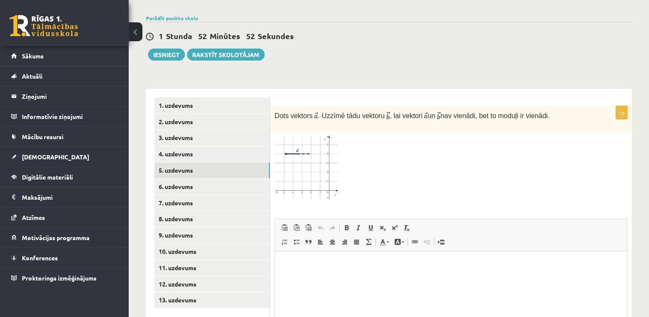
drag, startPoint x: 274, startPoint y: 96, endPoint x: 549, endPoint y: 98, distance: 274.6
click at [549, 106] on div "Dots vektors . Uzzīmē tādu vektoru , lai vektori un nav vienādi, bet to moduļi …" at bounding box center [451, 118] width 362 height 25
copy p "Dots vektors . Uzzīmē tādu vektoru , lai vektori un nav vienādi, bet to moduļi …"
click at [317, 136] on img at bounding box center [307, 169] width 64 height 66
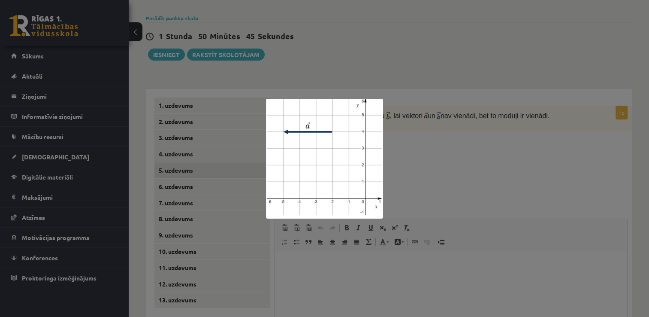
click at [465, 159] on div at bounding box center [324, 158] width 649 height 317
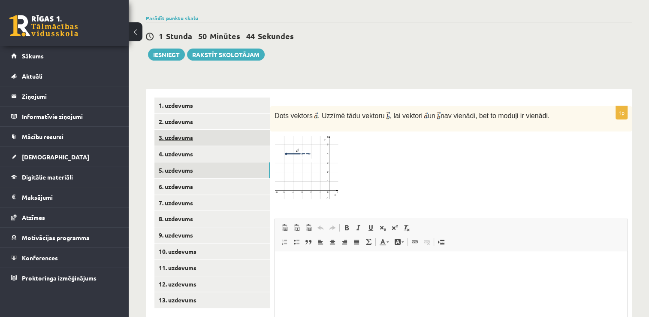
click at [192, 130] on link "3. uzdevums" at bounding box center [211, 138] width 115 height 16
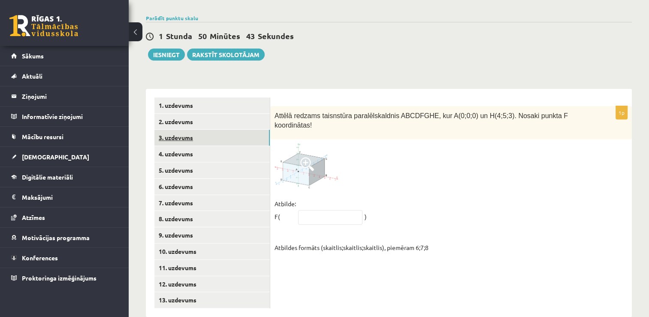
scroll to position [291, 0]
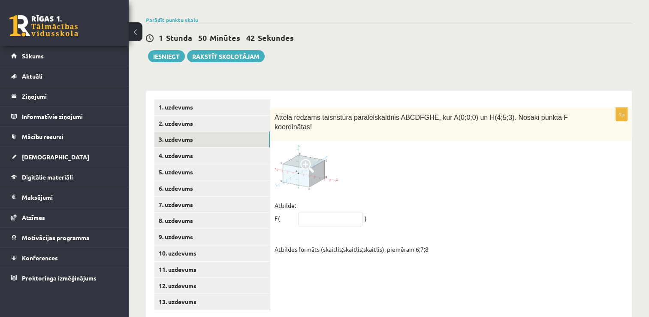
click at [305, 145] on img at bounding box center [307, 167] width 64 height 45
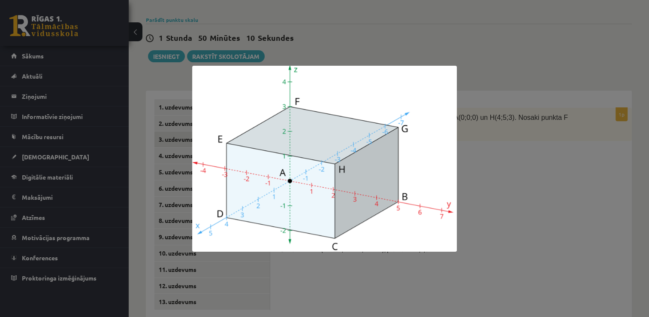
click at [506, 137] on div at bounding box center [324, 158] width 649 height 317
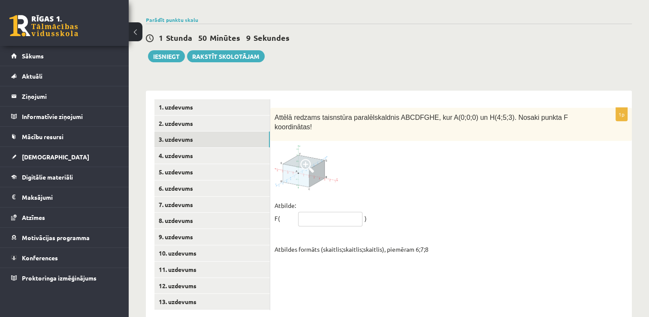
click at [323, 211] on input "text" at bounding box center [330, 218] width 64 height 15
type input "*****"
click at [178, 164] on link "5. uzdevums" at bounding box center [211, 172] width 115 height 16
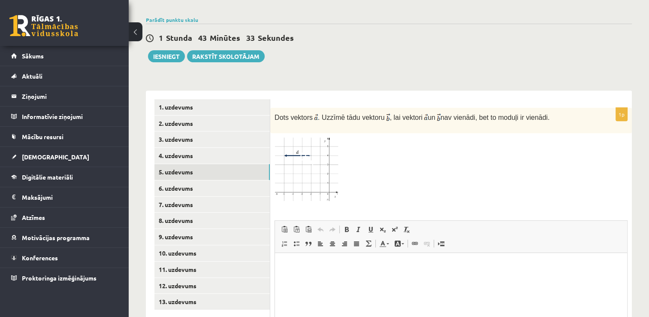
click at [303, 146] on img at bounding box center [307, 170] width 64 height 66
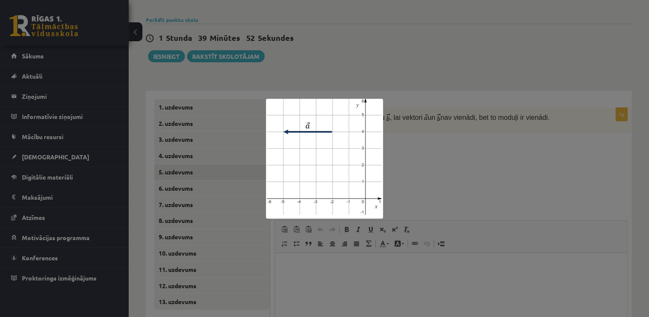
click at [472, 118] on div at bounding box center [324, 158] width 649 height 317
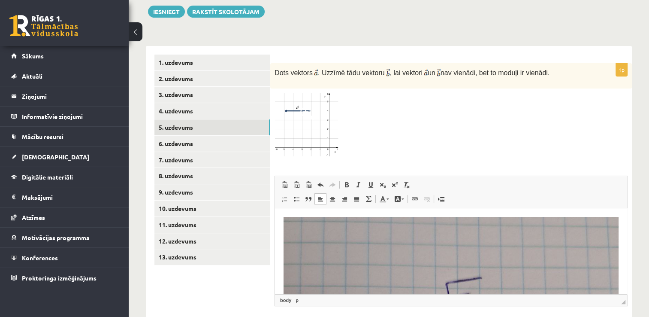
scroll to position [379, 0]
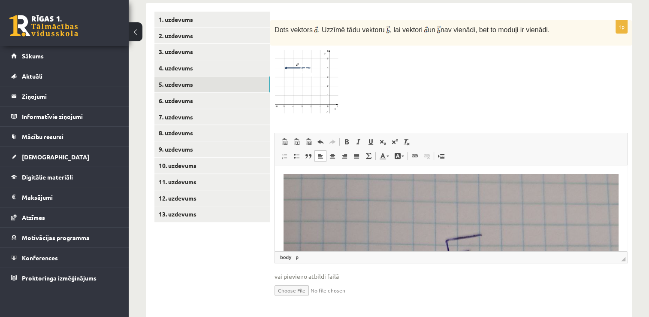
click at [302, 281] on input "file" at bounding box center [451, 290] width 353 height 18
type input "**********"
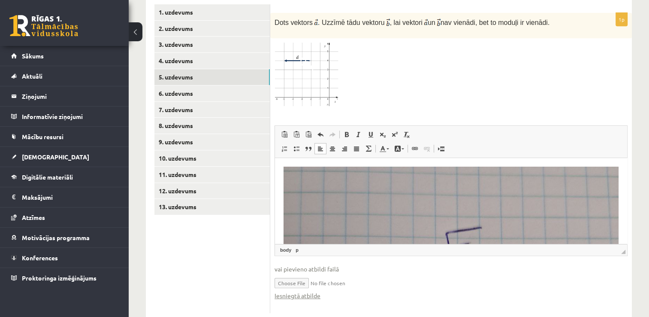
scroll to position [388, 0]
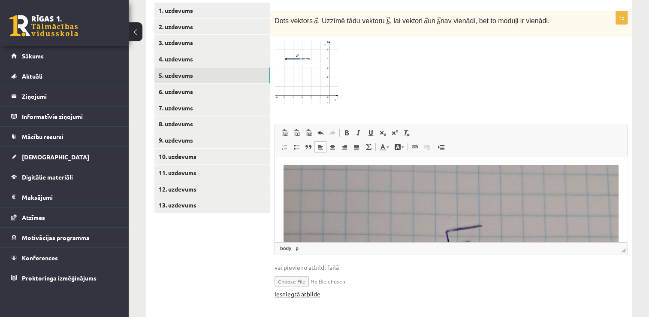
click at [307, 289] on link "Iesniegtā atbilde" at bounding box center [298, 293] width 46 height 9
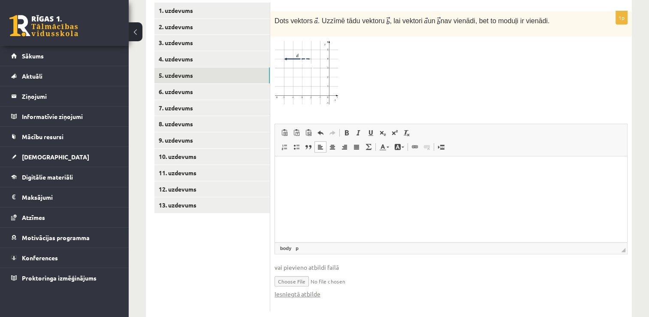
click at [324, 182] on html at bounding box center [451, 169] width 352 height 26
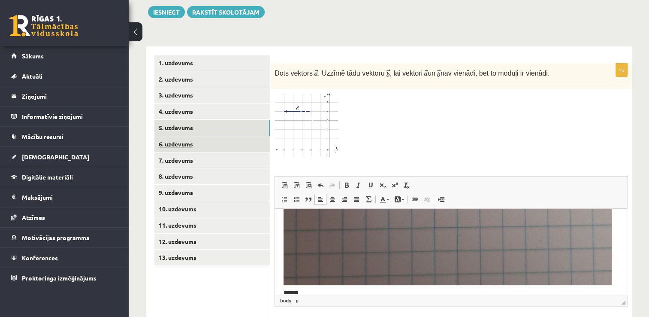
scroll to position [345, 0]
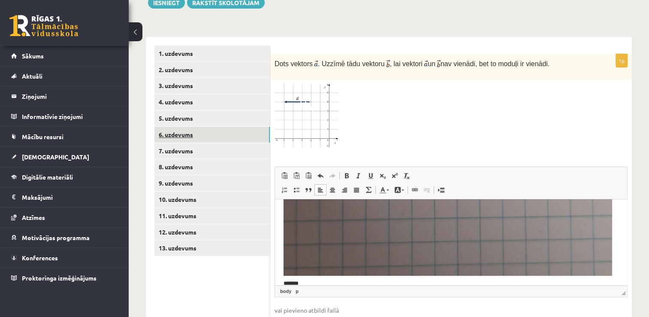
click at [188, 127] on link "6. uzdevums" at bounding box center [211, 135] width 115 height 16
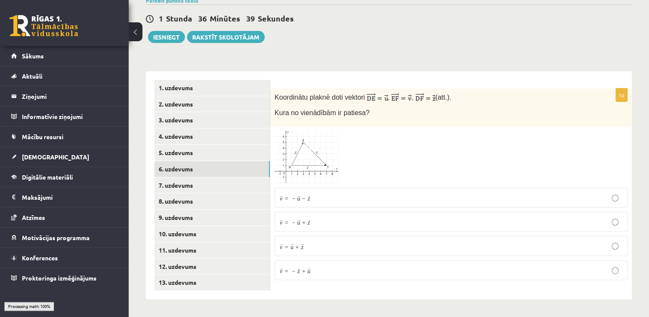
scroll to position [291, 0]
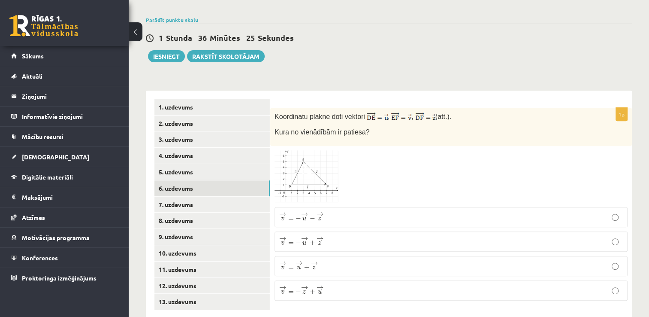
click at [306, 159] on img at bounding box center [307, 176] width 64 height 52
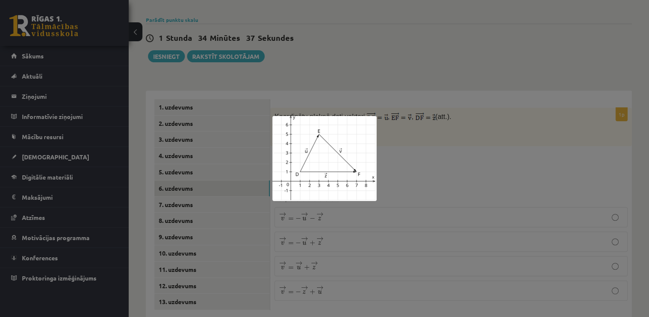
click at [347, 243] on div at bounding box center [324, 158] width 649 height 317
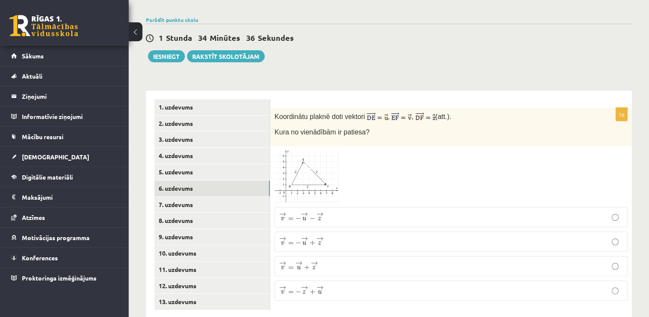
click at [320, 150] on img at bounding box center [307, 176] width 64 height 52
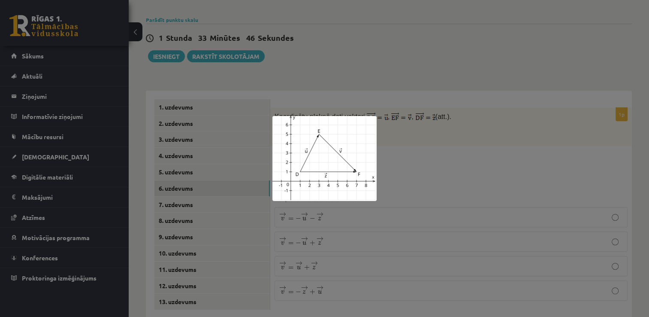
click at [466, 180] on div at bounding box center [324, 158] width 649 height 317
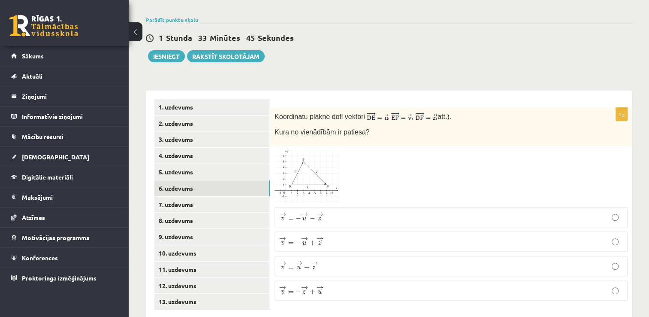
click at [321, 260] on p "→ v = → u + → z v → = u → + z →" at bounding box center [451, 265] width 344 height 11
click at [232, 196] on link "7. uzdevums" at bounding box center [211, 204] width 115 height 16
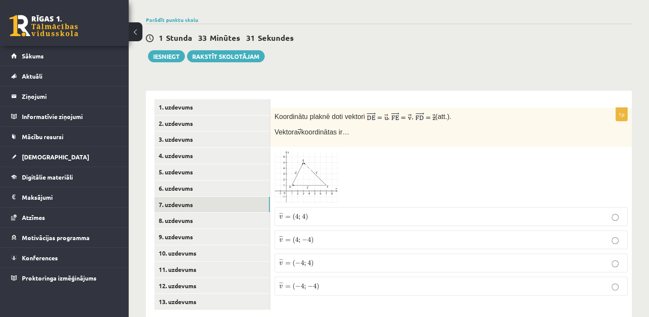
click at [308, 162] on img at bounding box center [307, 176] width 64 height 51
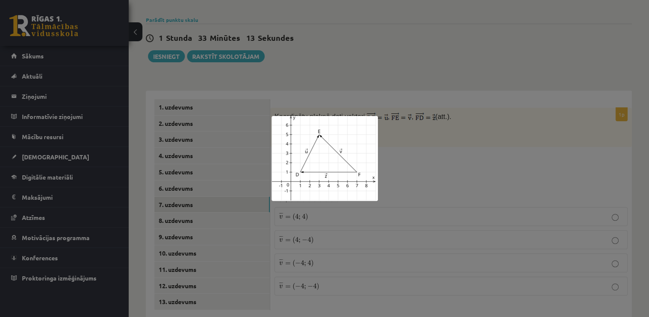
click at [420, 139] on div at bounding box center [324, 158] width 649 height 317
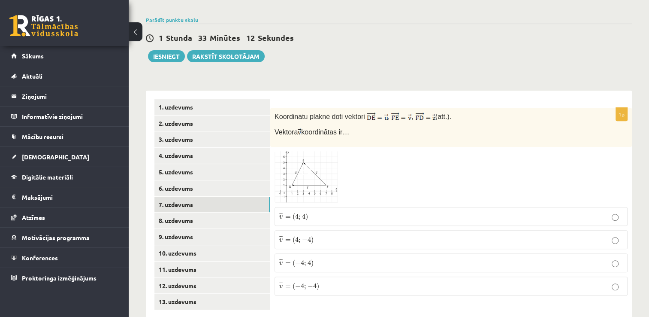
click at [321, 211] on p "¯ ¯ ¯ v = ( 4 ; 4 ) v ¯ = ( 4 ; 4 )" at bounding box center [451, 215] width 344 height 9
click at [214, 212] on link "8. uzdevums" at bounding box center [211, 220] width 115 height 16
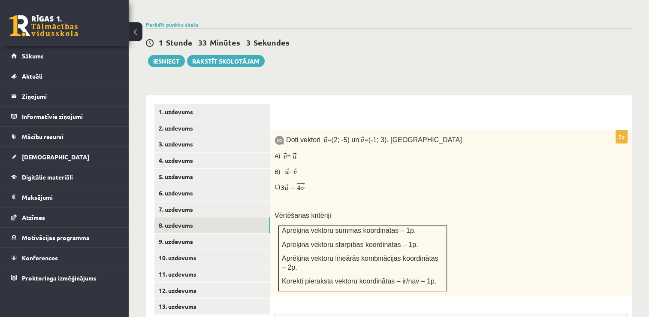
scroll to position [285, 0]
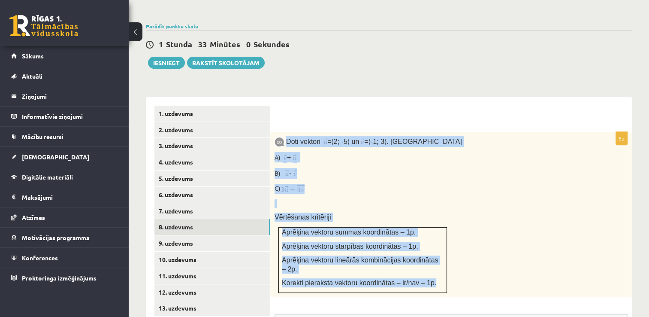
drag, startPoint x: 287, startPoint y: 121, endPoint x: 437, endPoint y: 251, distance: 198.3
click at [437, 251] on div "Doti vektori = (2; -5) un = (-1; 3). Aprēķini A) + B) - C) Vērtēšanas kritēriji…" at bounding box center [451, 214] width 362 height 165
copy div "Doti vektori = (2; -5) un = (-1; 3). Aprēķini A) + B) - C) Vērtēšanas kritēriji…"
click at [448, 136] on p "Doti vektori = (2; -5) un = (-1; 3). Aprēķini" at bounding box center [430, 141] width 310 height 11
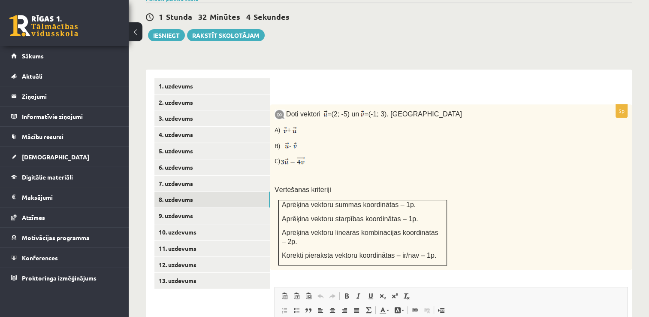
scroll to position [328, 0]
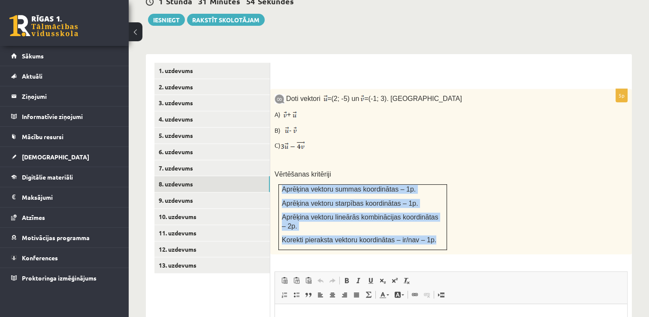
drag, startPoint x: 282, startPoint y: 168, endPoint x: 426, endPoint y: 208, distance: 150.2
click at [426, 208] on td "Aprēķina vektoru summas koordinātas – 1p. Aprēķina vektoru starpības koordināta…" at bounding box center [363, 216] width 168 height 65
copy td "Aprēķina vektoru summas koordinātas – 1p. Aprēķina vektoru starpības koordināta…"
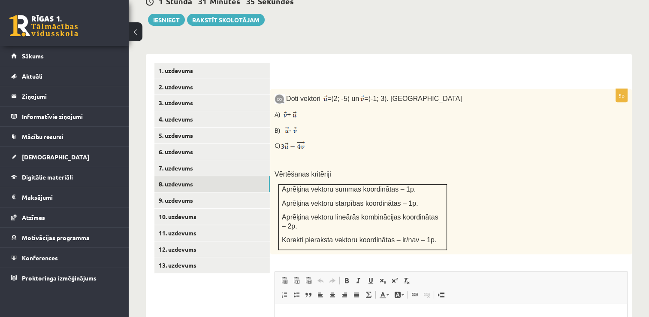
click at [395, 148] on div "Doti vektori = (2; -5) un = (-1; 3). Aprēķini A) + B) - C) Vērtēšanas kritēriji…" at bounding box center [451, 171] width 362 height 165
click at [208, 79] on link "2. uzdevums" at bounding box center [211, 87] width 115 height 16
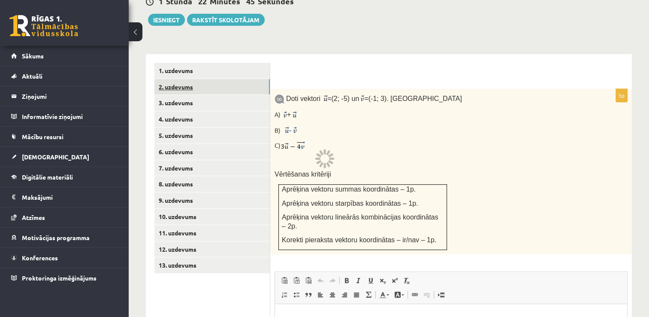
scroll to position [291, 0]
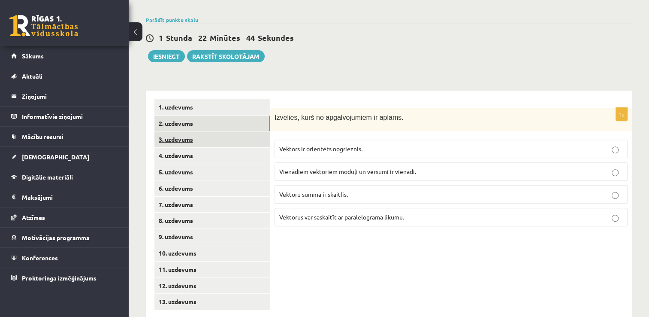
click at [216, 131] on link "3. uzdevums" at bounding box center [211, 139] width 115 height 16
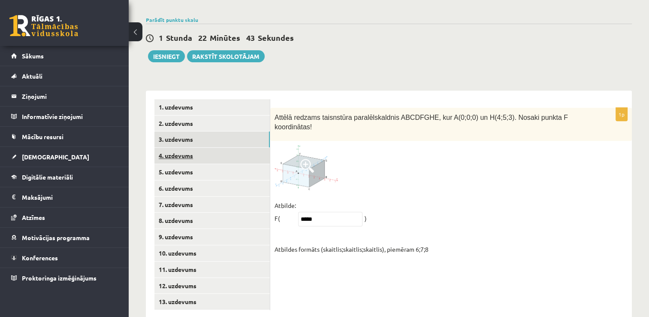
click at [217, 148] on link "4. uzdevums" at bounding box center [211, 156] width 115 height 16
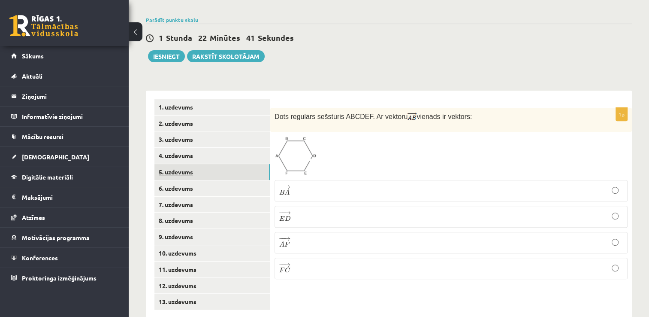
click at [216, 164] on link "5. uzdevums" at bounding box center [211, 172] width 115 height 16
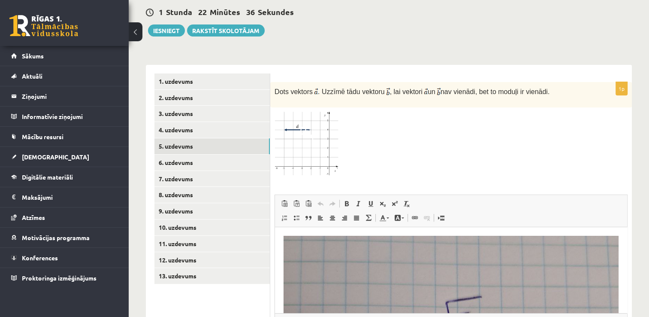
scroll to position [302, 0]
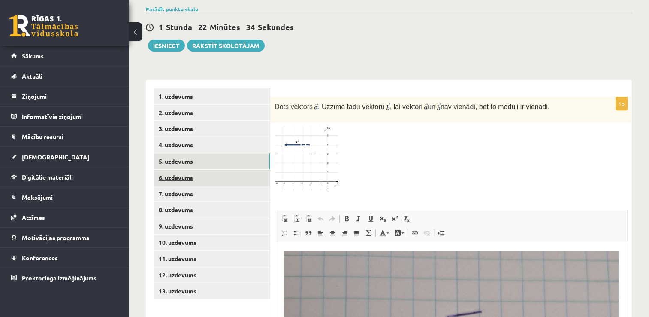
click at [191, 169] on link "6. uzdevums" at bounding box center [211, 177] width 115 height 16
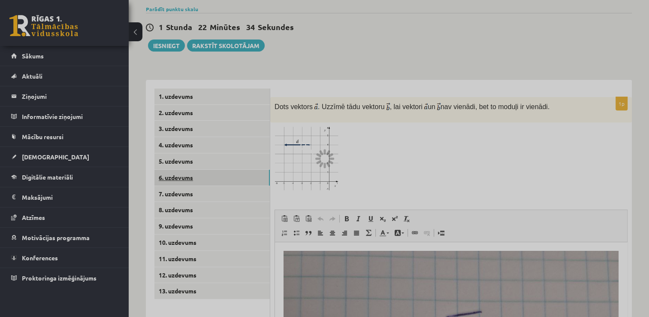
scroll to position [291, 0]
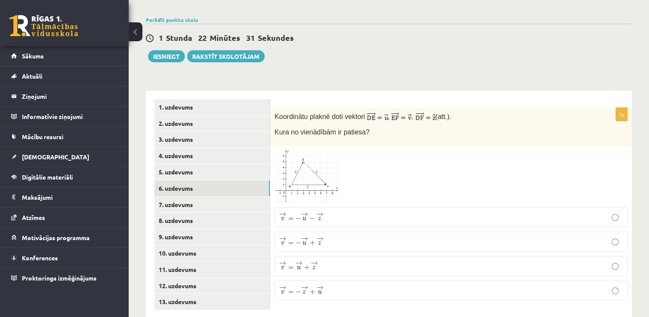
click at [312, 164] on span at bounding box center [307, 171] width 14 height 14
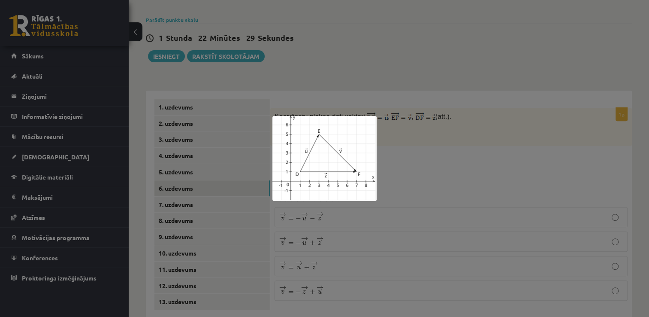
click at [446, 151] on div at bounding box center [324, 158] width 649 height 317
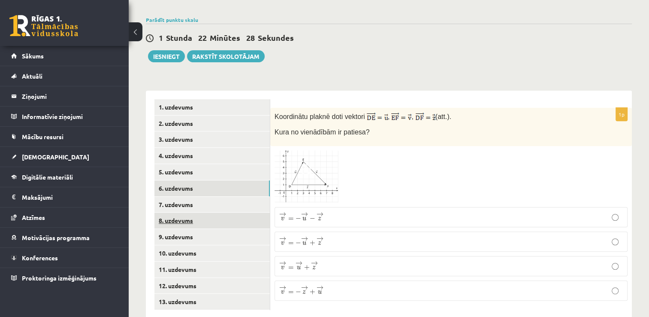
click at [187, 212] on link "8. uzdevums" at bounding box center [211, 220] width 115 height 16
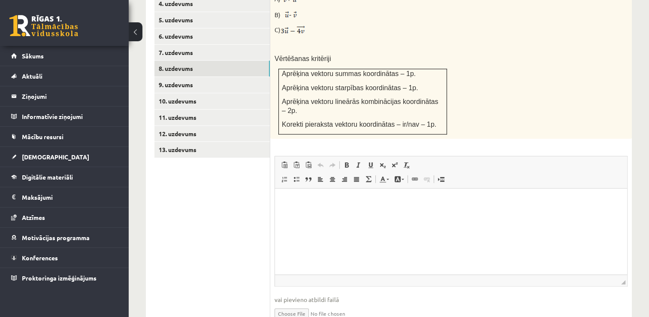
scroll to position [456, 0]
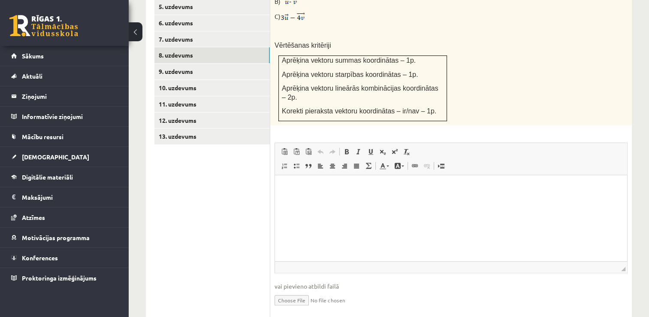
click at [360, 201] on html at bounding box center [451, 188] width 352 height 26
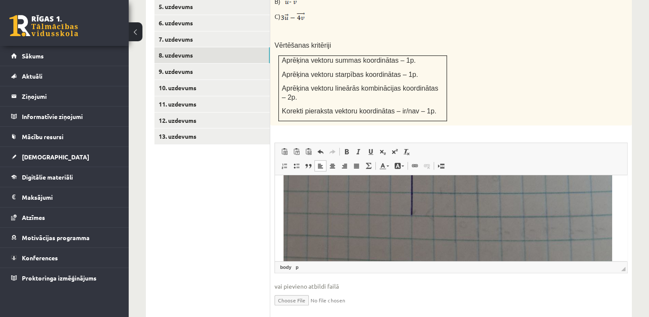
scroll to position [625, 0]
click at [306, 290] on input "file" at bounding box center [451, 299] width 353 height 18
click at [288, 290] on input "file" at bounding box center [451, 299] width 353 height 18
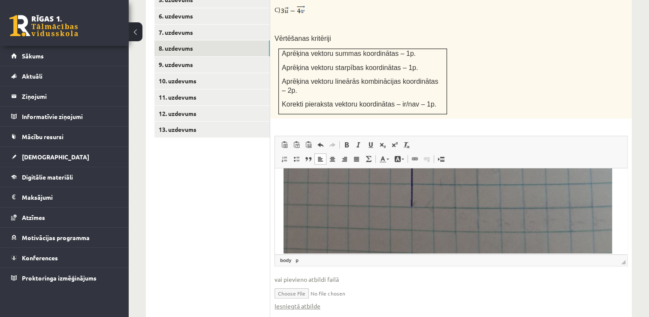
scroll to position [465, 0]
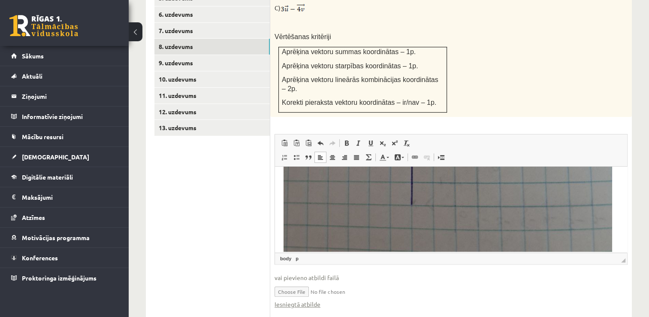
click at [305, 282] on input "file" at bounding box center [451, 291] width 353 height 18
drag, startPoint x: 379, startPoint y: 260, endPoint x: 369, endPoint y: 260, distance: 10.3
click at [369, 282] on input "file" at bounding box center [451, 291] width 353 height 18
type input "**********"
click at [308, 299] on link "Iesniegtā atbilde" at bounding box center [298, 303] width 46 height 9
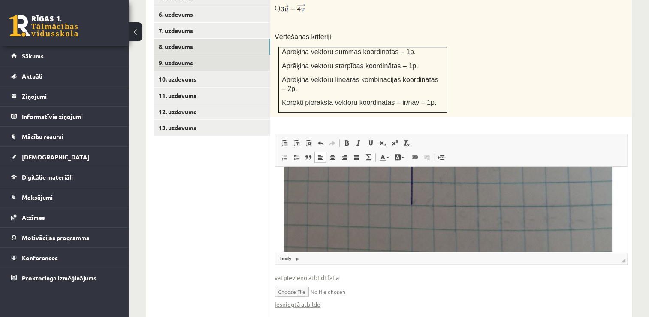
click at [213, 55] on link "9. uzdevums" at bounding box center [211, 63] width 115 height 16
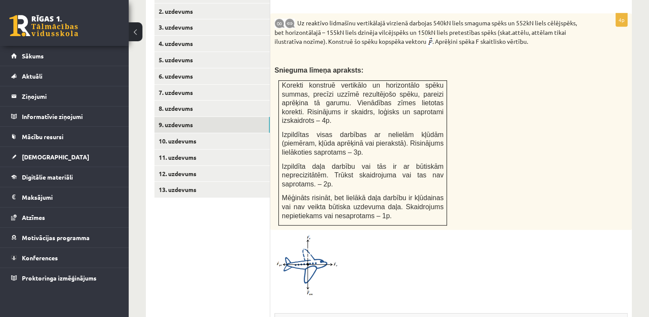
scroll to position [360, 0]
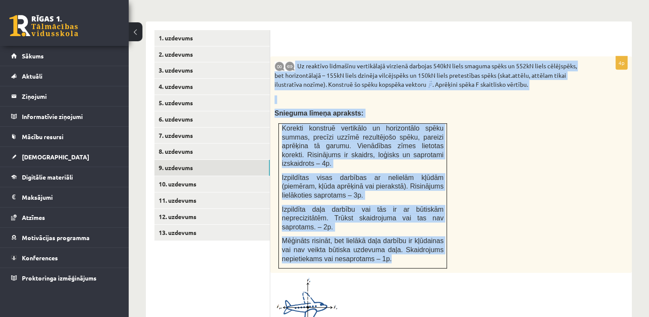
drag, startPoint x: 296, startPoint y: 45, endPoint x: 436, endPoint y: 236, distance: 236.8
click at [436, 236] on div "Uz reaktīvo lidmašīnu vertikālajā virzienā darbojas 540kN liels smaguma spēks u…" at bounding box center [451, 164] width 362 height 216
copy div "Uz reaktīvo lidmašīnu vertikālajā virzienā darbojas 540kN liels smaguma spēks u…"
click at [481, 188] on div "Uz reaktīvo lidmašīnu vertikālajā virzienā darbojas 540kN liels smaguma spēks u…" at bounding box center [451, 164] width 362 height 216
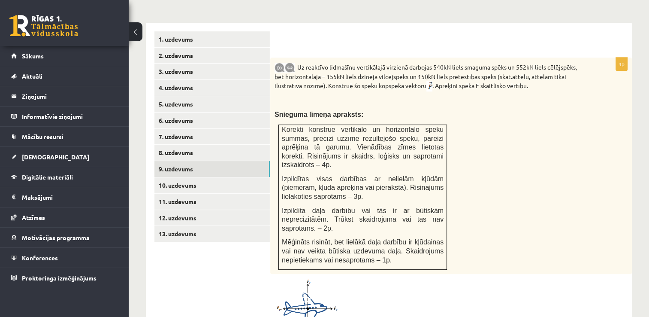
scroll to position [403, 0]
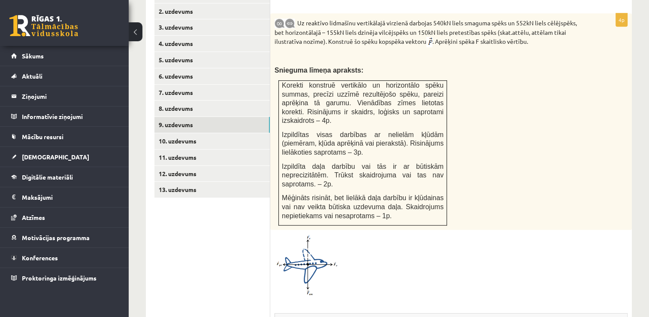
click at [327, 234] on img at bounding box center [307, 264] width 64 height 61
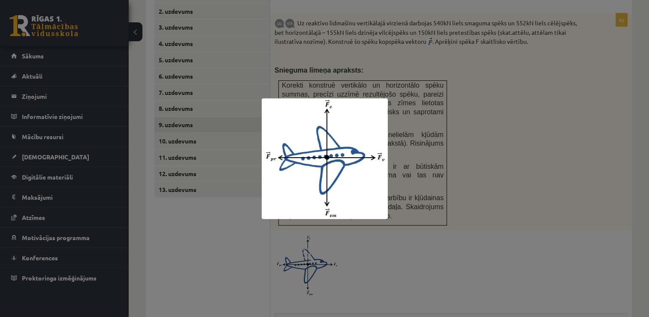
click at [465, 192] on div at bounding box center [324, 158] width 649 height 317
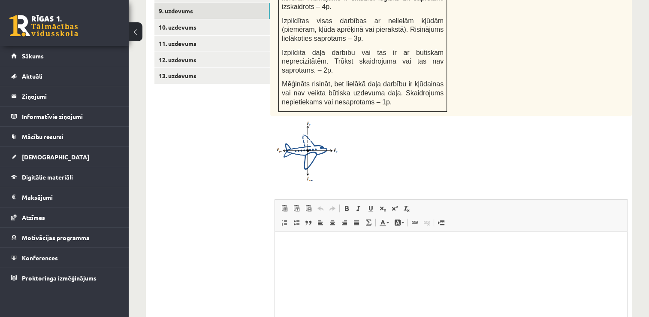
scroll to position [532, 0]
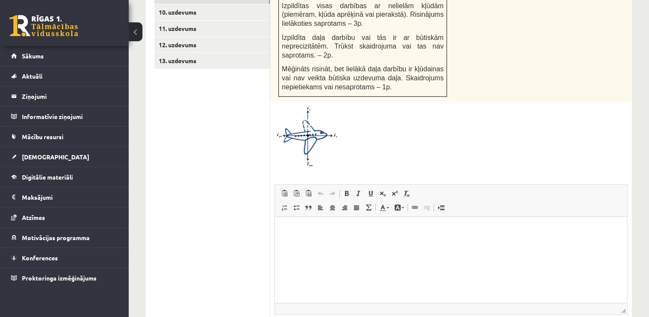
click at [376, 242] on html at bounding box center [451, 229] width 352 height 26
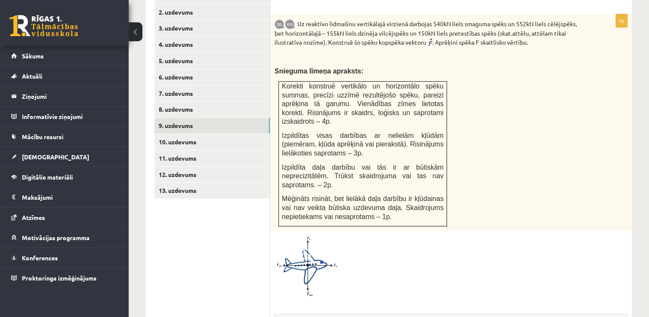
scroll to position [359, 0]
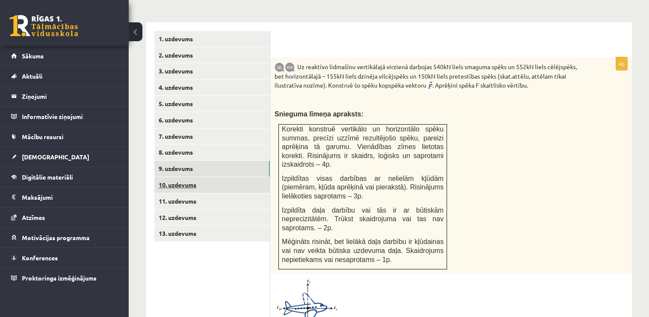
click at [199, 177] on link "10. uzdevums" at bounding box center [211, 185] width 115 height 16
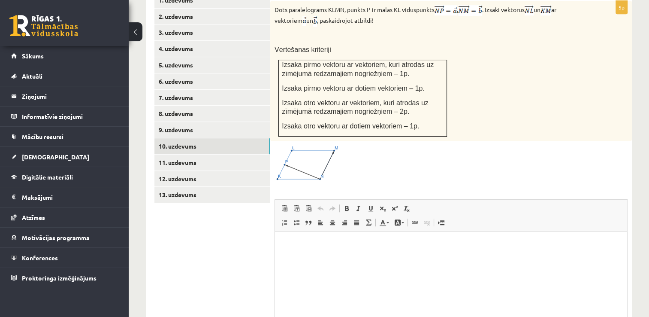
scroll to position [317, 0]
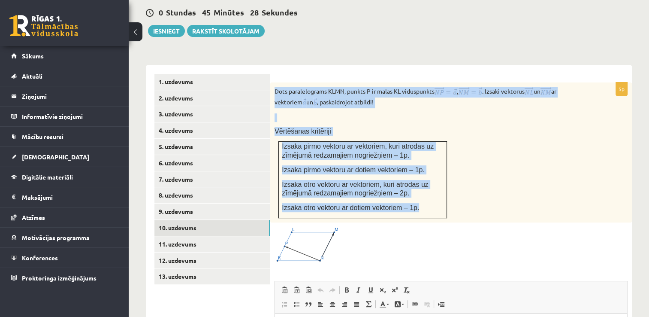
drag, startPoint x: 276, startPoint y: 73, endPoint x: 414, endPoint y: 184, distance: 176.9
click at [414, 184] on div "Dots paralelograms KLMN, punkts P ir malas KL viduspunkts , . Izsaki vektorus u…" at bounding box center [451, 152] width 362 height 140
copy div "Dots paralelograms KLMN, punkts P ir malas KL viduspunkts , . Izsaki vektorus u…"
click at [486, 150] on div "Dots paralelograms KLMN, punkts P ir malas KL viduspunkts , . Izsaki vektorus u…" at bounding box center [451, 152] width 362 height 140
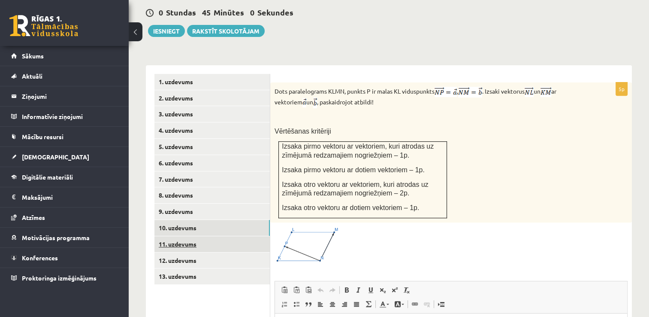
click at [204, 236] on link "11. uzdevums" at bounding box center [211, 244] width 115 height 16
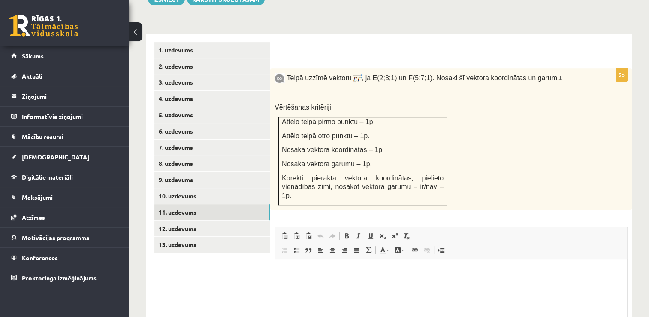
scroll to position [0, 0]
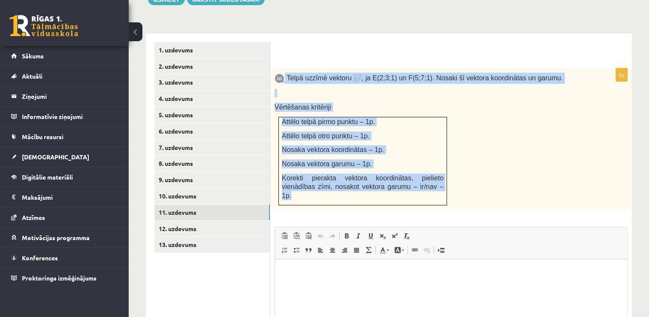
drag, startPoint x: 285, startPoint y: 56, endPoint x: 424, endPoint y: 167, distance: 177.9
click at [424, 167] on div "Telpā uzzīmē vektoru , ja E(2;3;1) un F(5;7;1). Nosaki šī vektora koordinātas u…" at bounding box center [451, 138] width 362 height 141
copy div "Telpā uzzīmē vektoru , ja E(2;3;1) un F(5;7;1). Nosaki šī vektora koordinātas u…"
click at [498, 102] on div "Telpā uzzīmē vektoru , ja E(2;3;1) un F(5;7;1). Nosaki šī vektora koordinātas u…" at bounding box center [451, 138] width 362 height 141
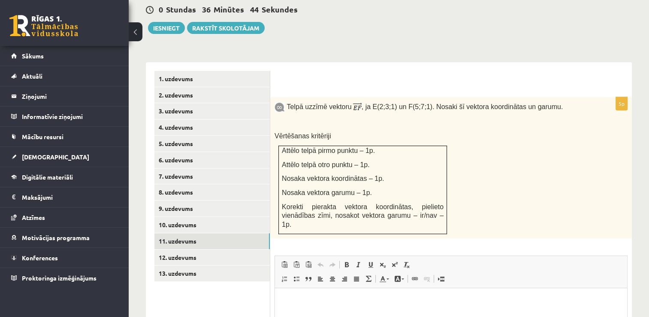
scroll to position [338, 0]
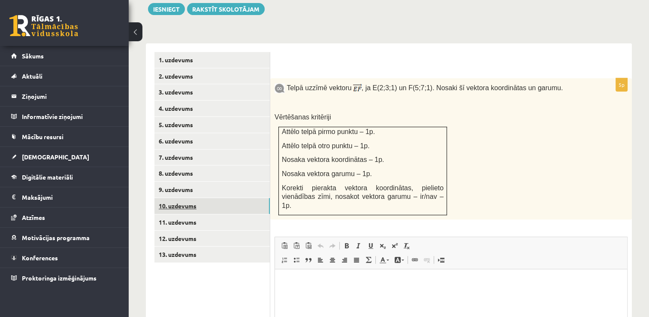
click at [216, 198] on link "10. uzdevums" at bounding box center [211, 206] width 115 height 16
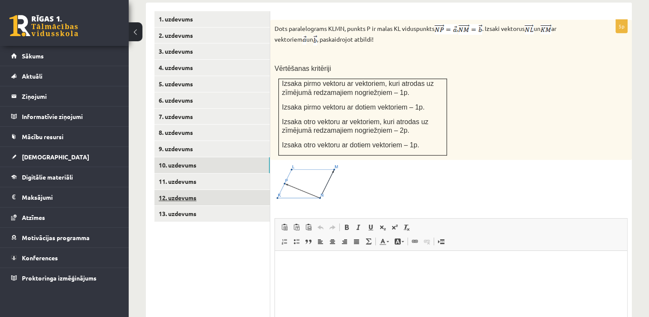
scroll to position [0, 0]
click at [199, 173] on link "11. uzdevums" at bounding box center [211, 181] width 115 height 16
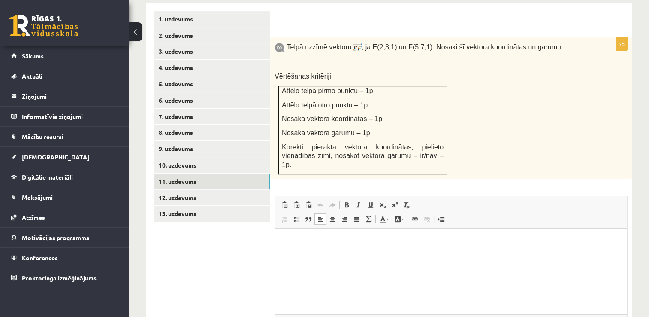
click at [395, 254] on html at bounding box center [451, 241] width 352 height 26
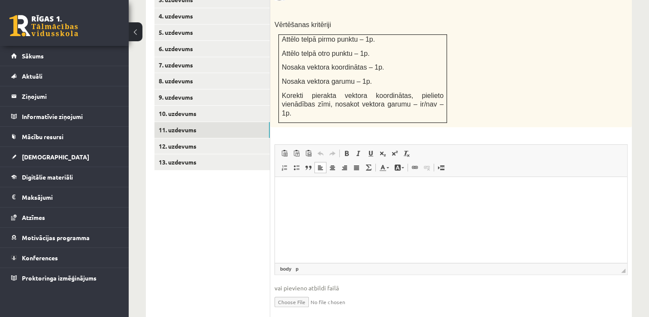
scroll to position [433, 0]
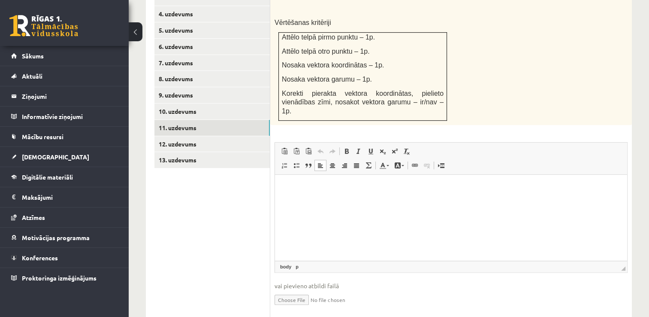
click at [286, 290] on input "file" at bounding box center [451, 299] width 353 height 18
type input "**********"
click at [353, 201] on html at bounding box center [451, 188] width 352 height 26
click at [323, 201] on html at bounding box center [451, 188] width 352 height 26
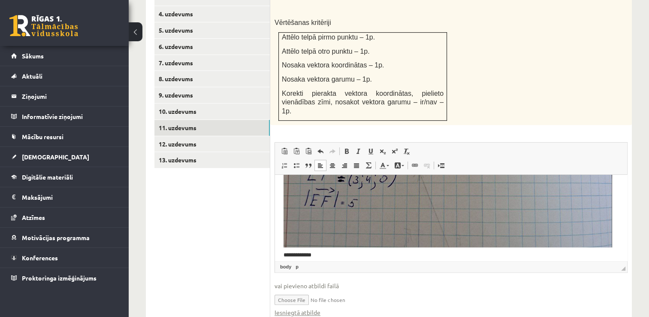
scroll to position [233, 0]
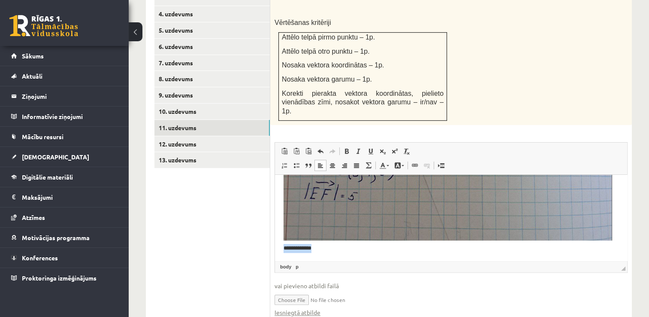
drag, startPoint x: 311, startPoint y: 253, endPoint x: 278, endPoint y: 256, distance: 32.7
click at [278, 256] on html "**********" at bounding box center [451, 100] width 352 height 319
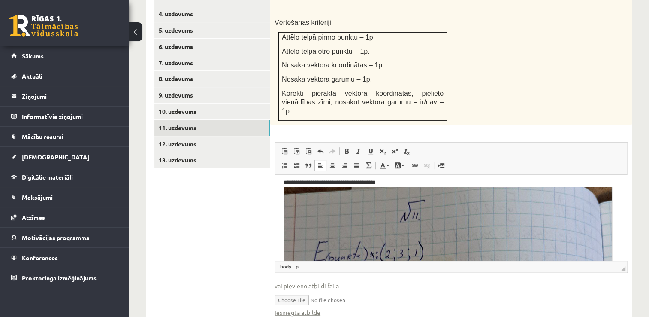
scroll to position [0, 0]
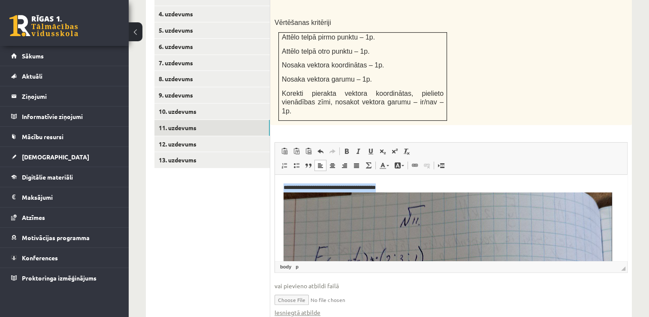
drag, startPoint x: 393, startPoint y: 189, endPoint x: 260, endPoint y: 188, distance: 132.1
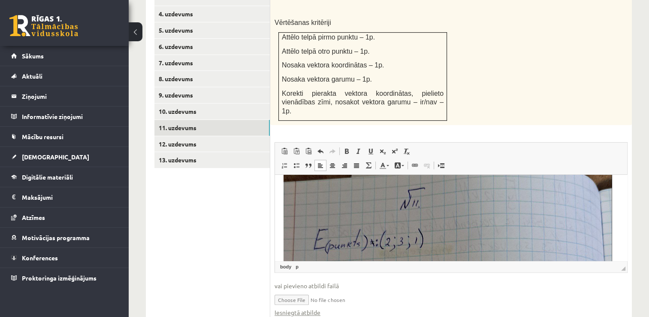
click at [282, 185] on html at bounding box center [451, 316] width 352 height 301
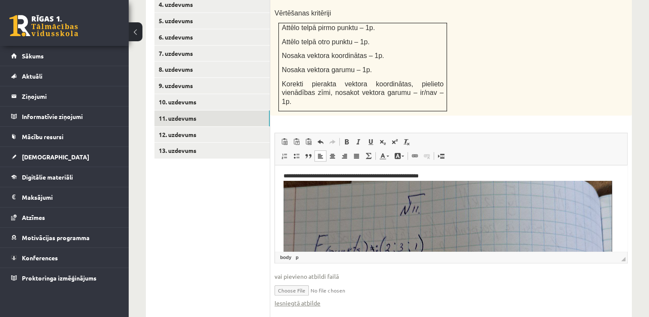
scroll to position [0, 0]
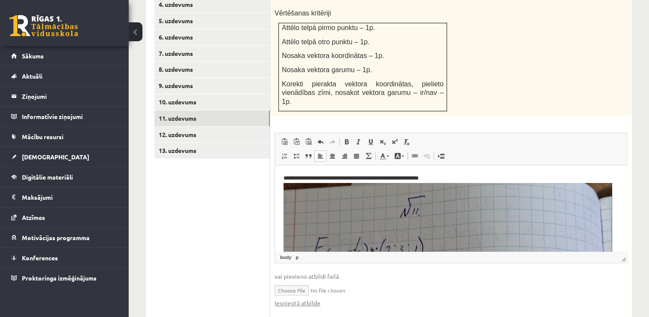
click at [419, 178] on p "**********" at bounding box center [448, 320] width 329 height 293
click at [426, 179] on p "**********" at bounding box center [448, 320] width 329 height 293
click at [287, 178] on p "**********" at bounding box center [448, 320] width 329 height 293
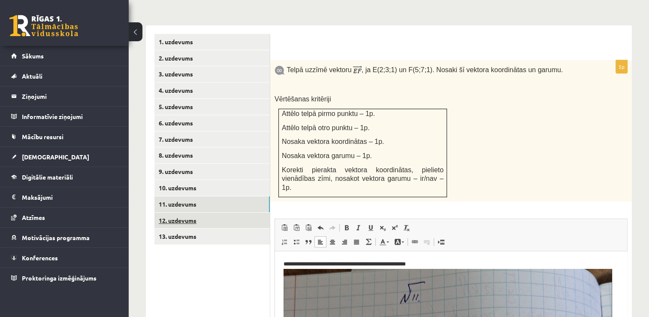
click at [214, 212] on link "12. uzdevums" at bounding box center [211, 220] width 115 height 16
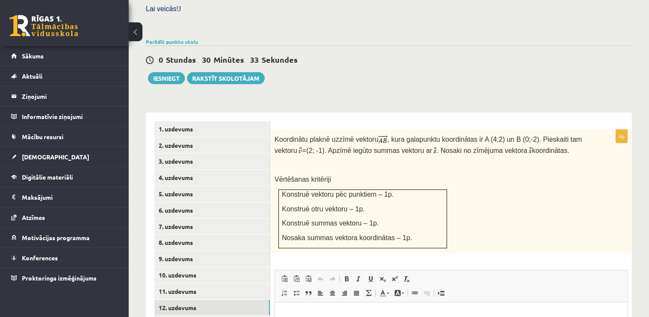
scroll to position [320, 0]
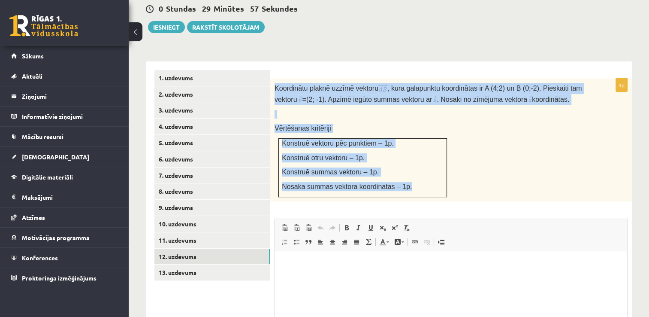
drag, startPoint x: 275, startPoint y: 68, endPoint x: 408, endPoint y: 168, distance: 166.4
click at [408, 168] on div "Koordinātu plaknē uzzīmē vektoru , kura galapunktu koordinātas ir A (4;2) un B …" at bounding box center [451, 140] width 362 height 123
copy div "Koordinātu plaknē uzzīmē vektoru , kura galapunktu koordinātas ir A (4;2) un B …"
click at [455, 141] on div "Koordinātu plaknē uzzīmē vektoru , kura galapunktu koordinātas ir A (4;2) un B …" at bounding box center [451, 140] width 362 height 123
drag, startPoint x: 275, startPoint y: 69, endPoint x: 405, endPoint y: 164, distance: 160.9
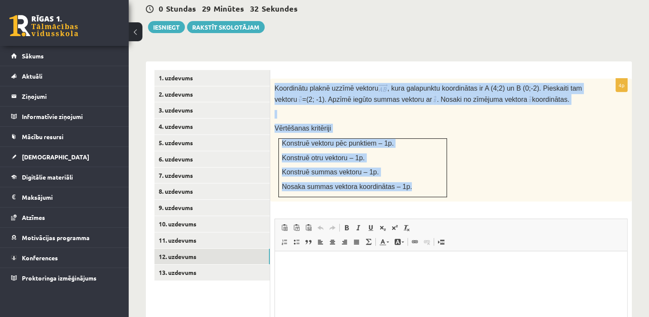
click at [405, 164] on div "Koordinātu plaknē uzzīmē vektoru , kura galapunktu koordinātas ir A (4;2) un B …" at bounding box center [451, 140] width 362 height 123
copy div "Koordinātu plaknē uzzīmē vektoru , kura galapunktu koordinātas ir A (4;2) un B …"
click at [504, 153] on div "Koordinātu plaknē uzzīmē vektoru , kura galapunktu koordinātas ir A (4;2) un B …" at bounding box center [451, 140] width 362 height 123
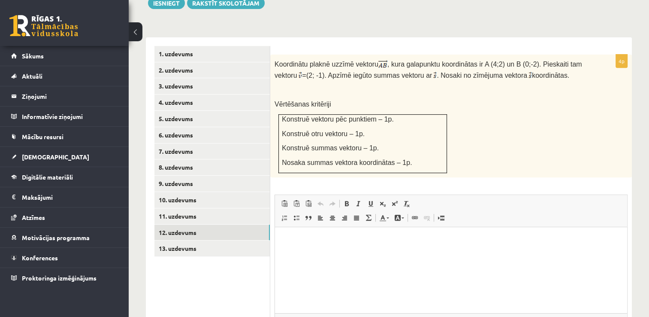
scroll to position [363, 0]
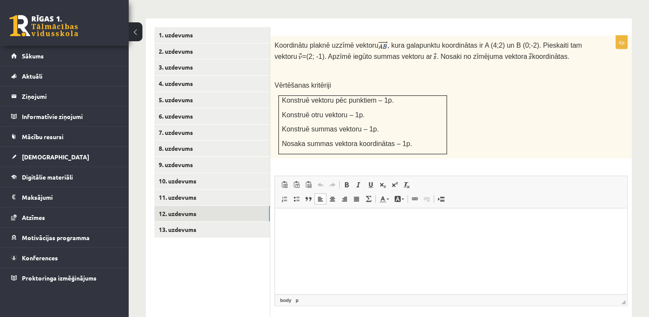
click at [404, 234] on html at bounding box center [451, 221] width 352 height 26
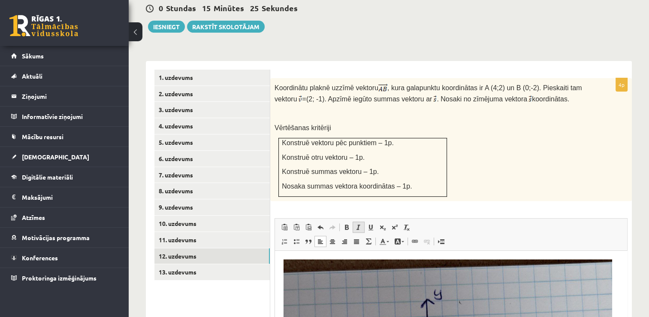
scroll to position [320, 0]
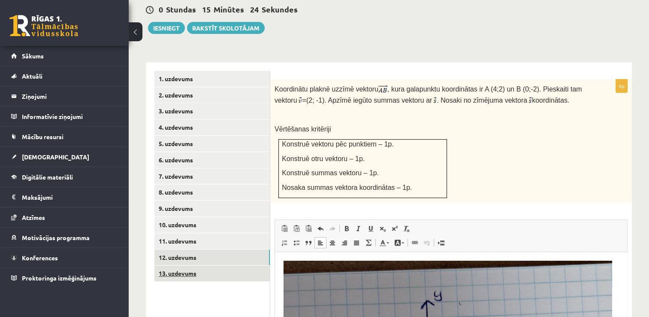
click at [226, 265] on link "13. uzdevums" at bounding box center [211, 273] width 115 height 16
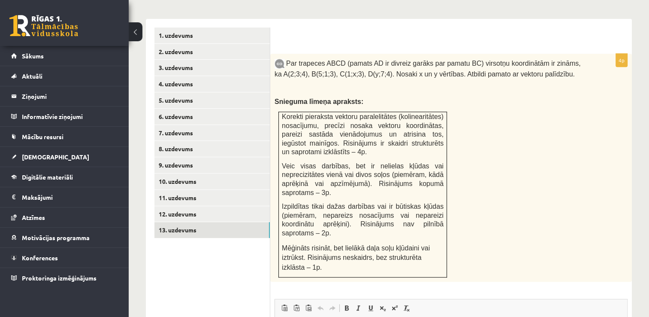
scroll to position [362, 0]
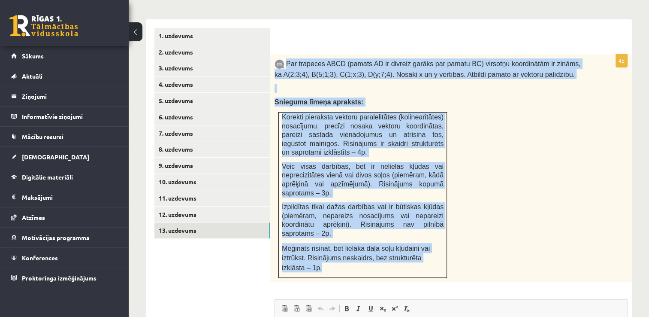
drag, startPoint x: 286, startPoint y: 42, endPoint x: 427, endPoint y: 227, distance: 232.9
click at [427, 227] on div "Par trapeces ABCD (pamats AD ir divreiz garāks par pamatu BC) virsotņu koordinā…" at bounding box center [451, 168] width 362 height 228
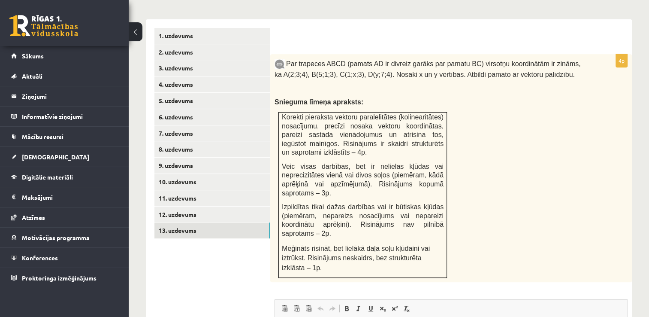
click at [214, 268] on ul "1. uzdevums 2. uzdevums 3. uzdevums 4. uzdevums 5. uzdevums 6. uzdevums 7. uzde…" at bounding box center [212, 253] width 116 height 450
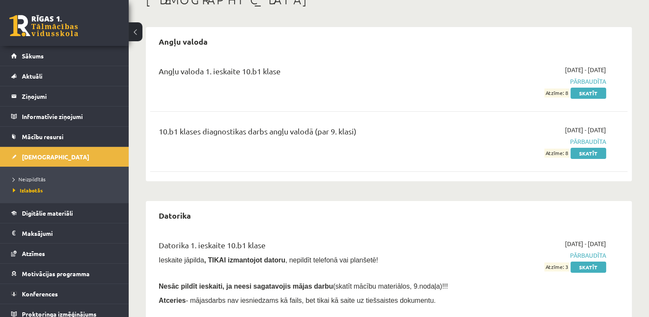
scroll to position [43, 0]
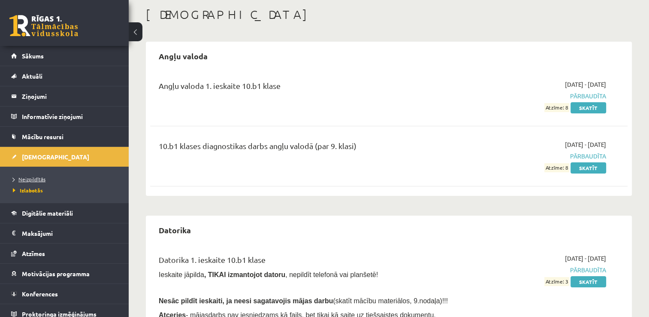
click at [34, 175] on span "Neizpildītās" at bounding box center [29, 178] width 33 height 7
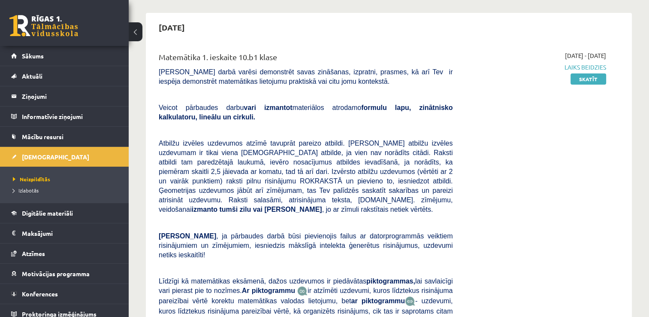
scroll to position [86, 0]
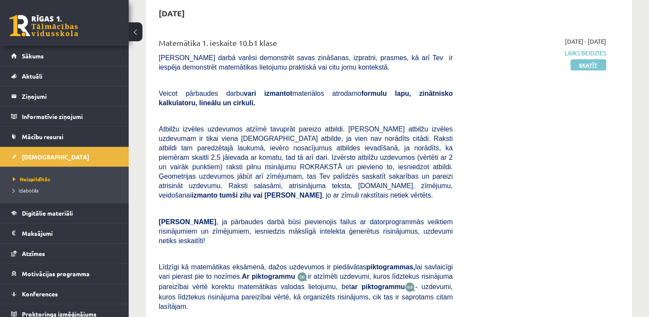
click at [590, 69] on link "Skatīt" at bounding box center [589, 64] width 36 height 11
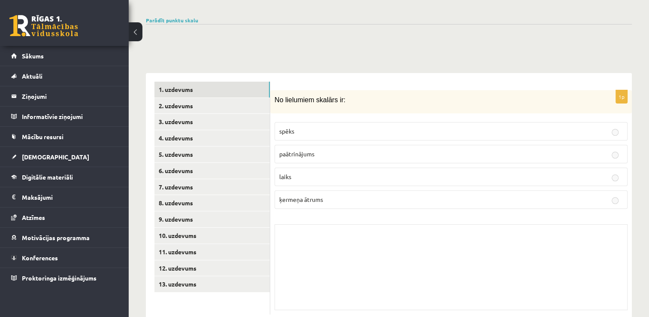
scroll to position [294, 0]
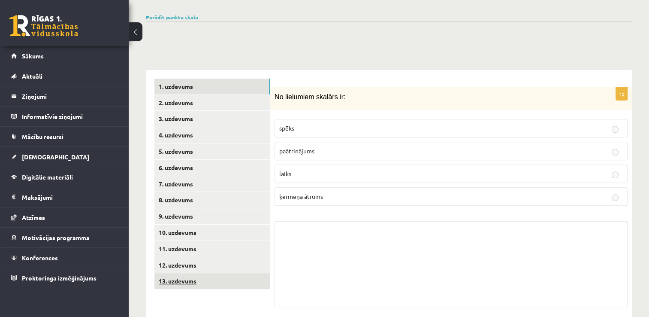
click at [204, 273] on link "13. uzdevums" at bounding box center [211, 281] width 115 height 16
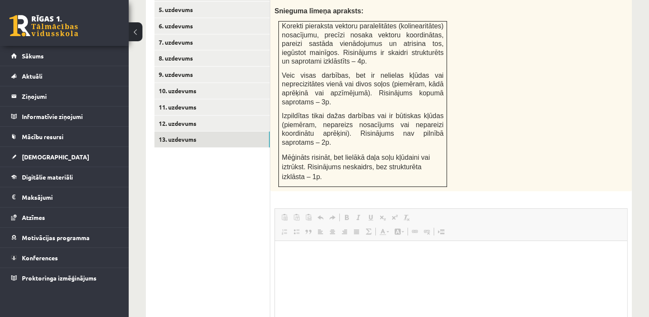
scroll to position [337, 0]
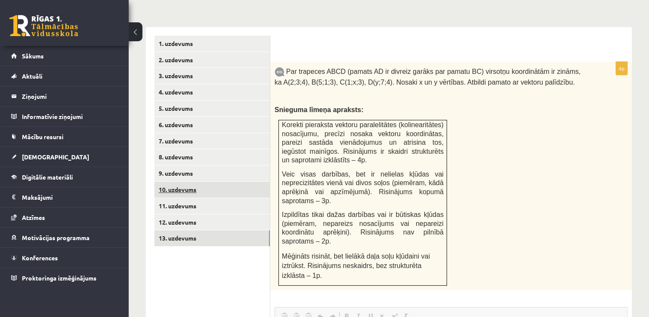
click at [187, 181] on link "10. uzdevums" at bounding box center [211, 189] width 115 height 16
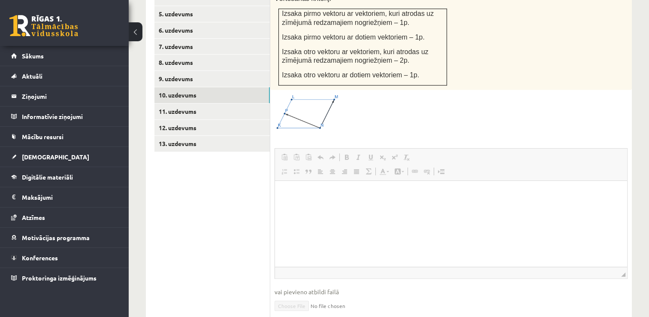
scroll to position [417, 0]
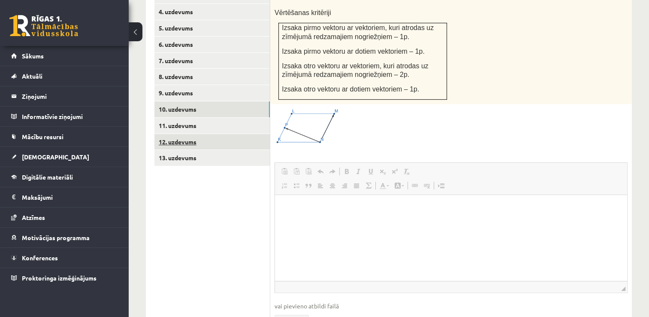
click at [191, 134] on link "12. uzdevums" at bounding box center [211, 142] width 115 height 16
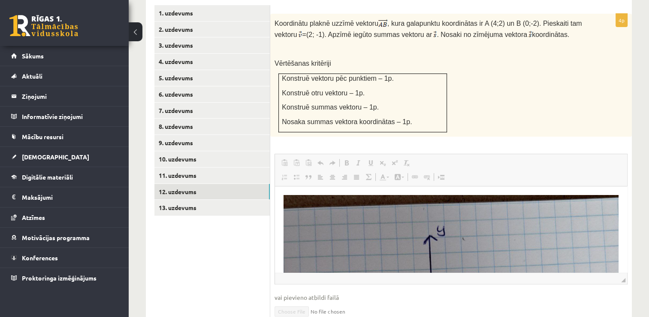
scroll to position [272, 0]
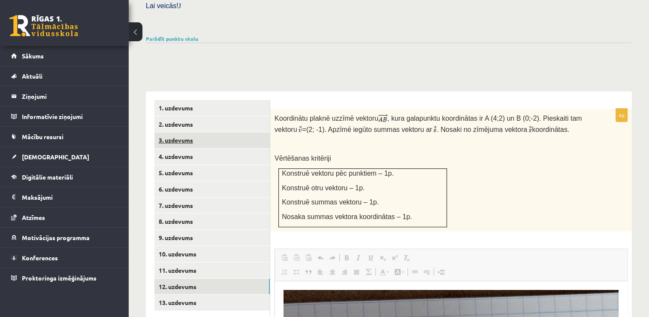
click at [177, 132] on link "3. uzdevums" at bounding box center [211, 140] width 115 height 16
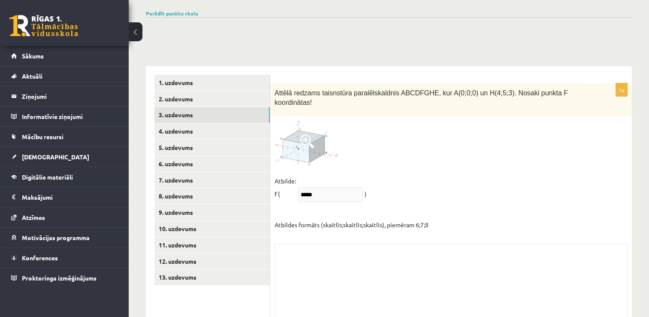
scroll to position [312, 0]
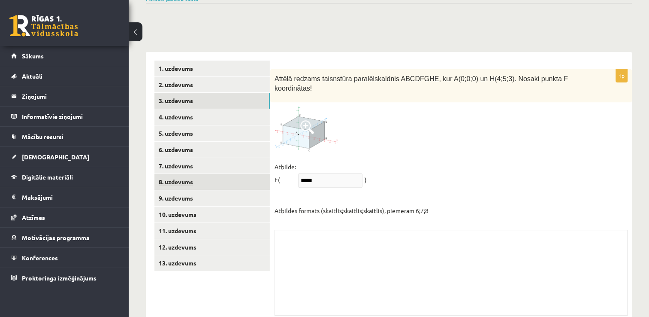
click at [193, 174] on link "8. uzdevums" at bounding box center [211, 182] width 115 height 16
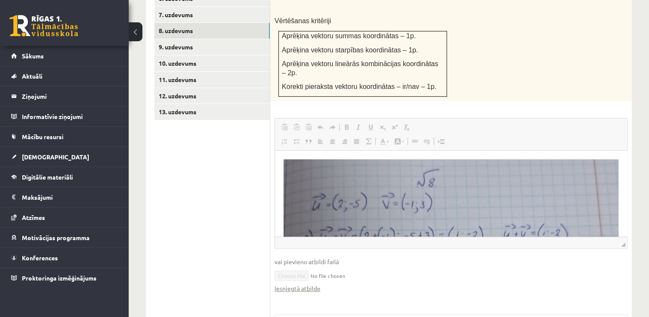
scroll to position [355, 0]
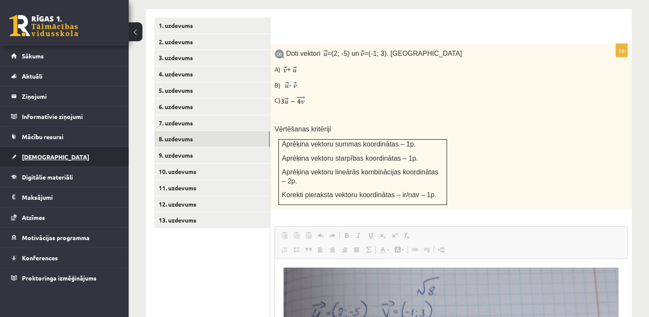
click at [41, 155] on span "[DEMOGRAPHIC_DATA]" at bounding box center [55, 157] width 67 height 8
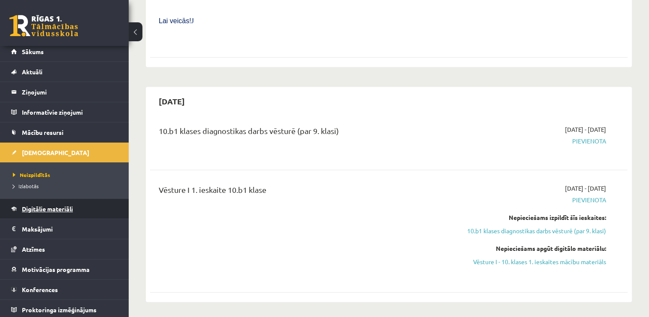
scroll to position [6, 0]
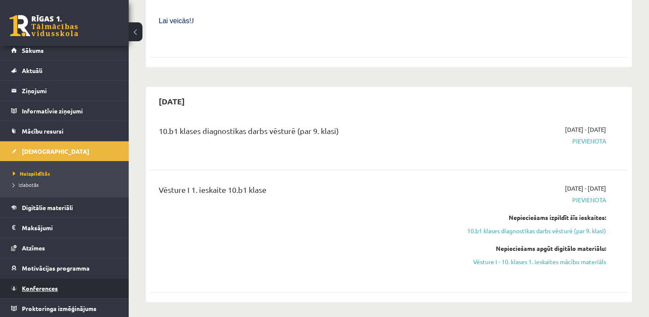
click at [41, 288] on span "Konferences" at bounding box center [40, 288] width 36 height 8
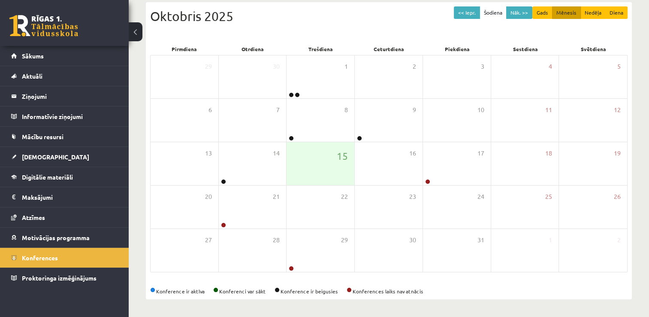
scroll to position [93, 0]
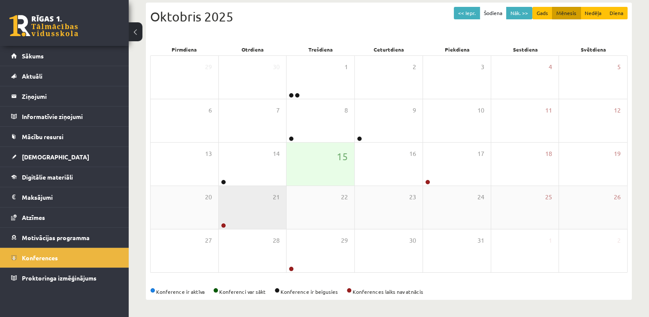
click at [248, 224] on div "21" at bounding box center [253, 207] width 68 height 43
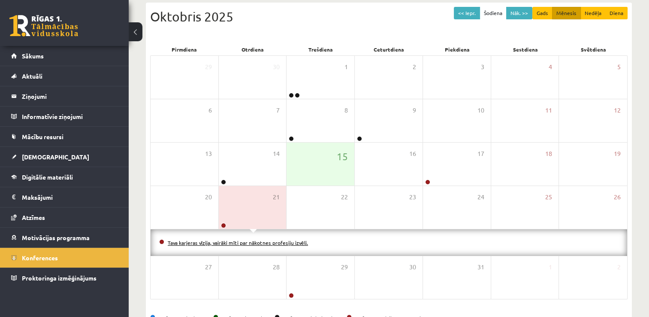
click at [257, 241] on link "Tava karjeras vīzija, vairāki mīti par nākotnes profesiju izvēli." at bounding box center [238, 242] width 140 height 7
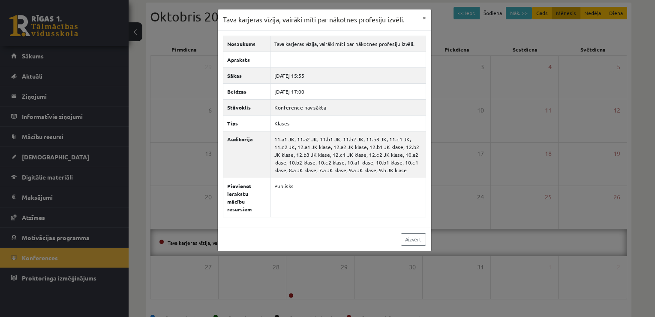
click at [469, 88] on div "Tava karjeras vīzija, vairāki mīti par nākotnes profesiju izvēli. × Nosaukums T…" at bounding box center [327, 158] width 655 height 317
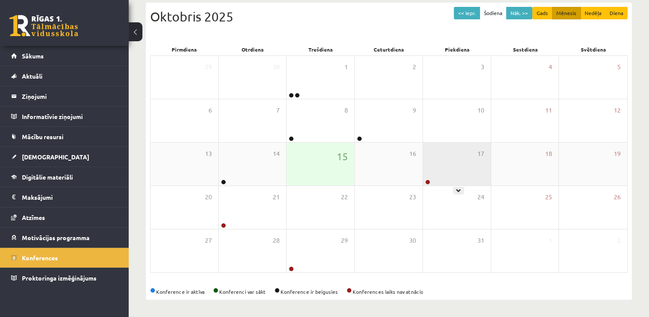
click at [440, 175] on div "17" at bounding box center [457, 163] width 68 height 43
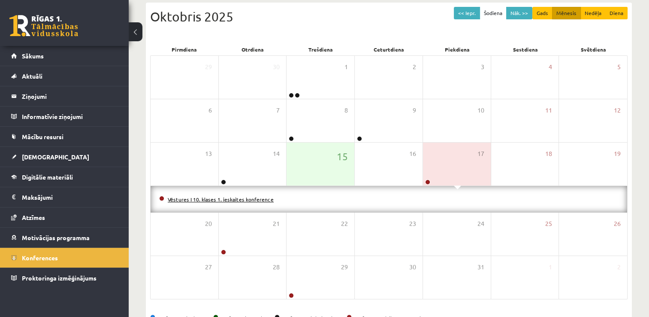
click at [248, 198] on link "Vēstures I 10. klases 1. ieskaites konference" at bounding box center [221, 199] width 106 height 7
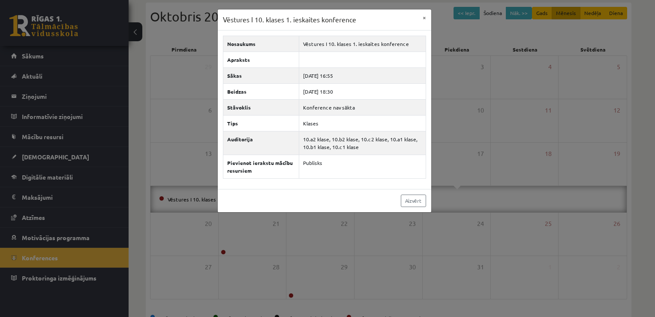
click at [491, 162] on div "Vēstures I 10. klases 1. ieskaites konference × Nosaukums Vēstures I 10. klases…" at bounding box center [327, 158] width 655 height 317
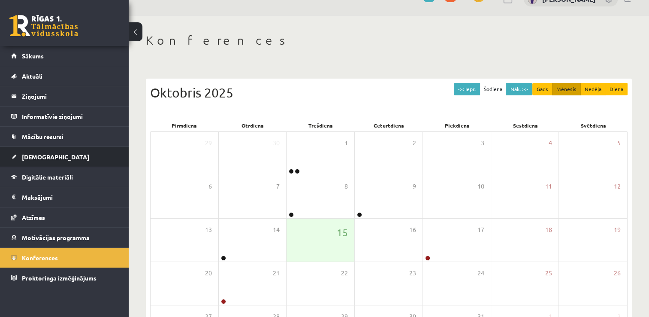
scroll to position [7, 0]
